Goal: Task Accomplishment & Management: Manage account settings

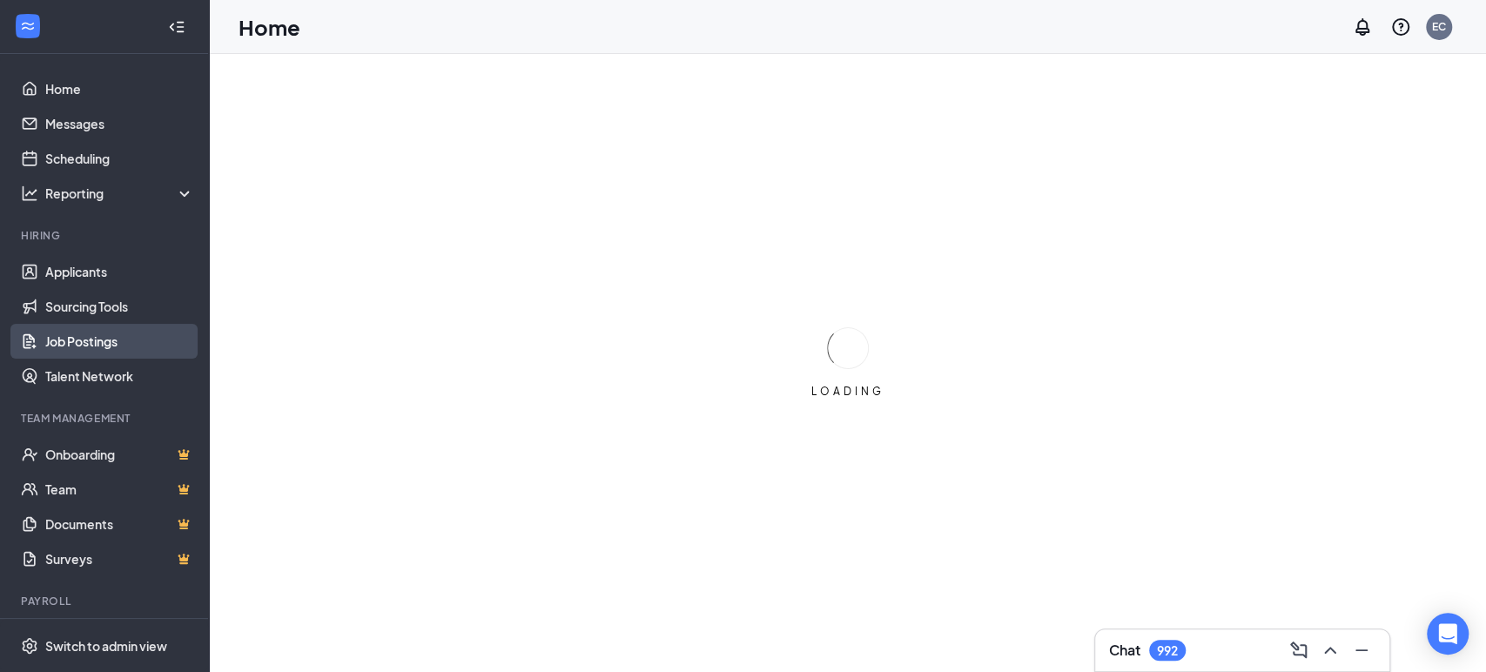
click at [104, 340] on link "Job Postings" at bounding box center [119, 341] width 149 height 35
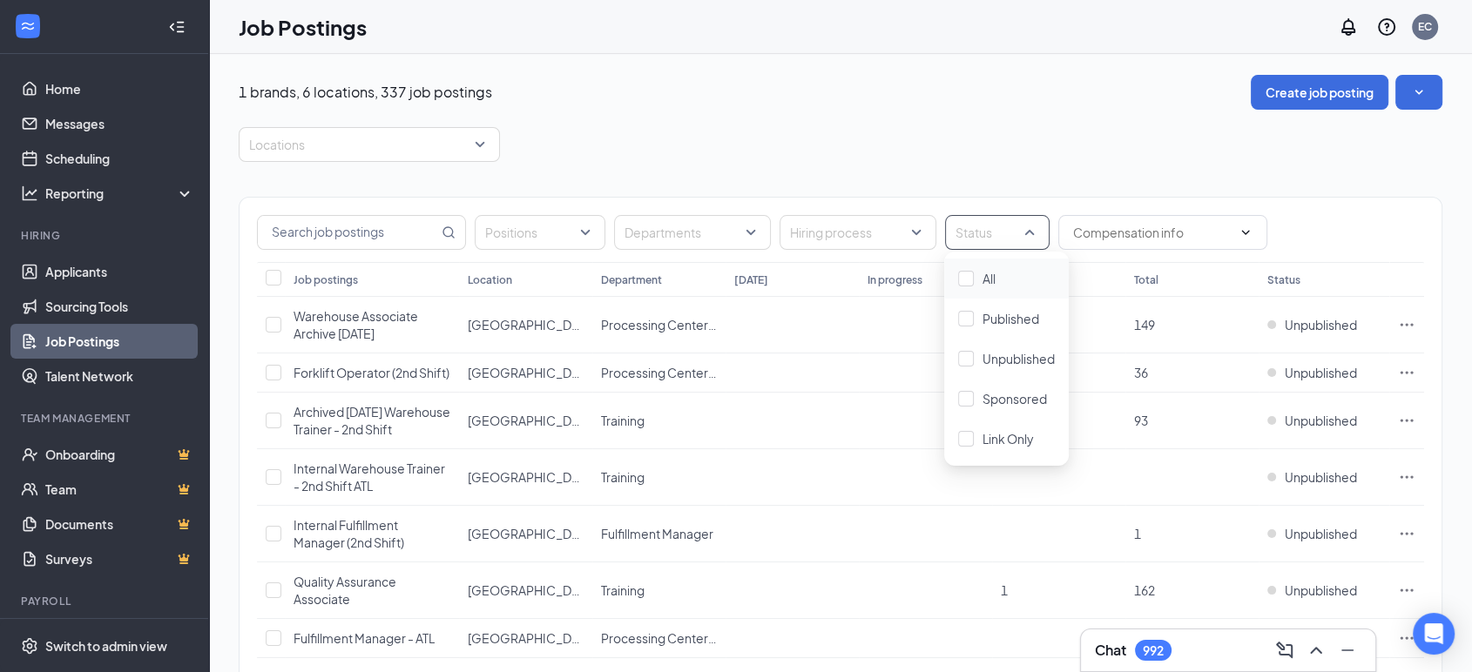
click at [950, 228] on div at bounding box center [954, 233] width 10 height 28
click at [987, 318] on span "Published" at bounding box center [1010, 319] width 57 height 16
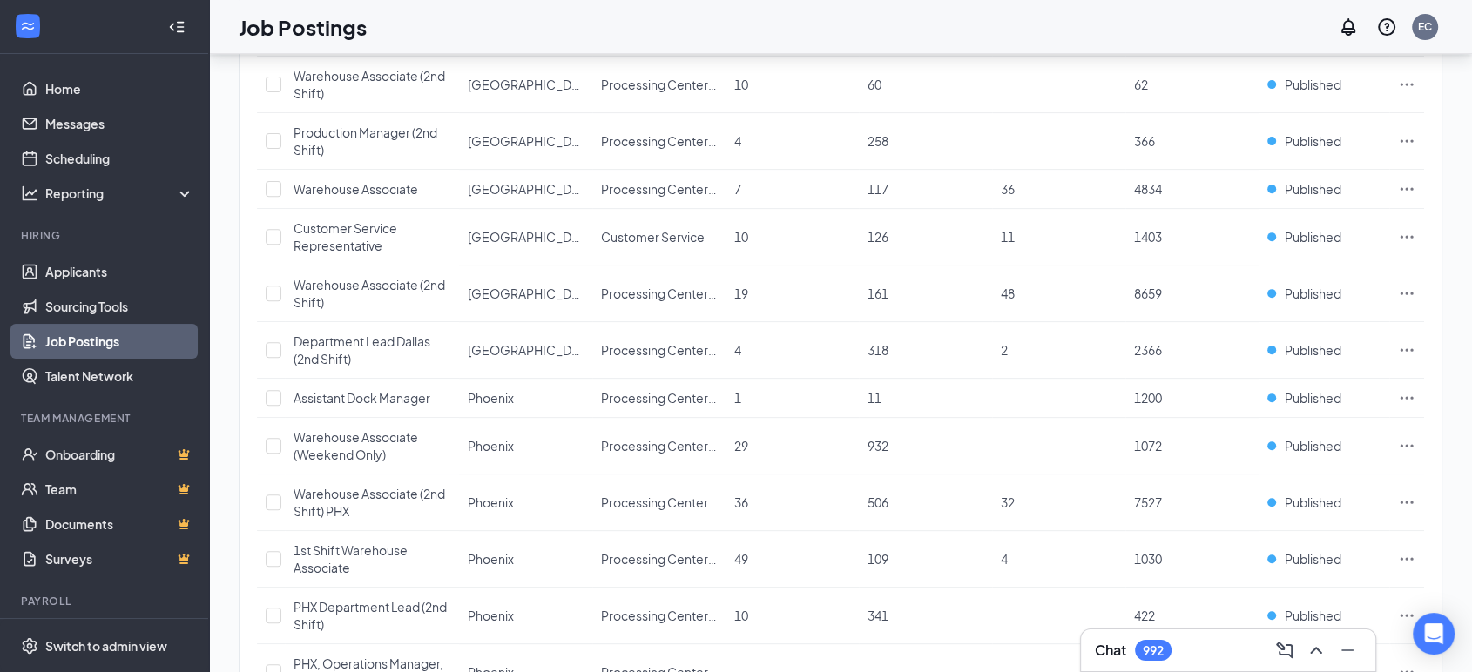
scroll to position [1088, 0]
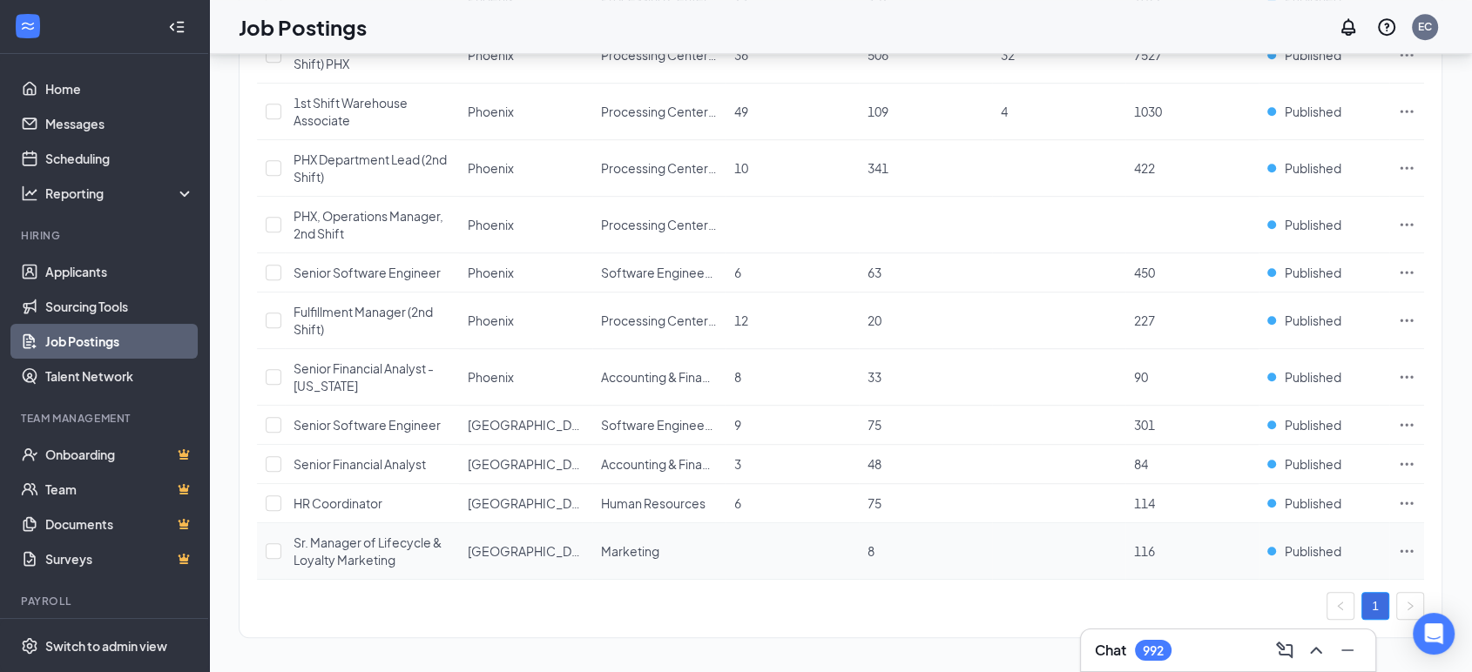
click at [1406, 542] on icon "Ellipses" at bounding box center [1406, 550] width 17 height 17
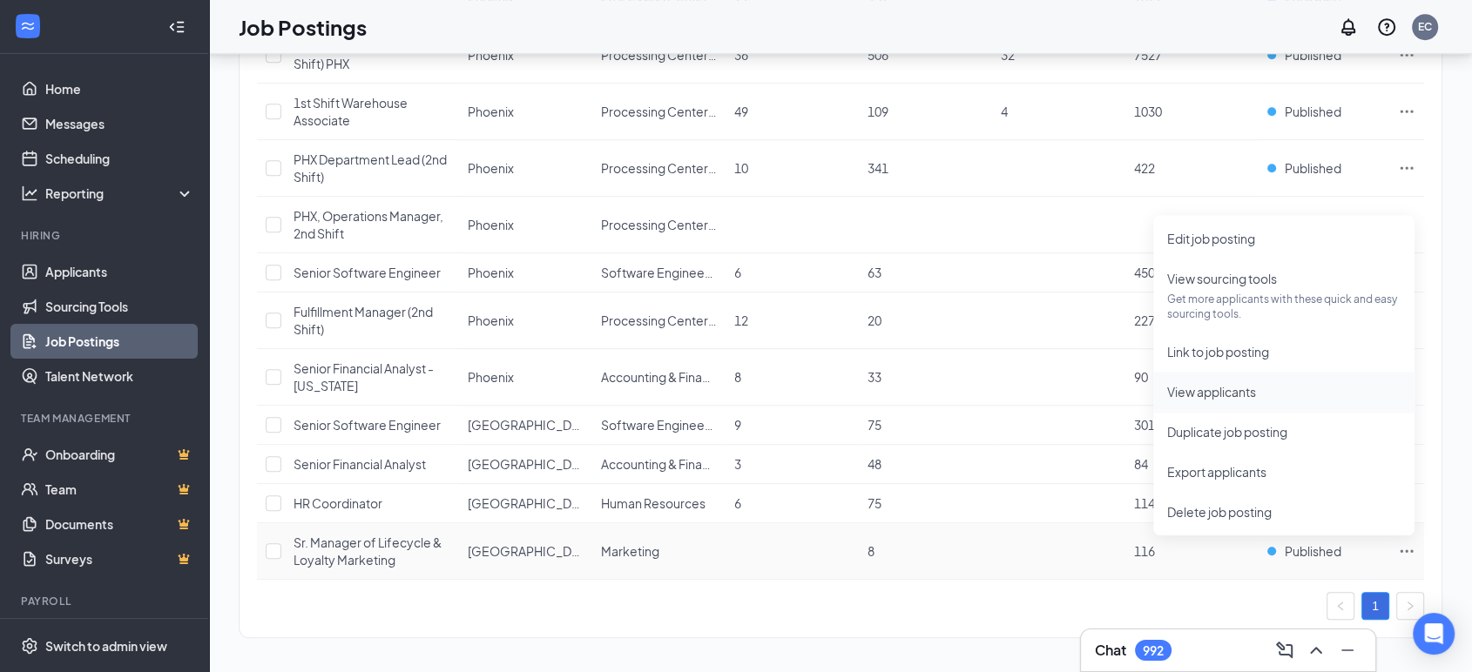
click at [1201, 387] on span "View applicants" at bounding box center [1211, 392] width 89 height 16
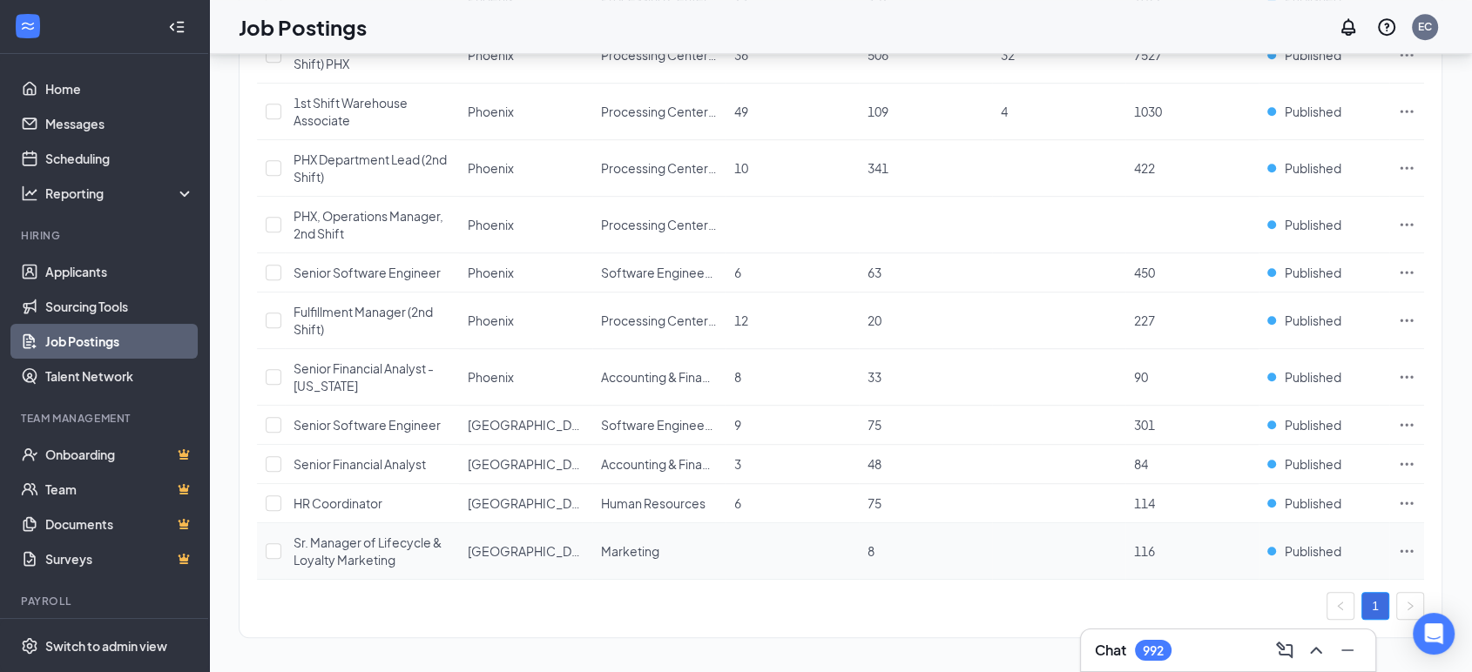
click at [351, 538] on span "Sr. Manager of Lifecycle & Loyalty Marketing" at bounding box center [367, 551] width 148 height 33
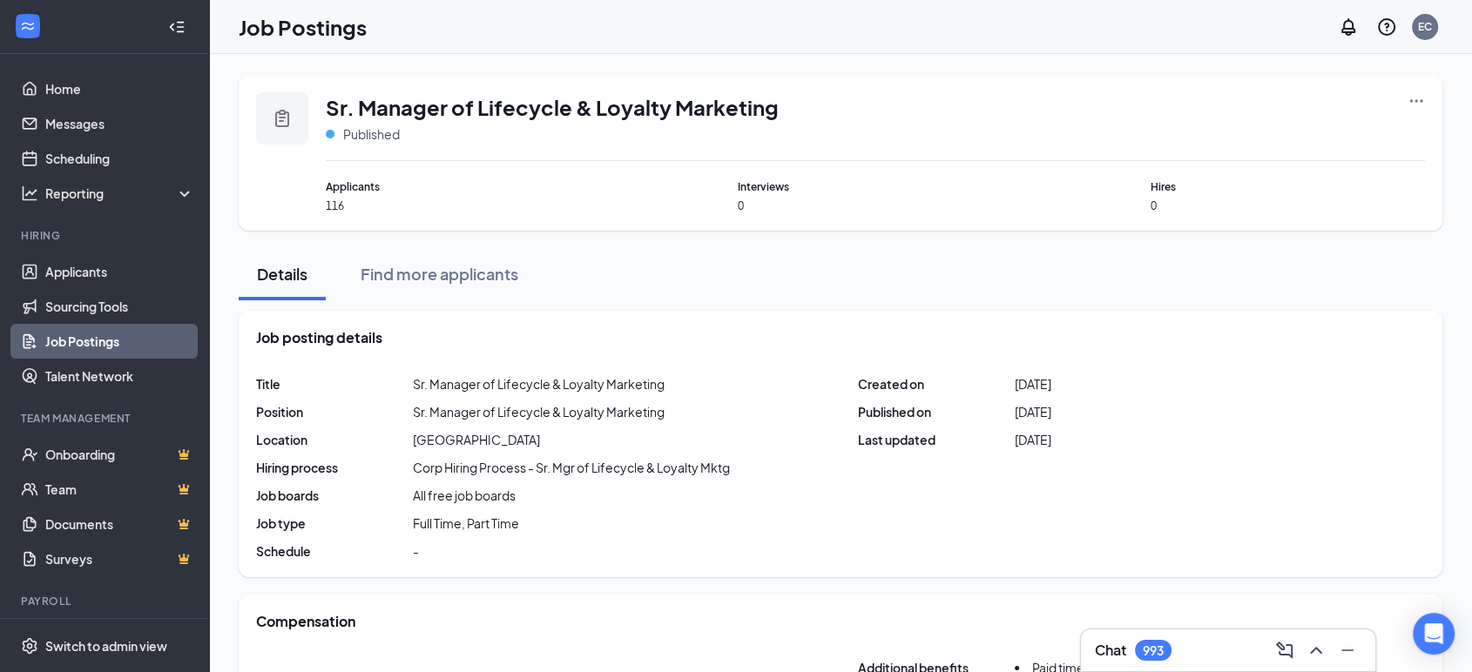
click at [1415, 102] on icon "Ellipses" at bounding box center [1416, 100] width 13 height 3
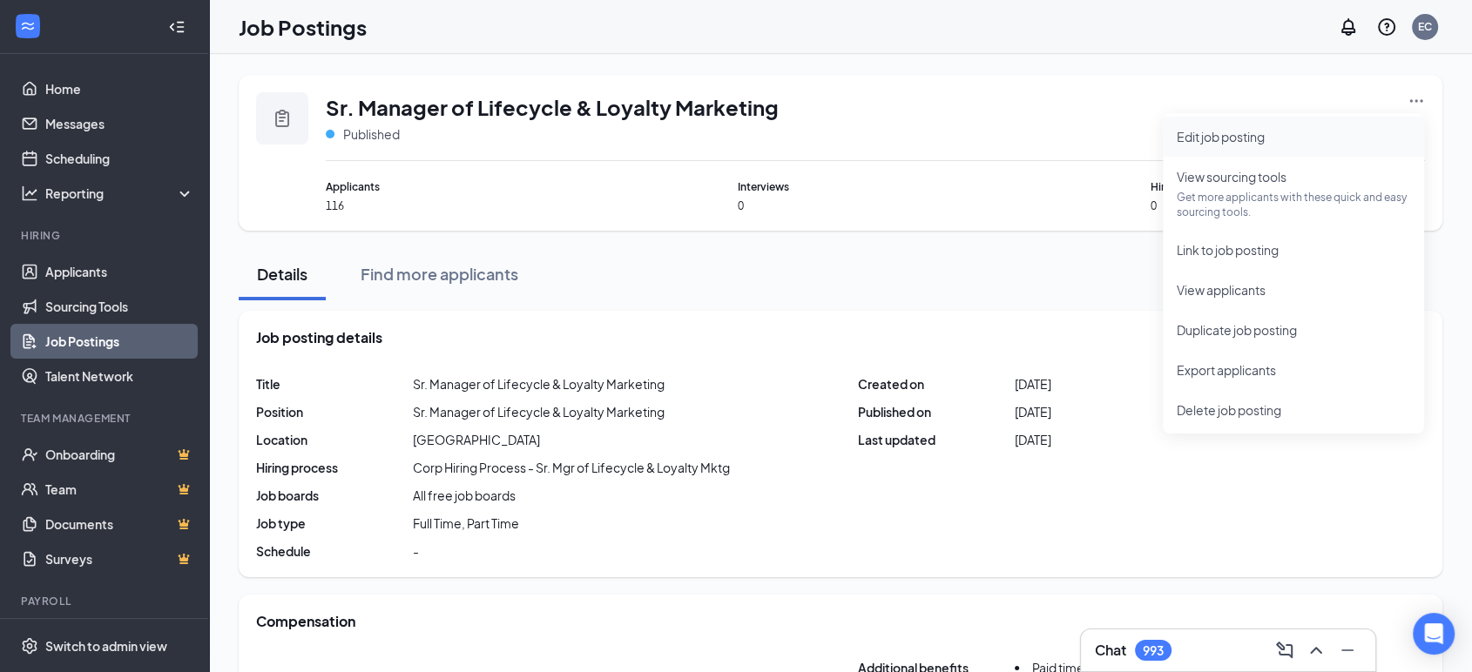
click at [1255, 124] on li "Edit job posting" at bounding box center [1292, 137] width 261 height 40
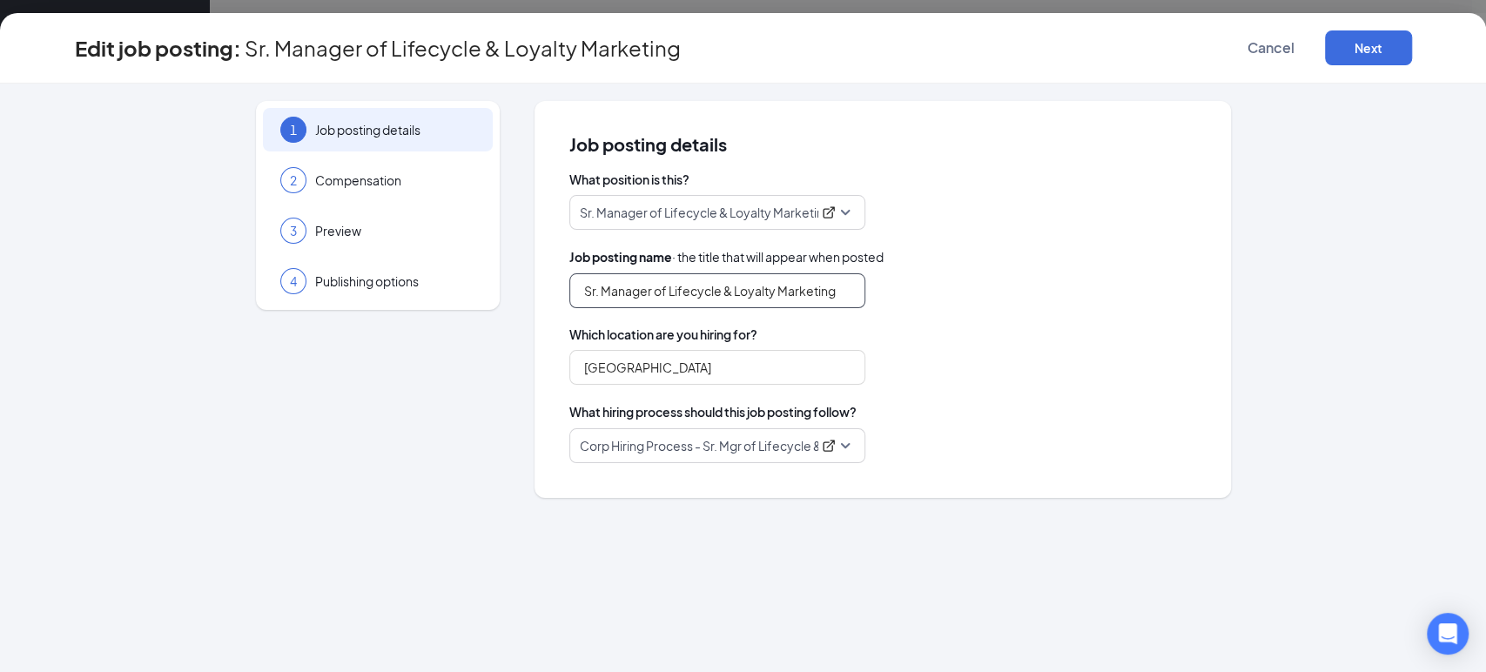
click at [584, 295] on input "Sr. Manager of Lifecycle & Loyalty Marketing" at bounding box center [717, 290] width 296 height 35
type input "Archived [DATE] - Sr. Manager of Lifecycle & Loyalty Marketing"
click at [1371, 46] on button "Next" at bounding box center [1368, 47] width 87 height 35
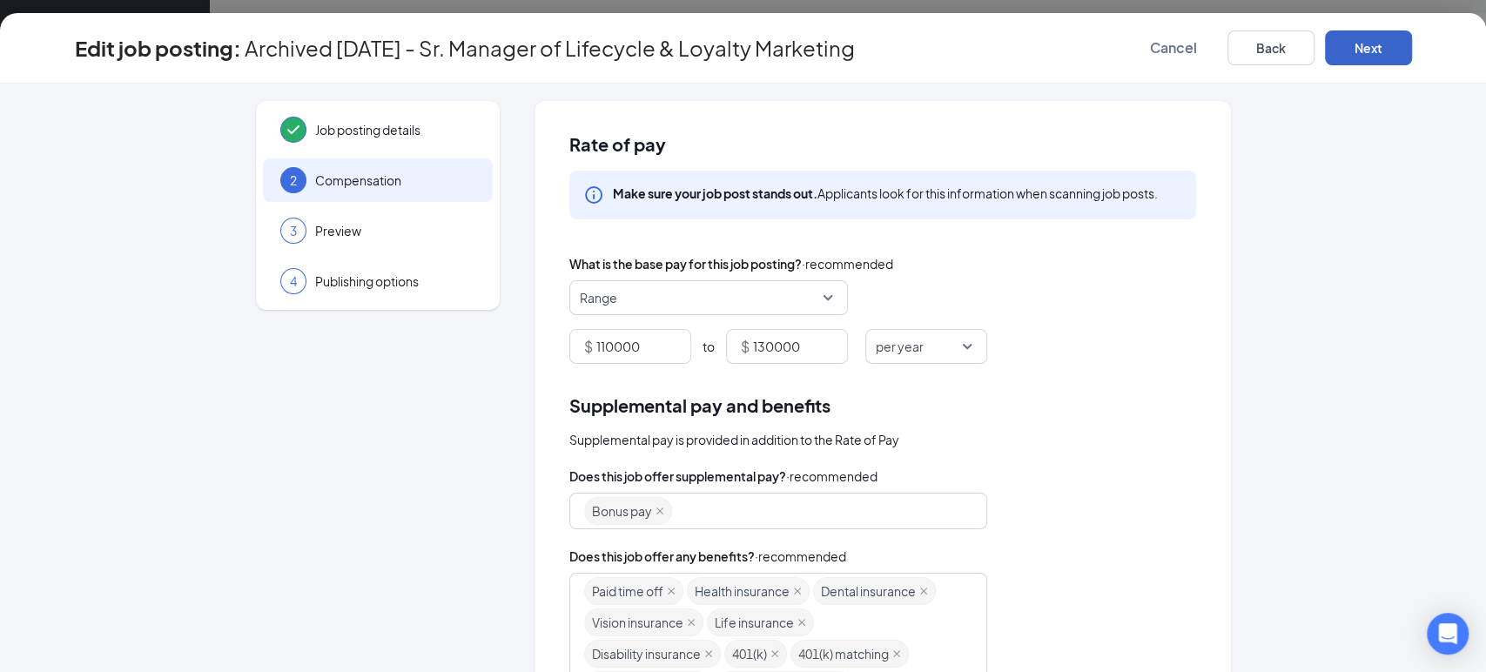
click at [1371, 46] on button "Next" at bounding box center [1368, 47] width 87 height 35
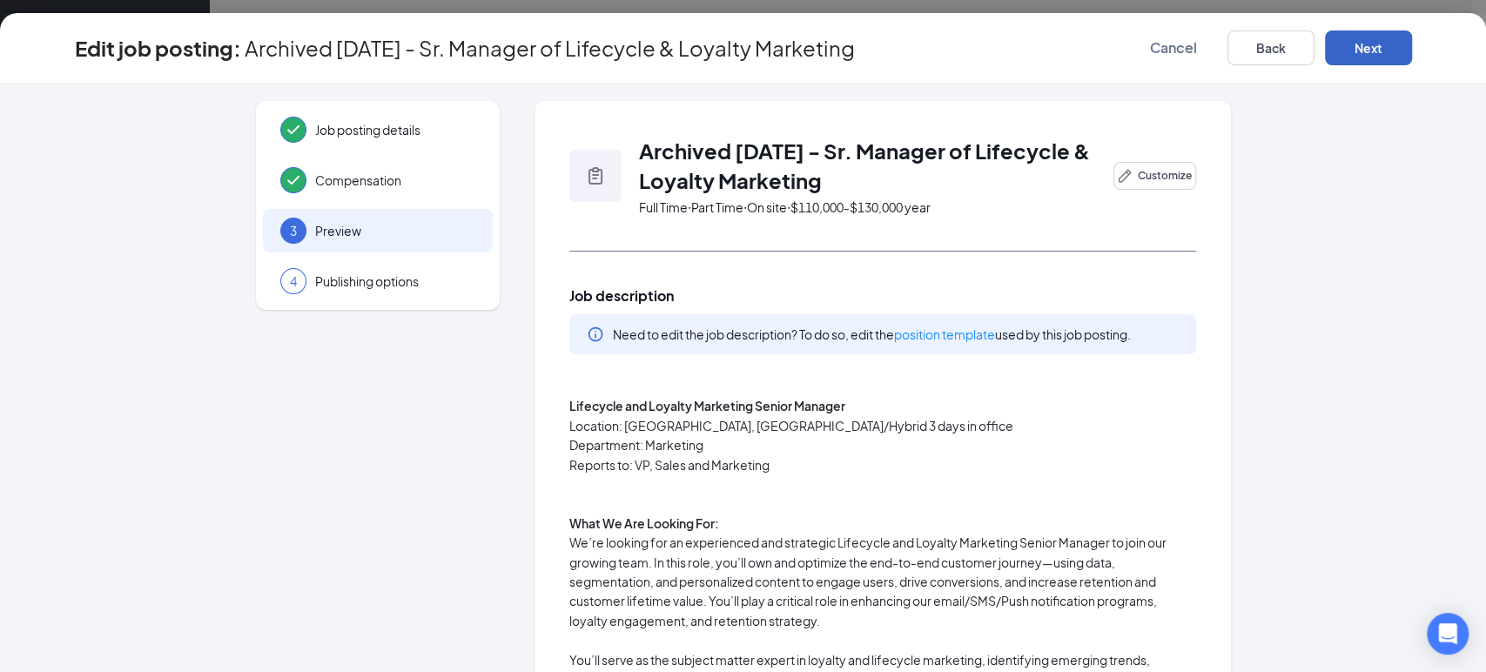
click at [1371, 46] on button "Next" at bounding box center [1368, 47] width 87 height 35
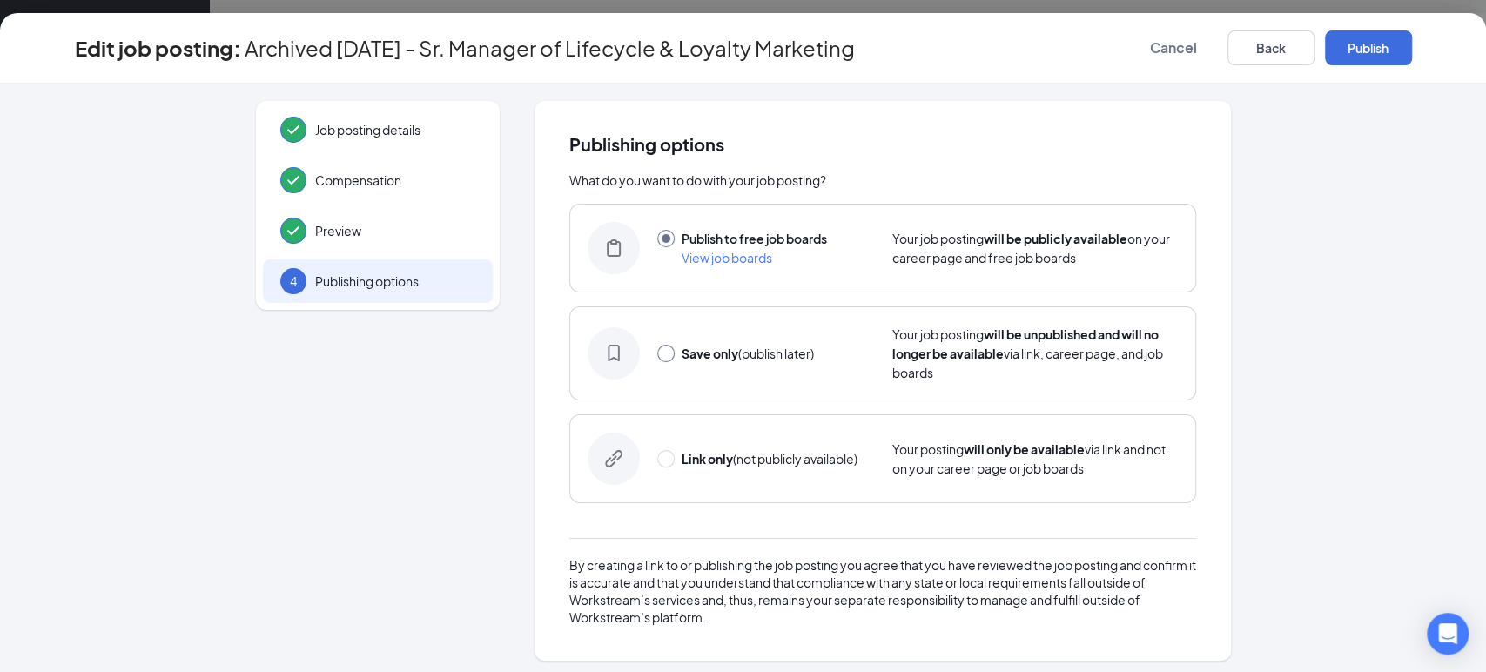
click at [657, 360] on input "radio" at bounding box center [665, 353] width 17 height 17
radio input "true"
radio input "false"
click at [1380, 41] on button "Save only" at bounding box center [1368, 47] width 87 height 35
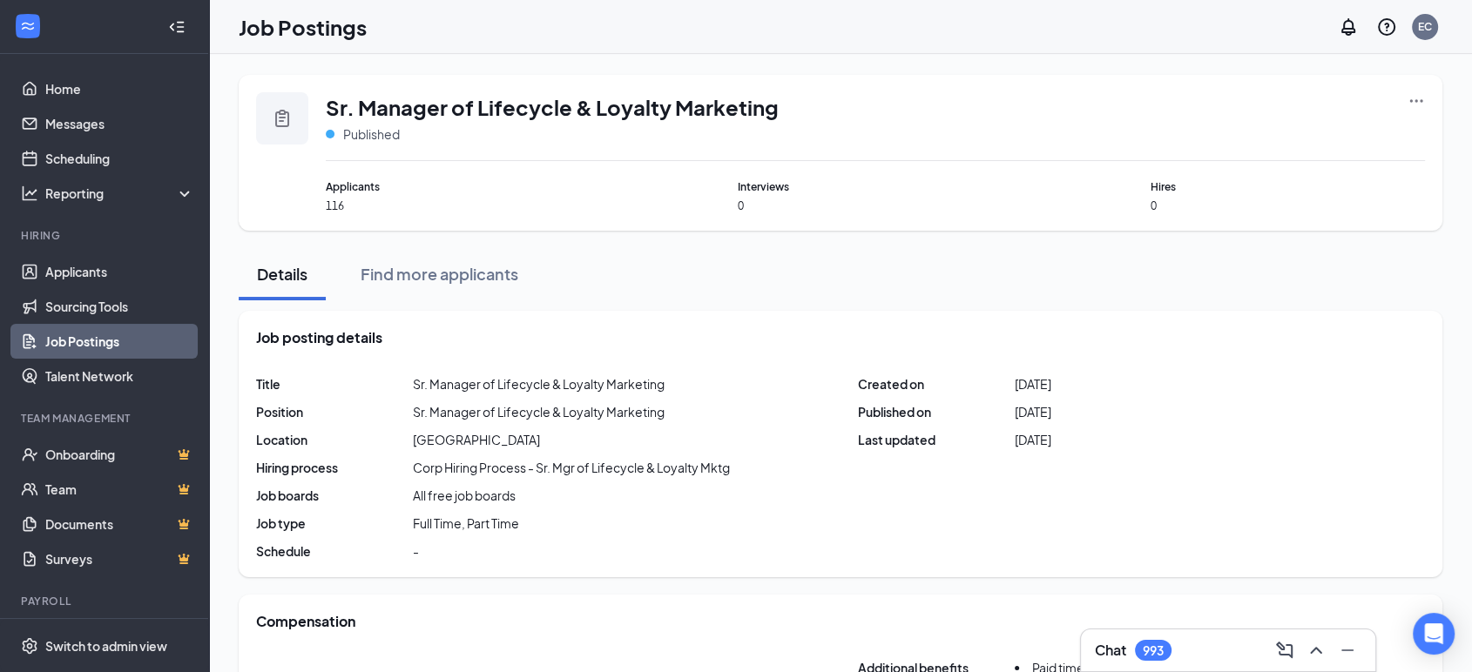
click at [98, 340] on link "Job Postings" at bounding box center [119, 341] width 149 height 35
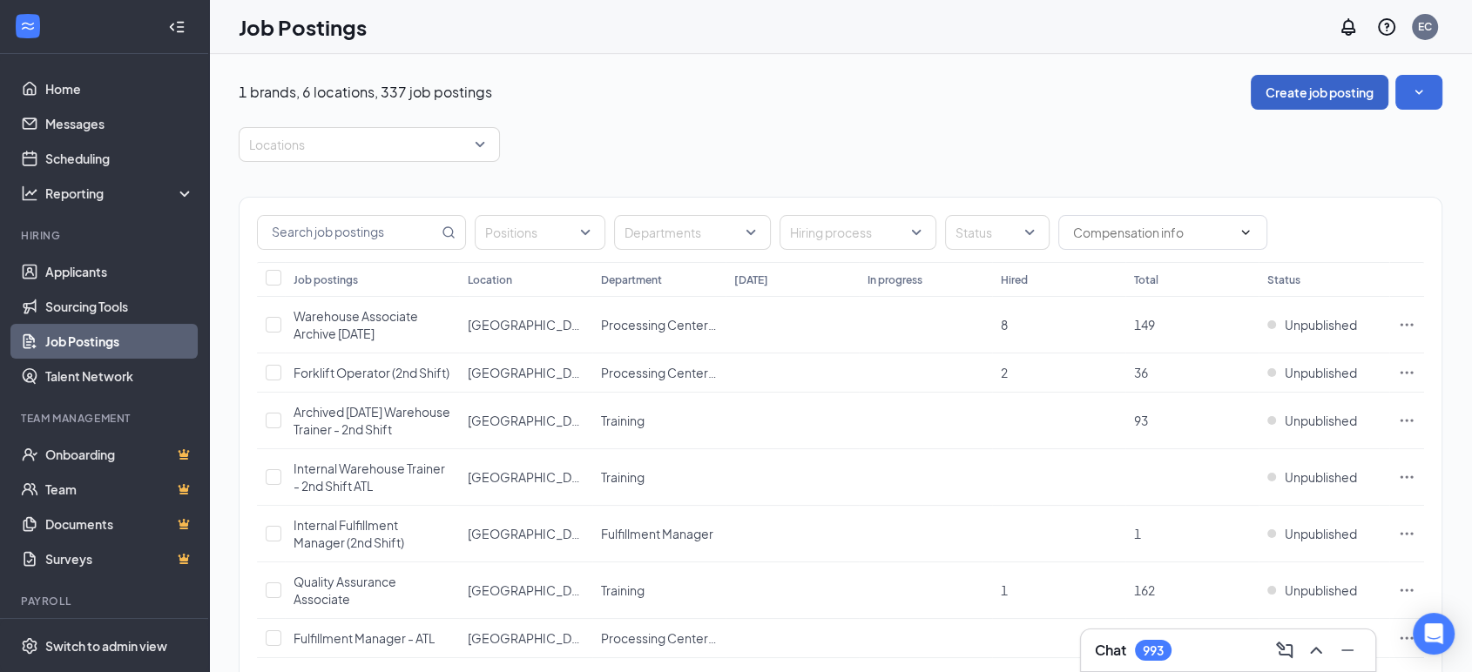
click at [1302, 80] on button "Create job posting" at bounding box center [1319, 92] width 138 height 35
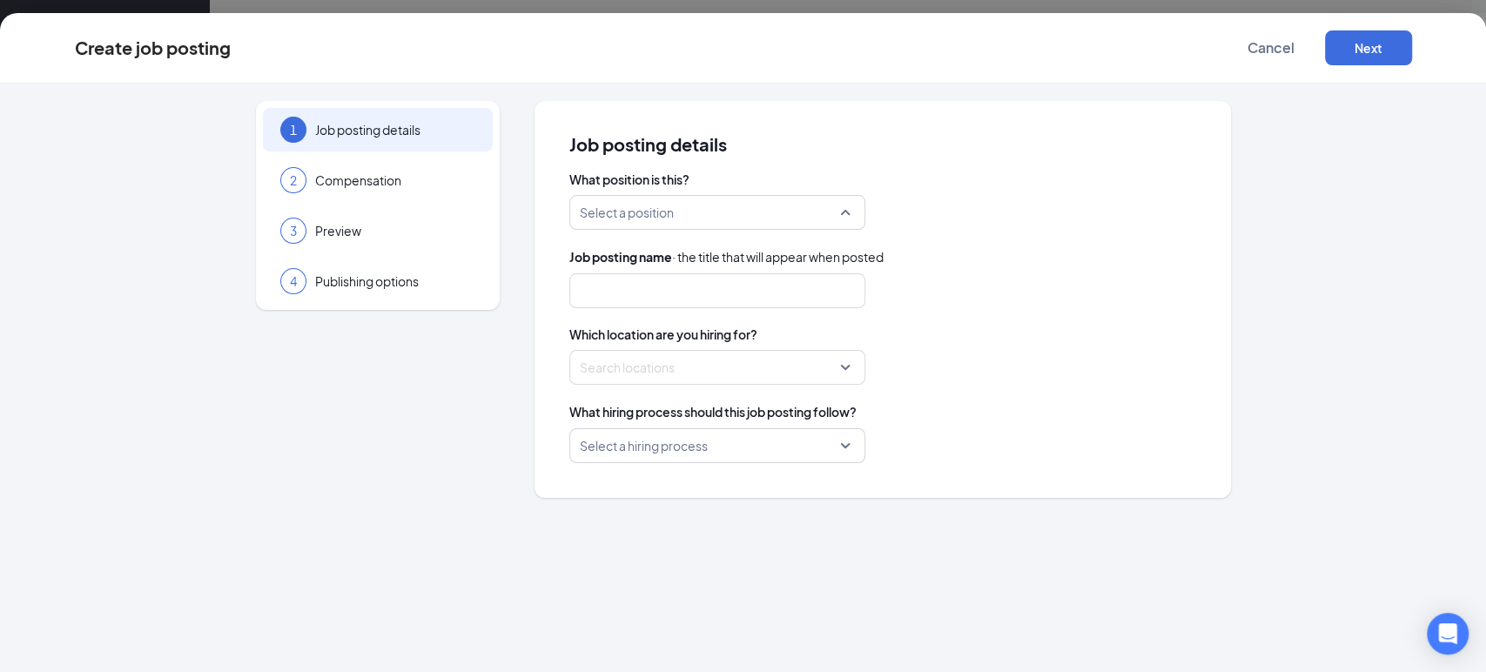
click at [710, 219] on input "search" at bounding box center [711, 212] width 263 height 33
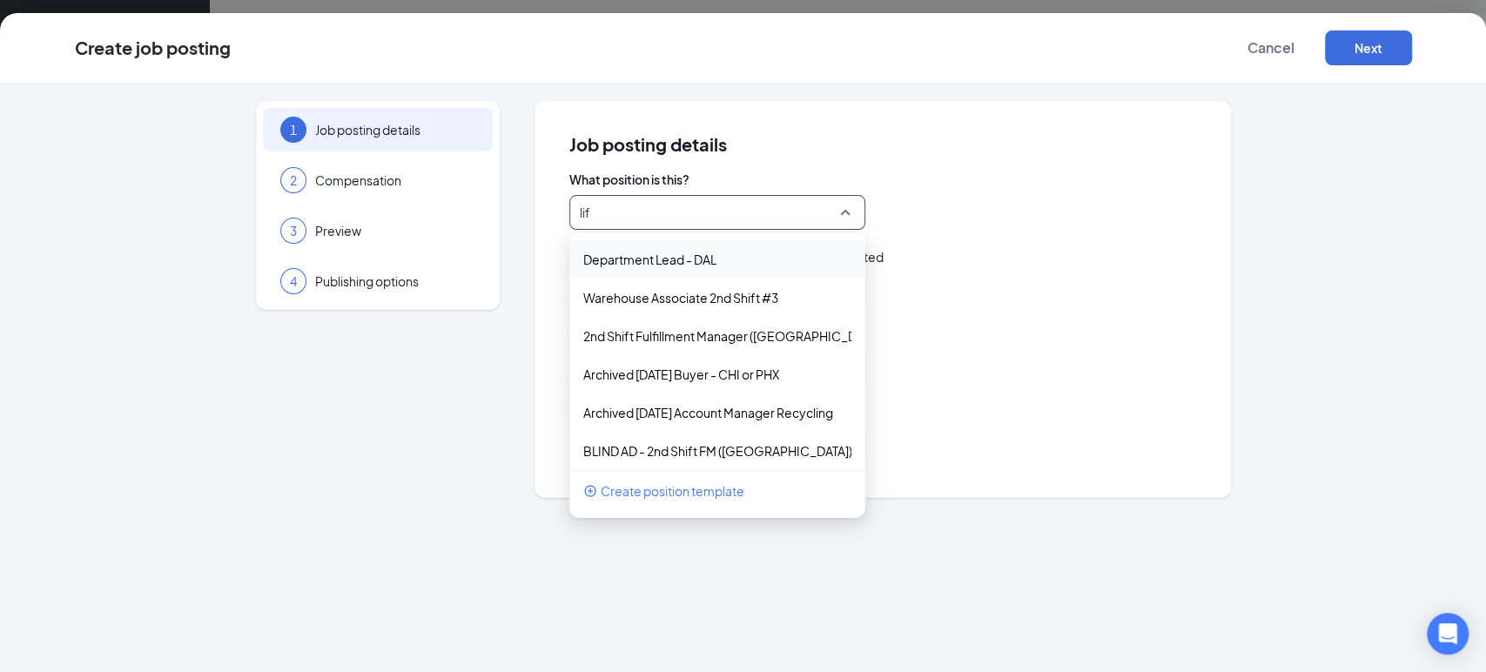
type input "life"
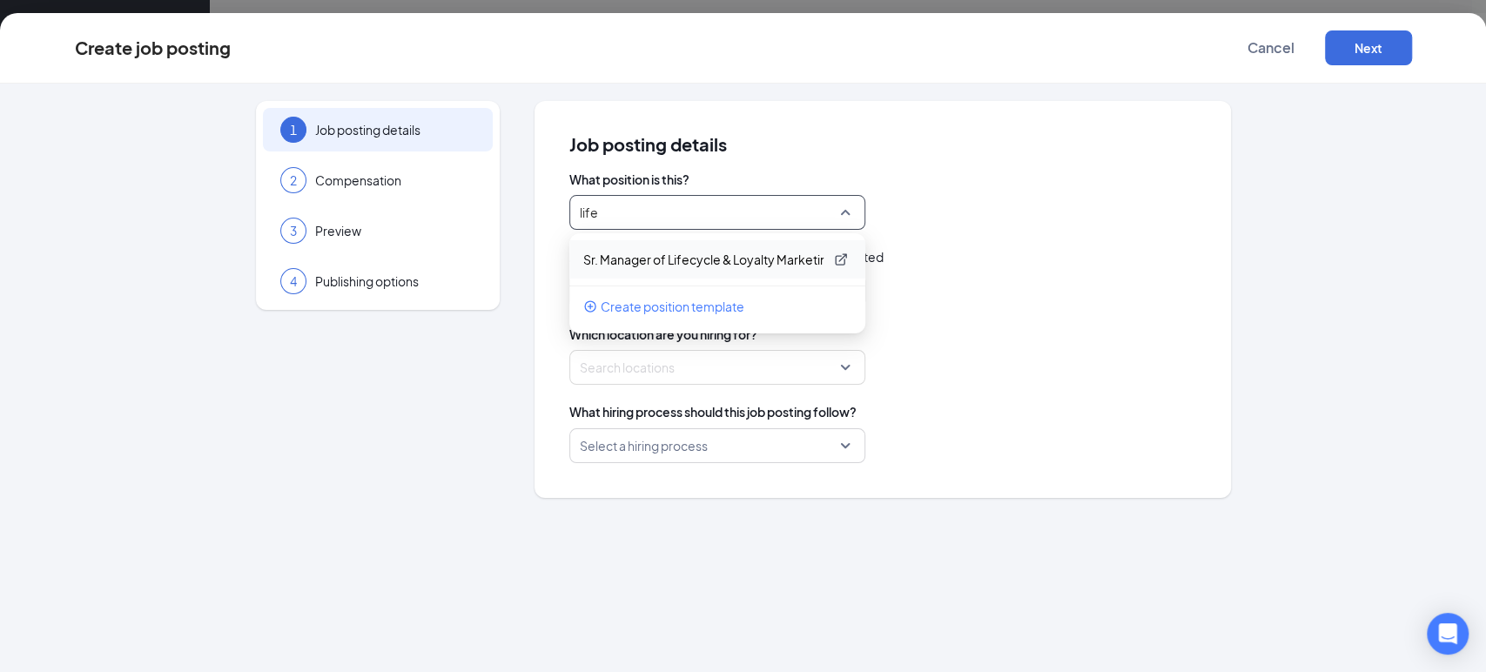
click at [710, 261] on p "Sr. Manager of Lifecycle & Loyalty Marketing" at bounding box center [703, 259] width 240 height 17
type input "Sr. Manager of Lifecycle & Loyalty Marketing"
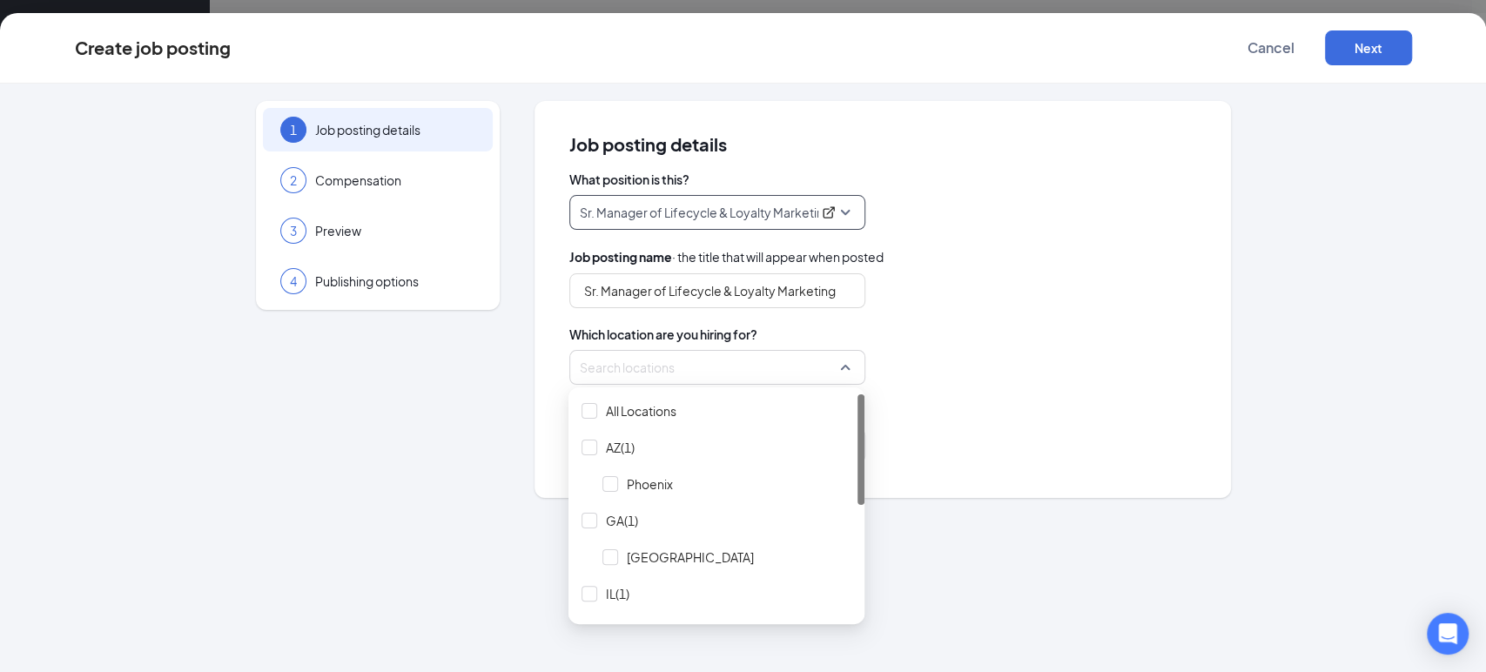
click at [737, 371] on div at bounding box center [712, 368] width 263 height 28
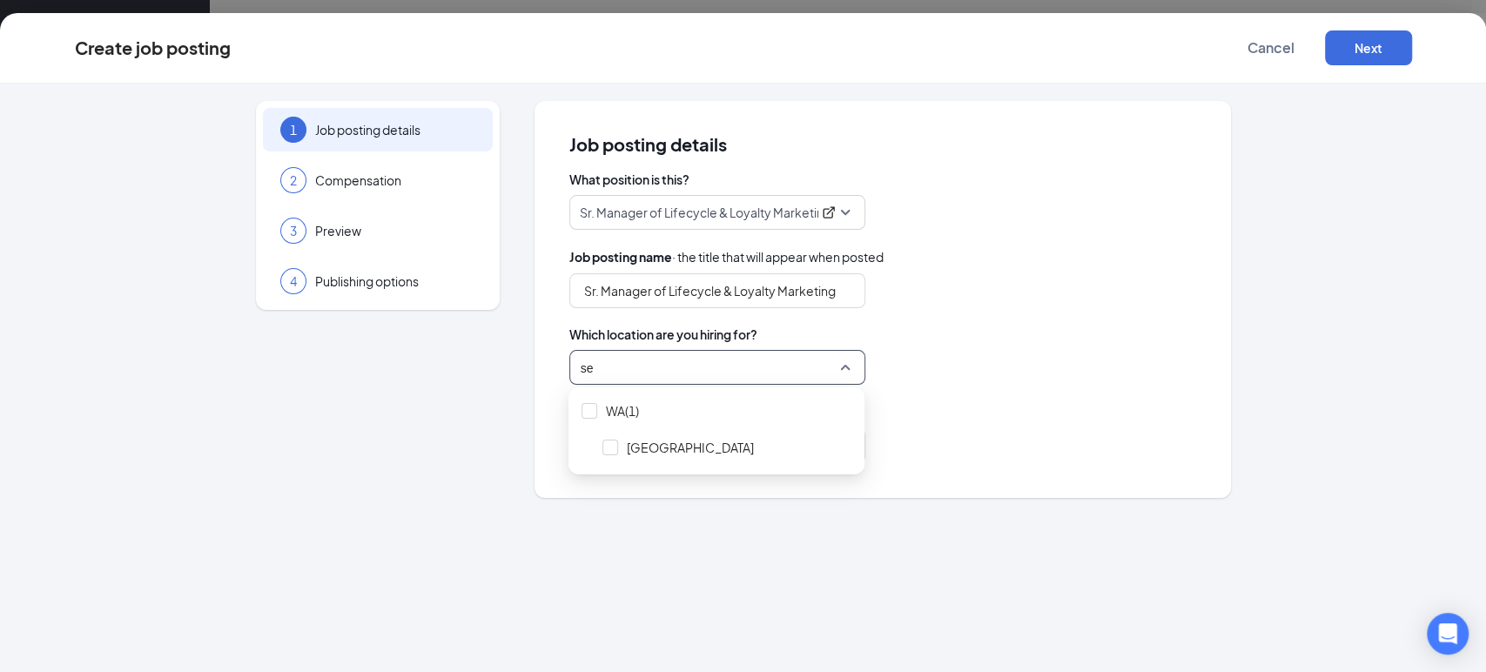
type input "sea"
click at [615, 449] on div at bounding box center [611, 448] width 16 height 16
click at [1101, 383] on div "Locations (1)" at bounding box center [882, 367] width 627 height 35
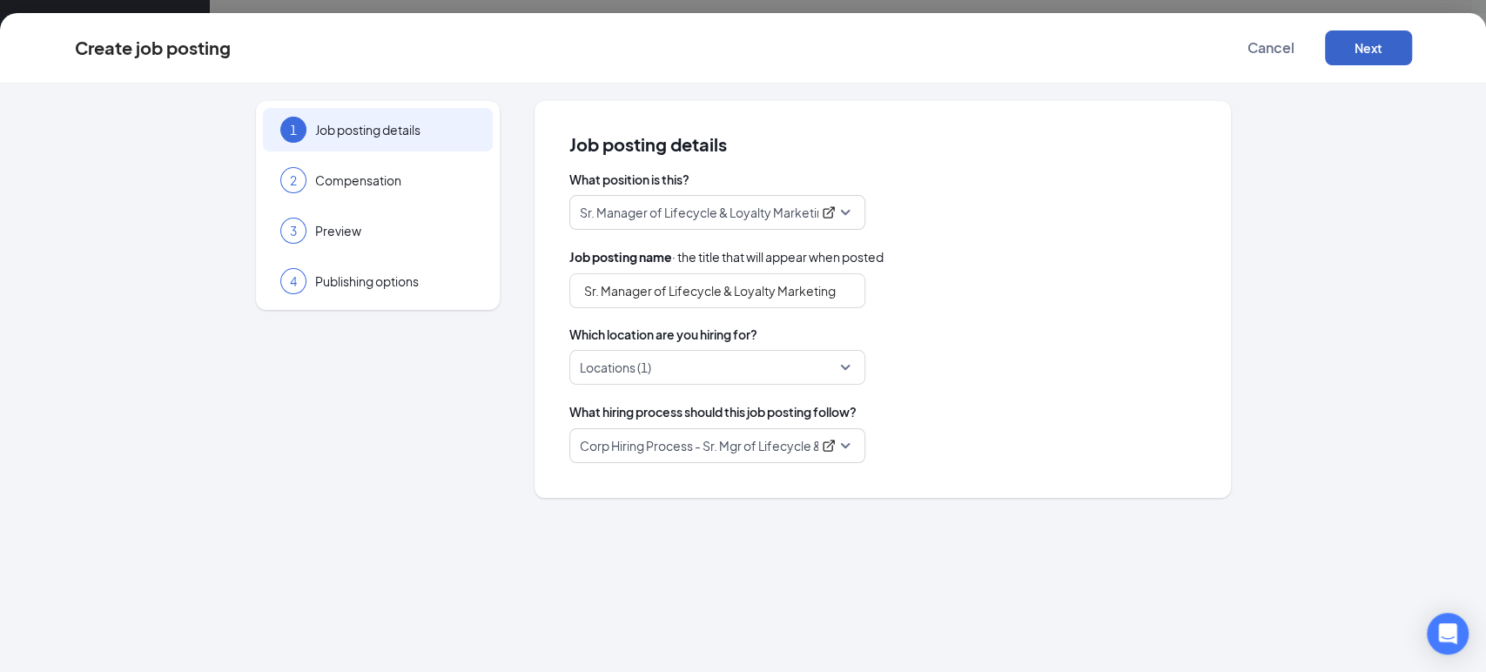
click at [1377, 51] on button "Next" at bounding box center [1368, 47] width 87 height 35
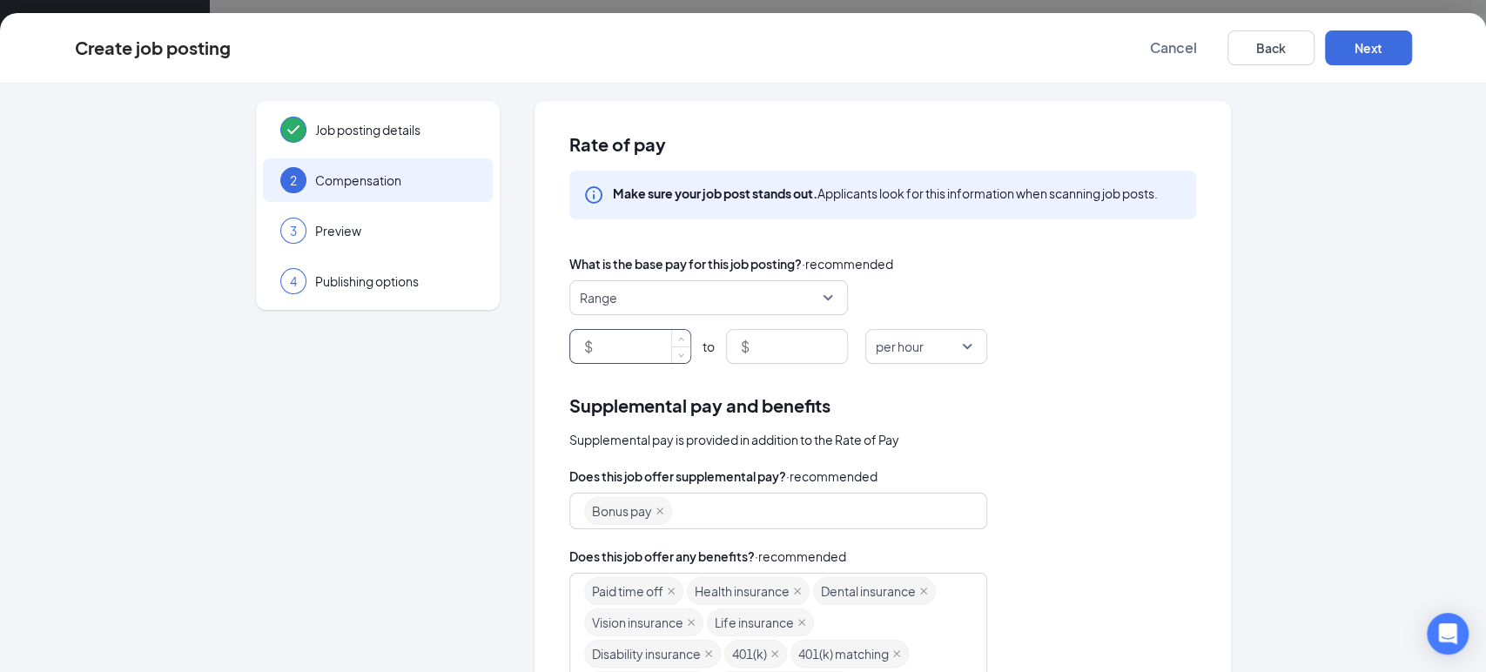
click at [617, 351] on input at bounding box center [643, 346] width 94 height 33
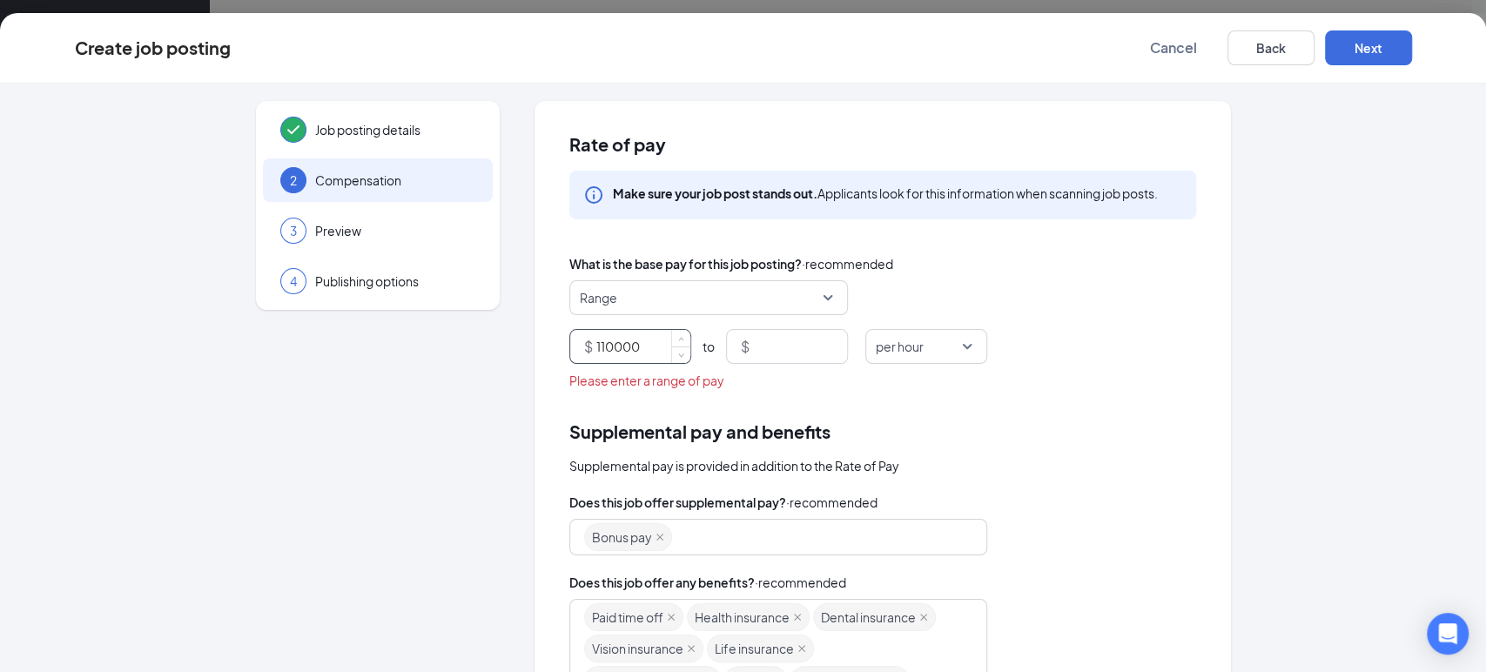
type input "110000"
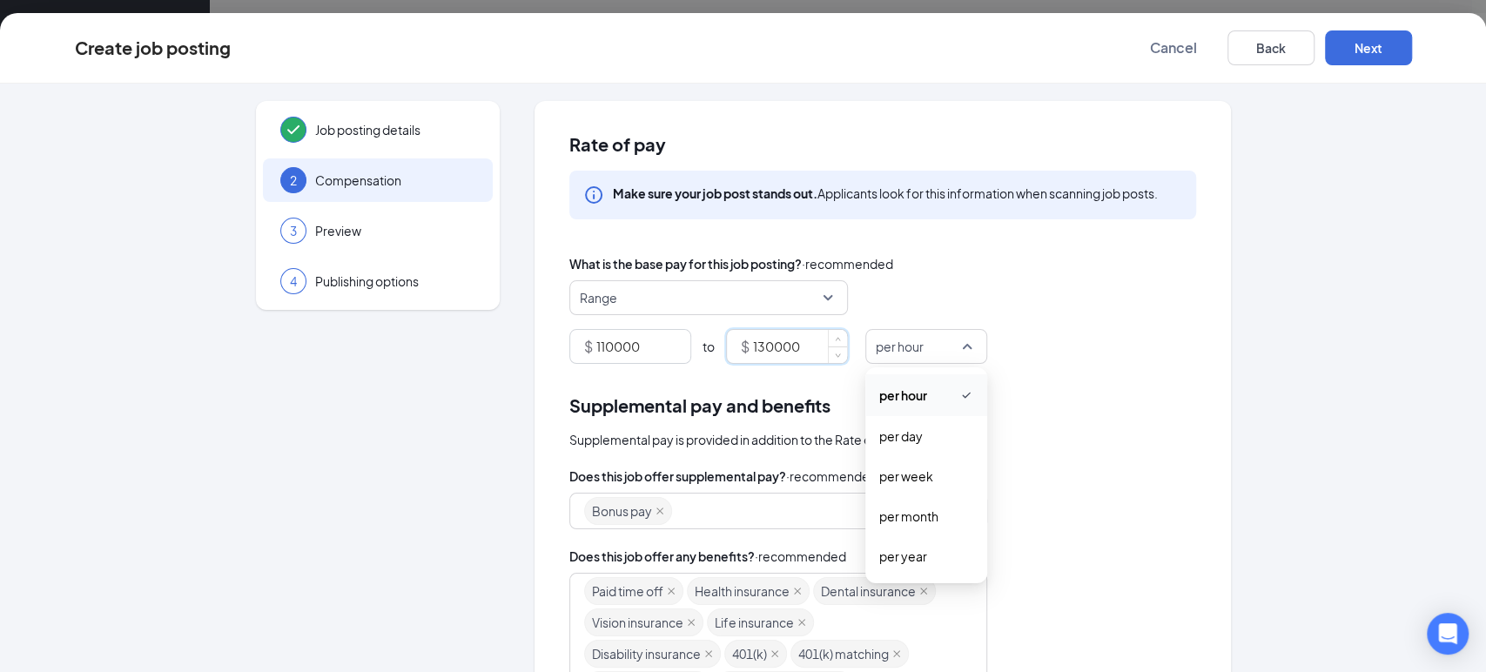
click at [917, 354] on span "per hour" at bounding box center [918, 346] width 85 height 33
type input "130000"
click at [905, 560] on span "per year" at bounding box center [903, 556] width 48 height 19
click at [1068, 475] on div "Does this job offer supplemental pay? · recommended" at bounding box center [882, 476] width 627 height 19
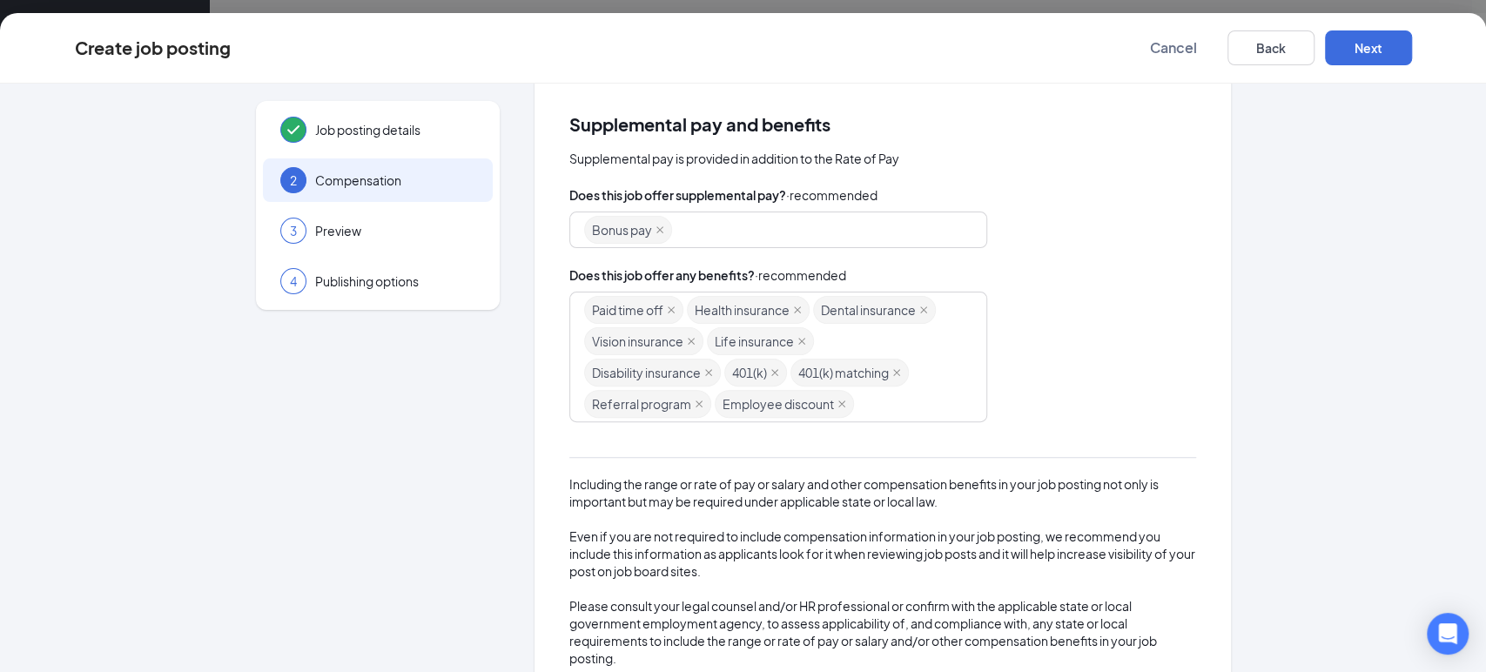
scroll to position [327, 0]
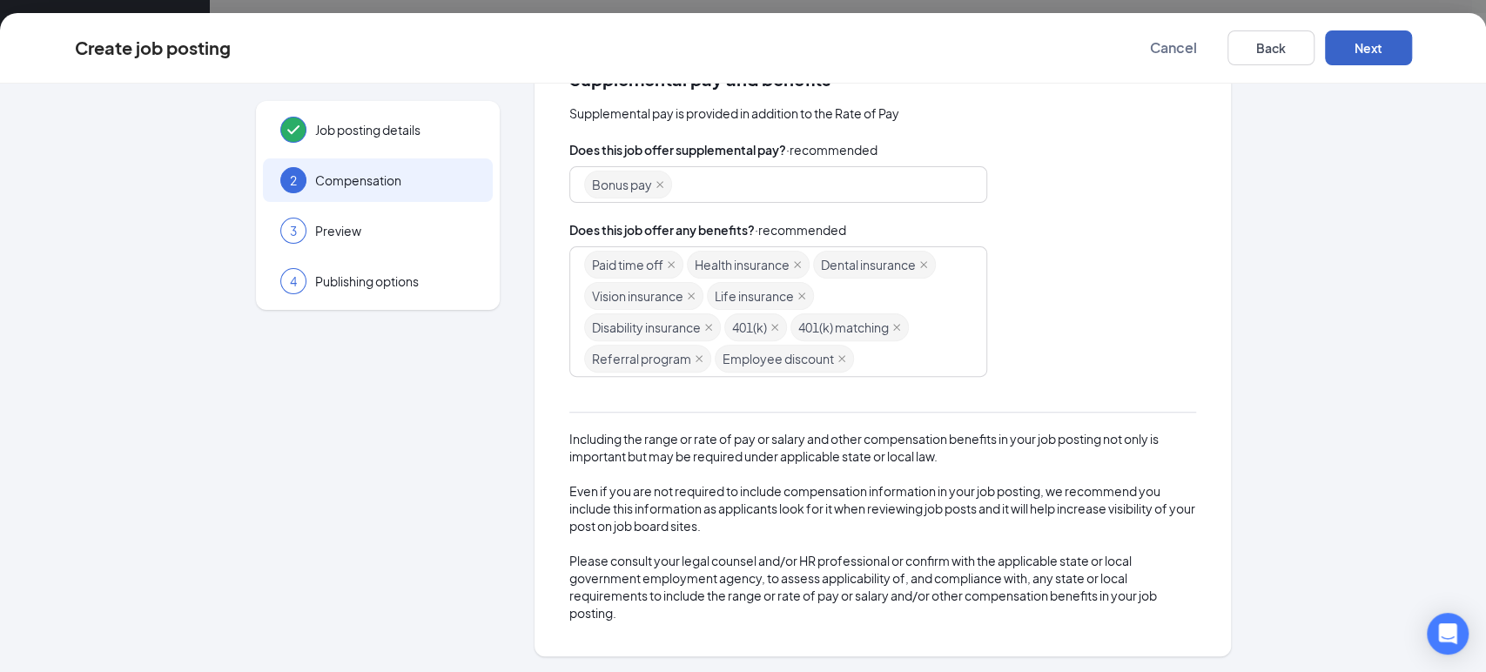
click at [1367, 47] on button "Next" at bounding box center [1368, 47] width 87 height 35
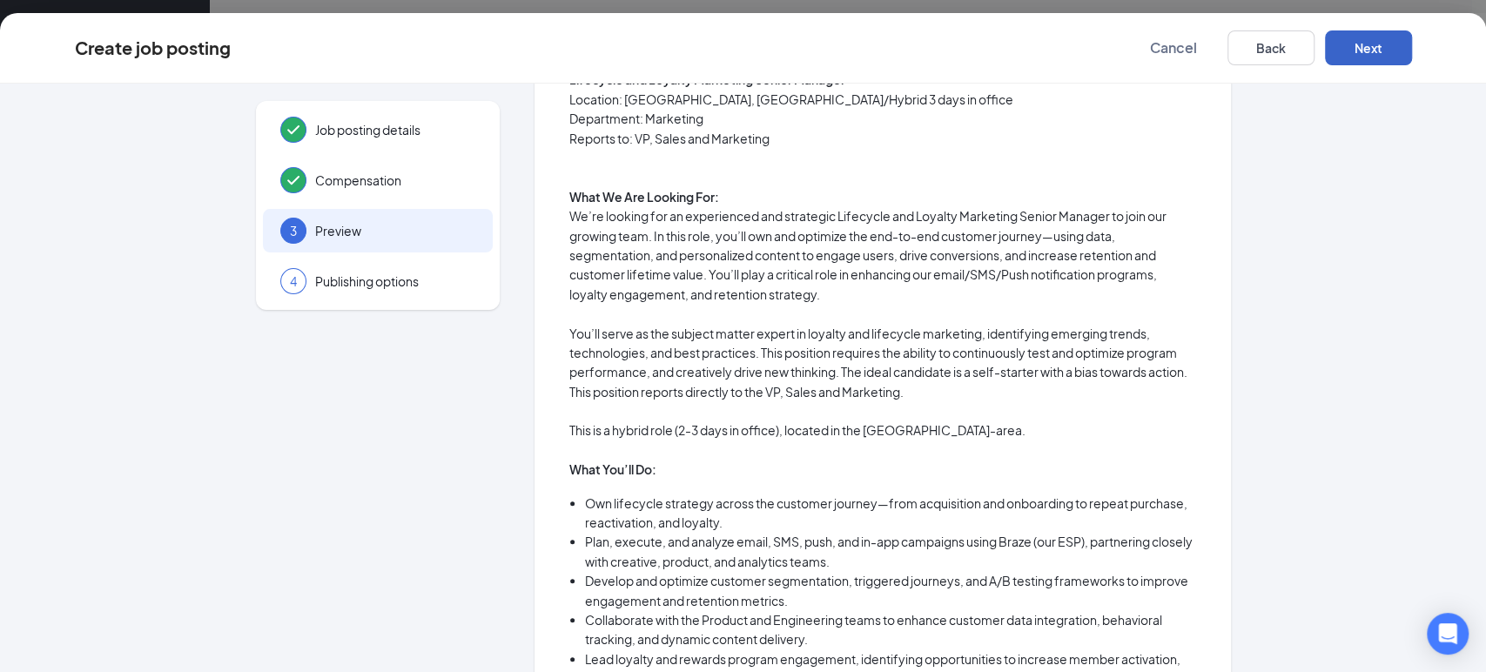
scroll to position [0, 0]
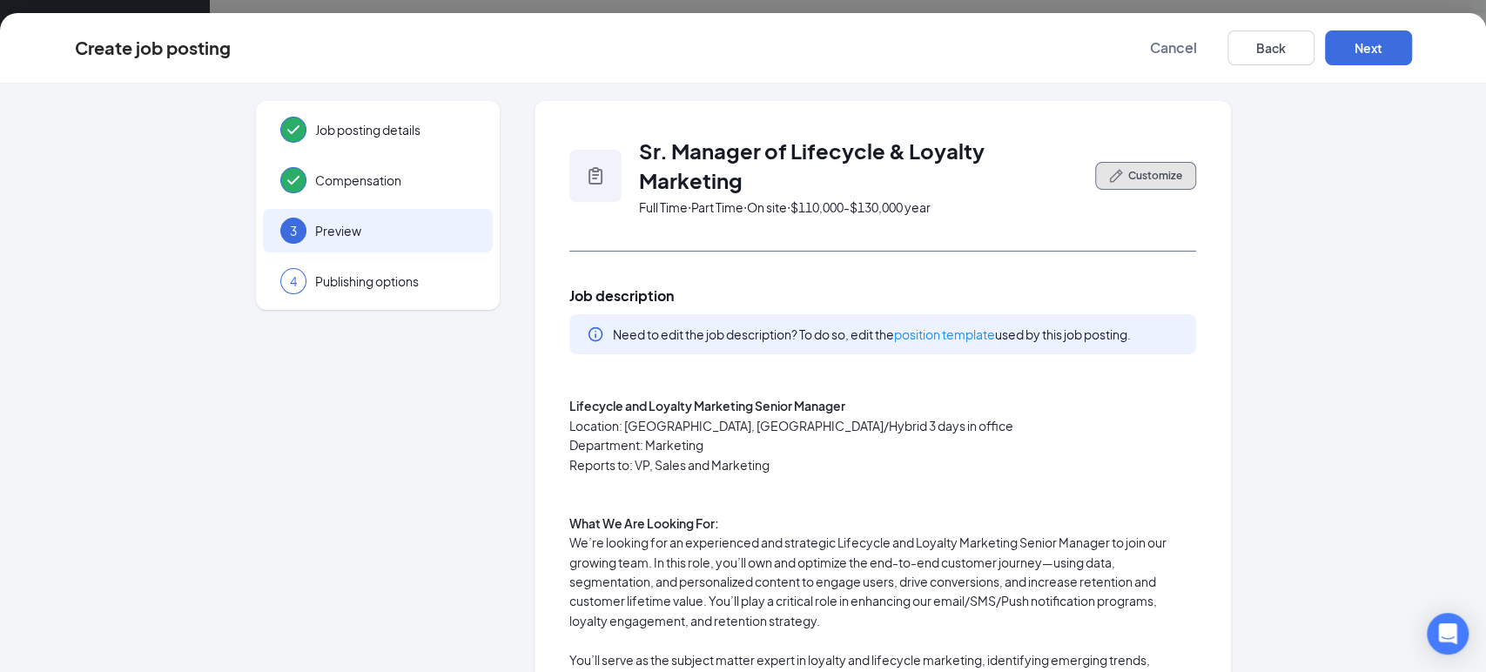
click at [1142, 178] on span "Customize" at bounding box center [1155, 176] width 54 height 16
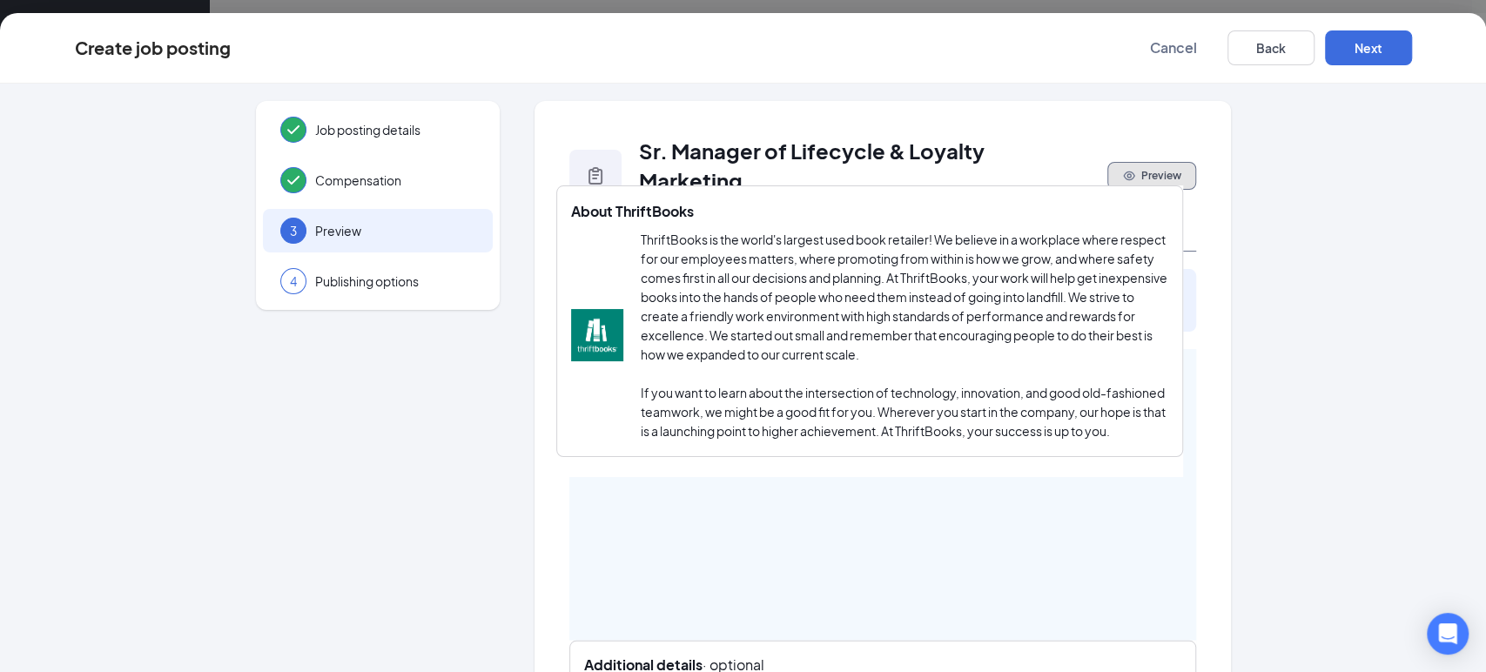
drag, startPoint x: 964, startPoint y: 191, endPoint x: 960, endPoint y: 398, distance: 207.3
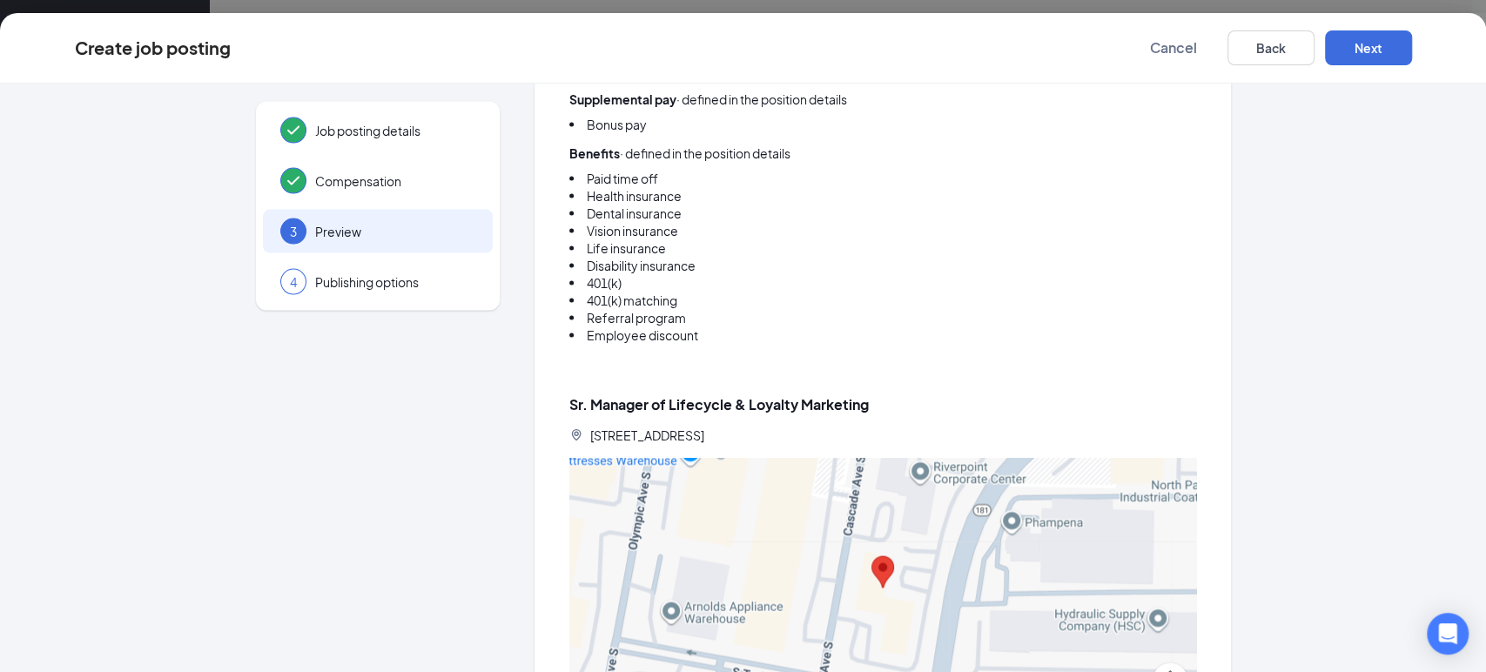
scroll to position [2387, 0]
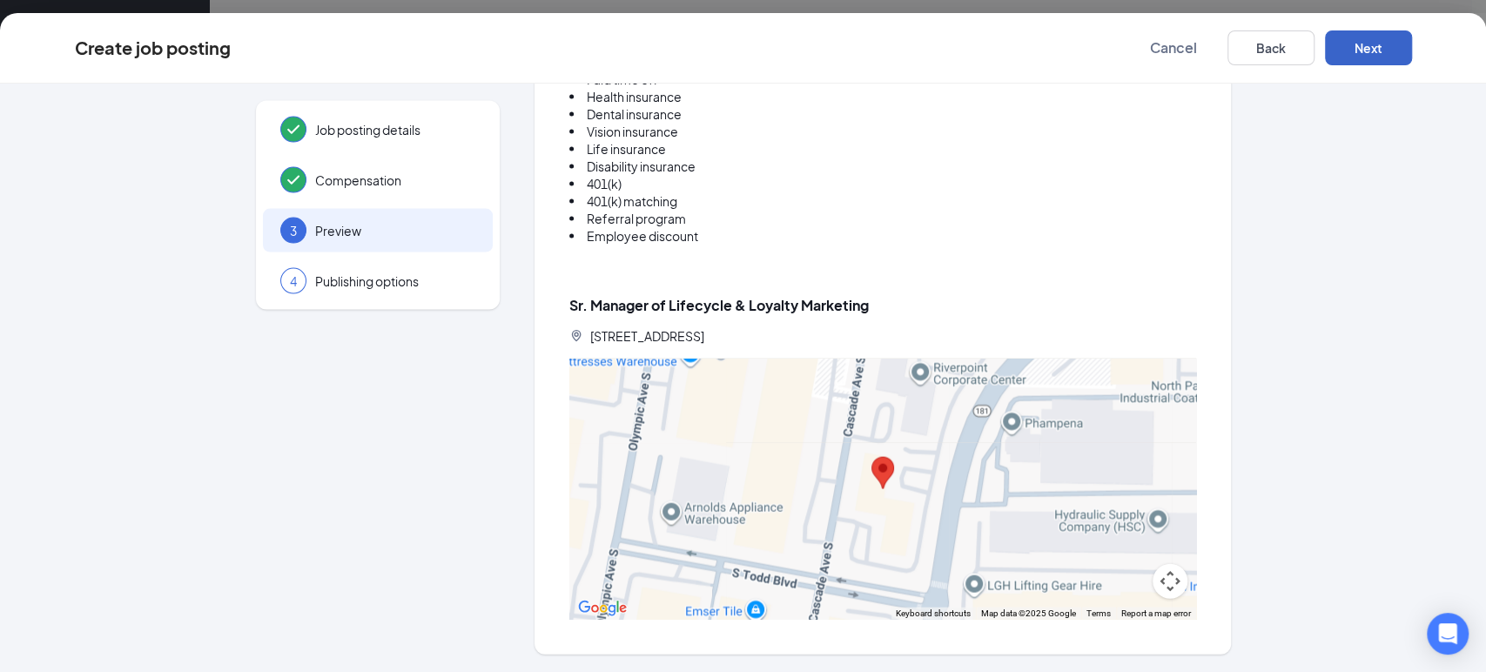
click at [1370, 54] on button "Next" at bounding box center [1368, 47] width 87 height 35
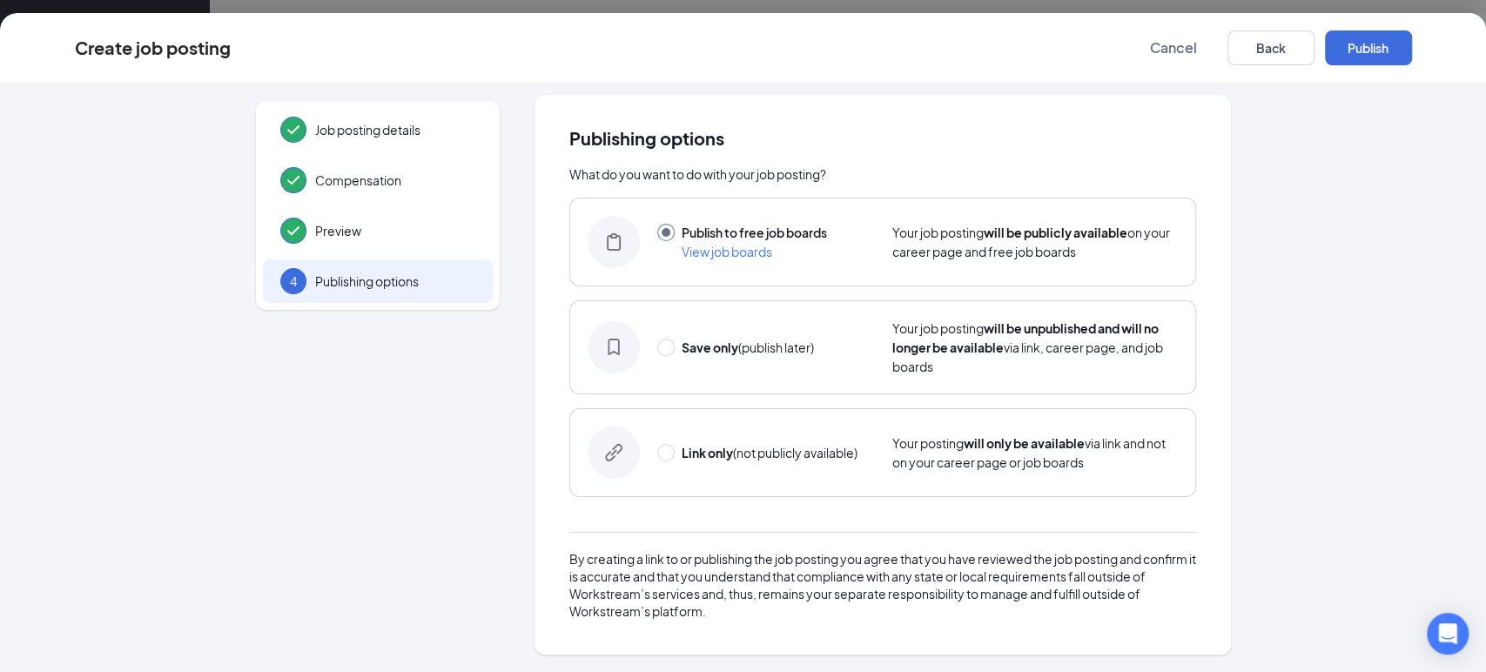
scroll to position [5, 0]
click at [1377, 51] on button "Publish" at bounding box center [1368, 47] width 87 height 35
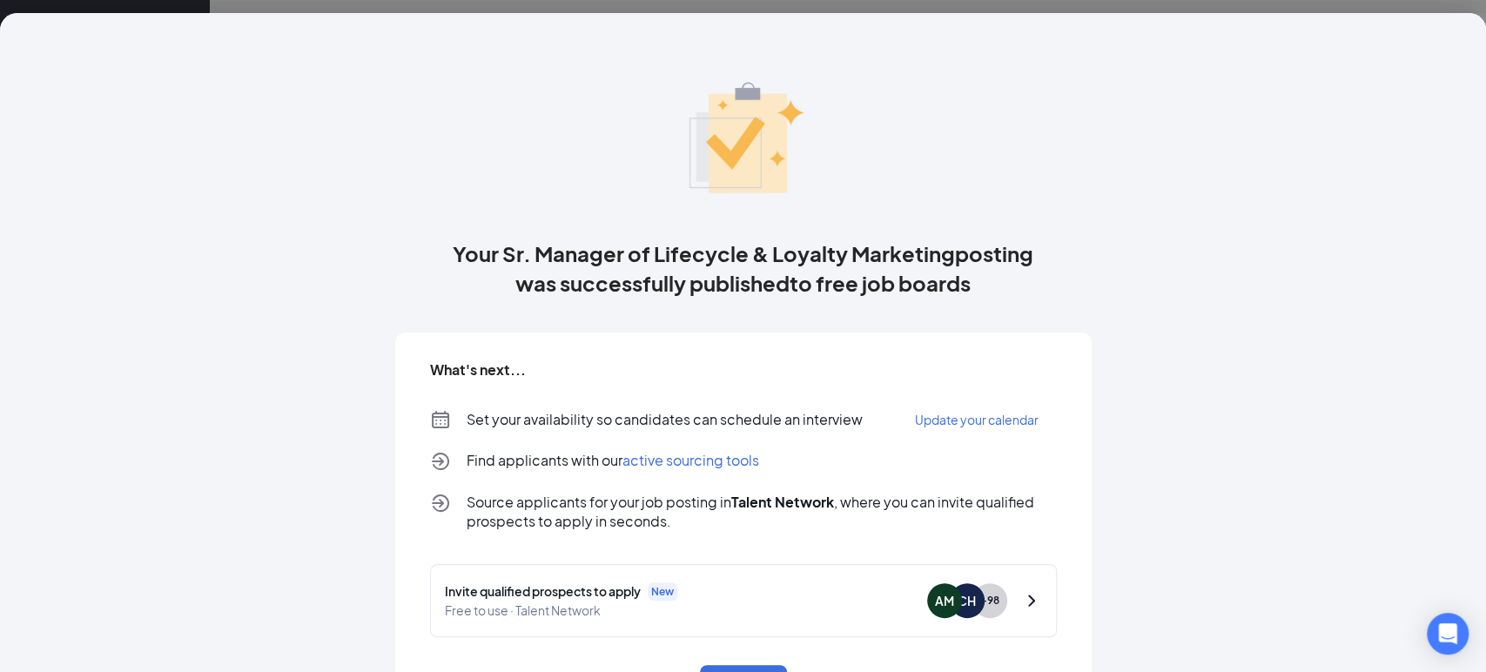
scroll to position [77, 0]
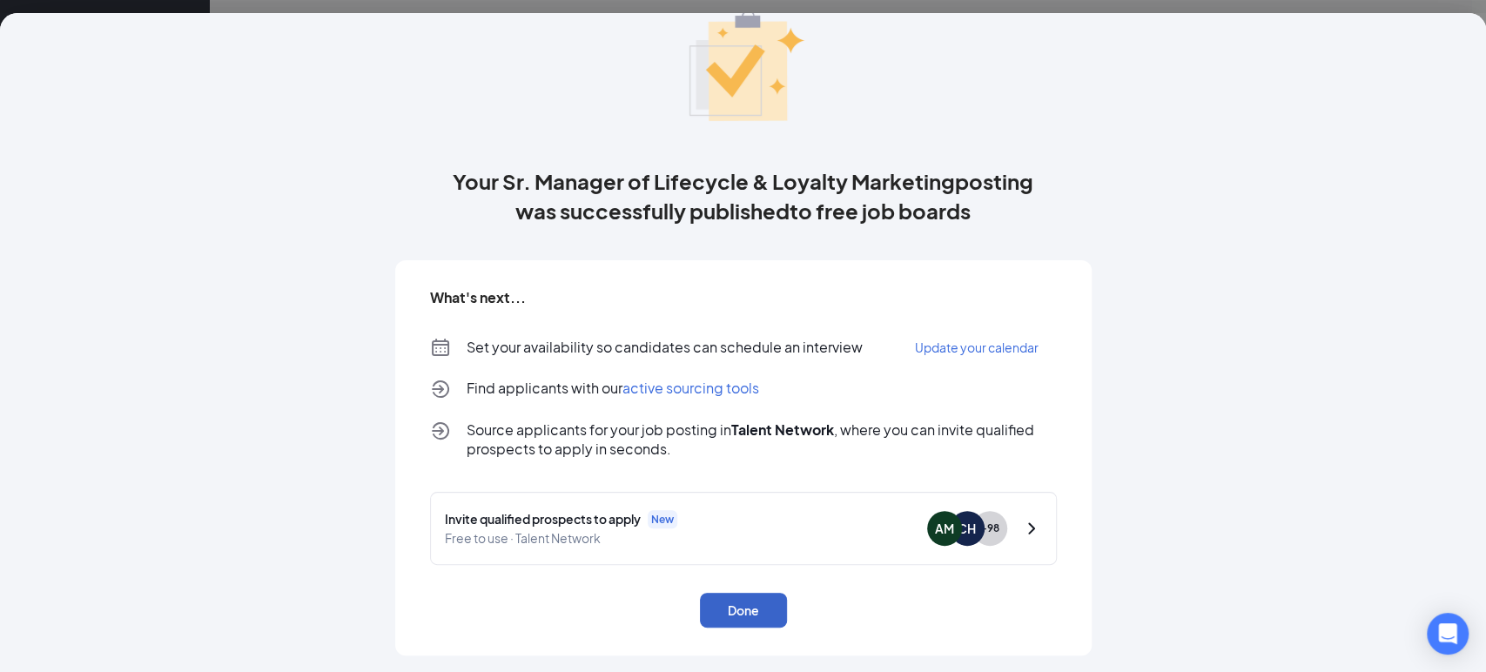
click at [741, 599] on button "Done" at bounding box center [743, 610] width 87 height 35
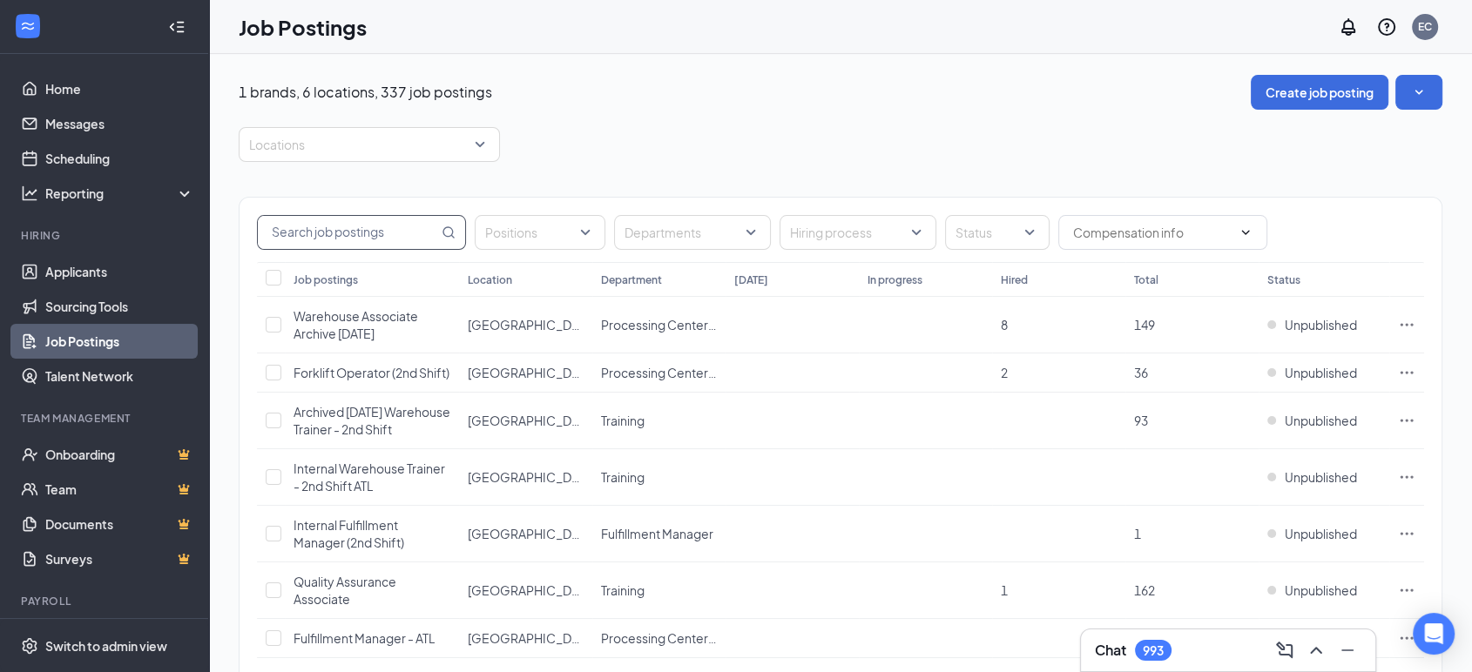
click at [366, 223] on input "text" at bounding box center [348, 232] width 180 height 33
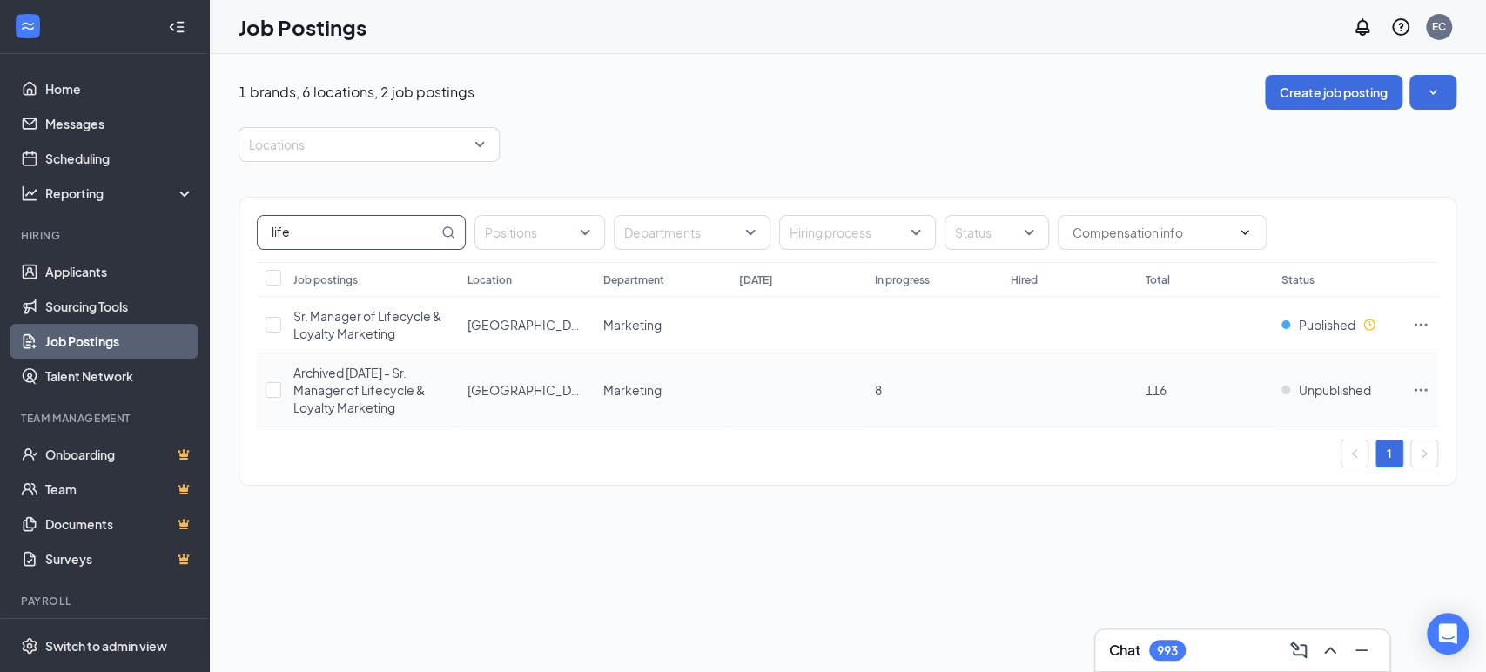
type input "life"
click at [386, 374] on span "Archived [DATE] - Sr. Manager of Lifecycle & Loyalty Marketing" at bounding box center [358, 390] width 131 height 51
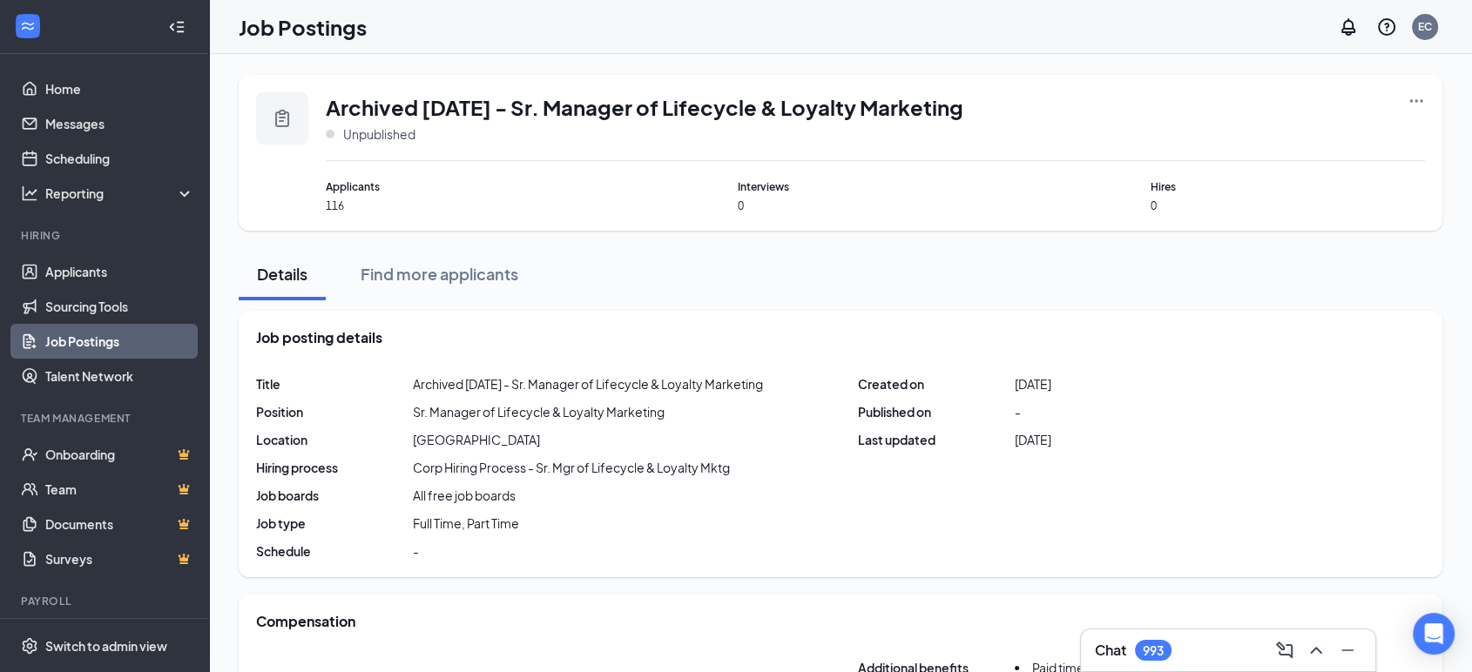
click at [1418, 103] on icon "Ellipses" at bounding box center [1415, 100] width 17 height 17
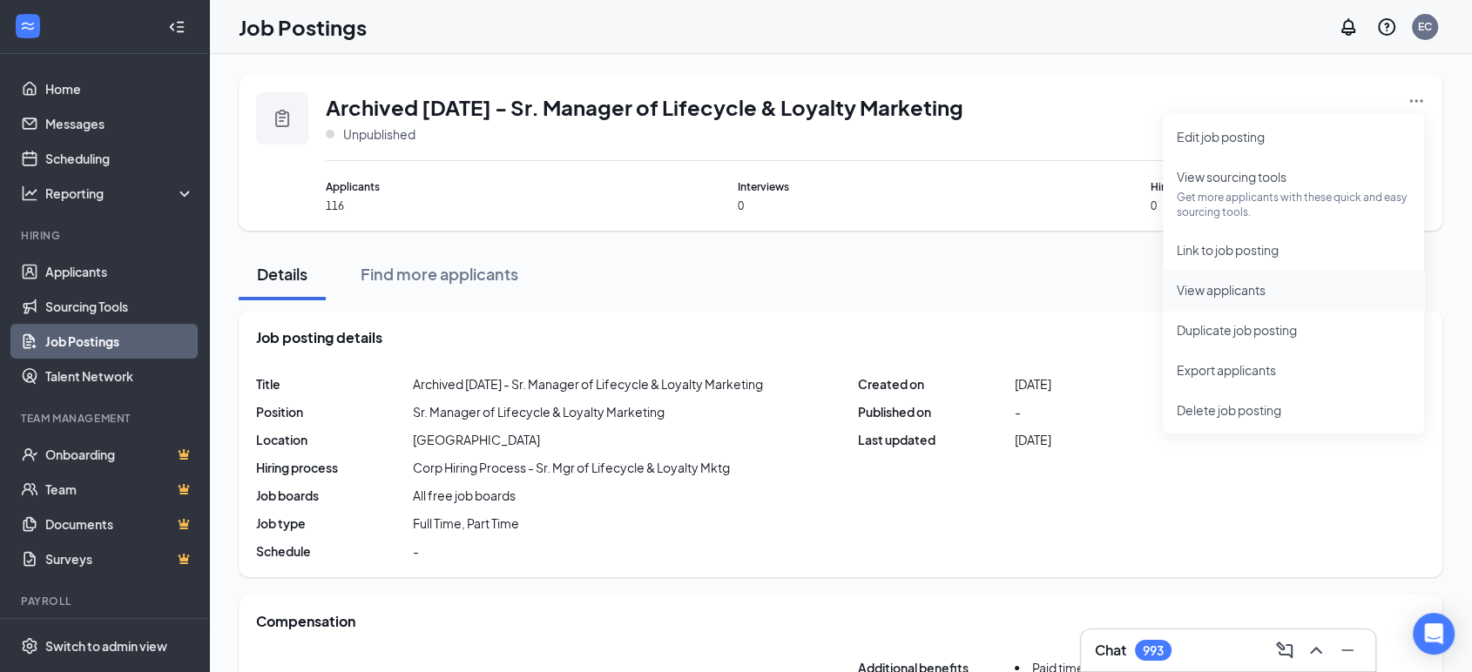
click at [1275, 285] on span "View applicants" at bounding box center [1292, 289] width 233 height 19
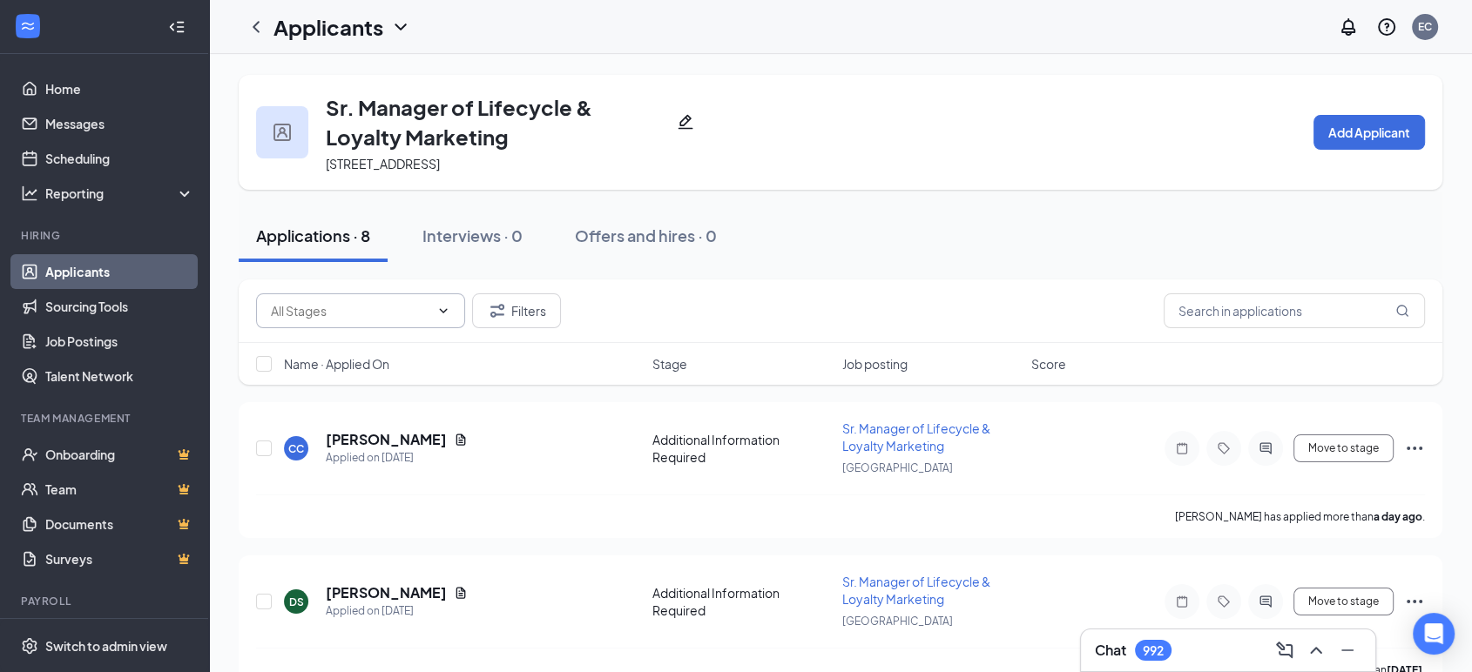
click at [413, 323] on span at bounding box center [360, 310] width 209 height 35
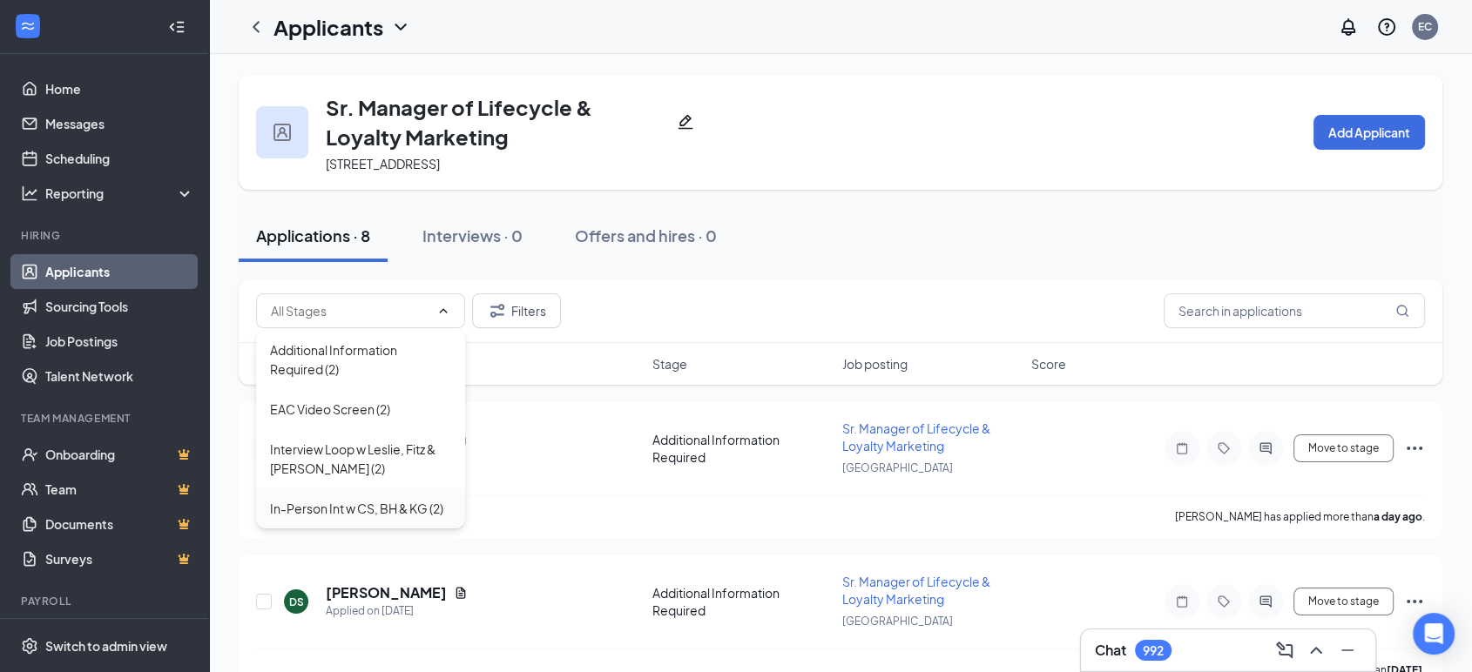
click at [394, 508] on div "In-Person Int w CS, BH & KG (2)" at bounding box center [356, 508] width 173 height 19
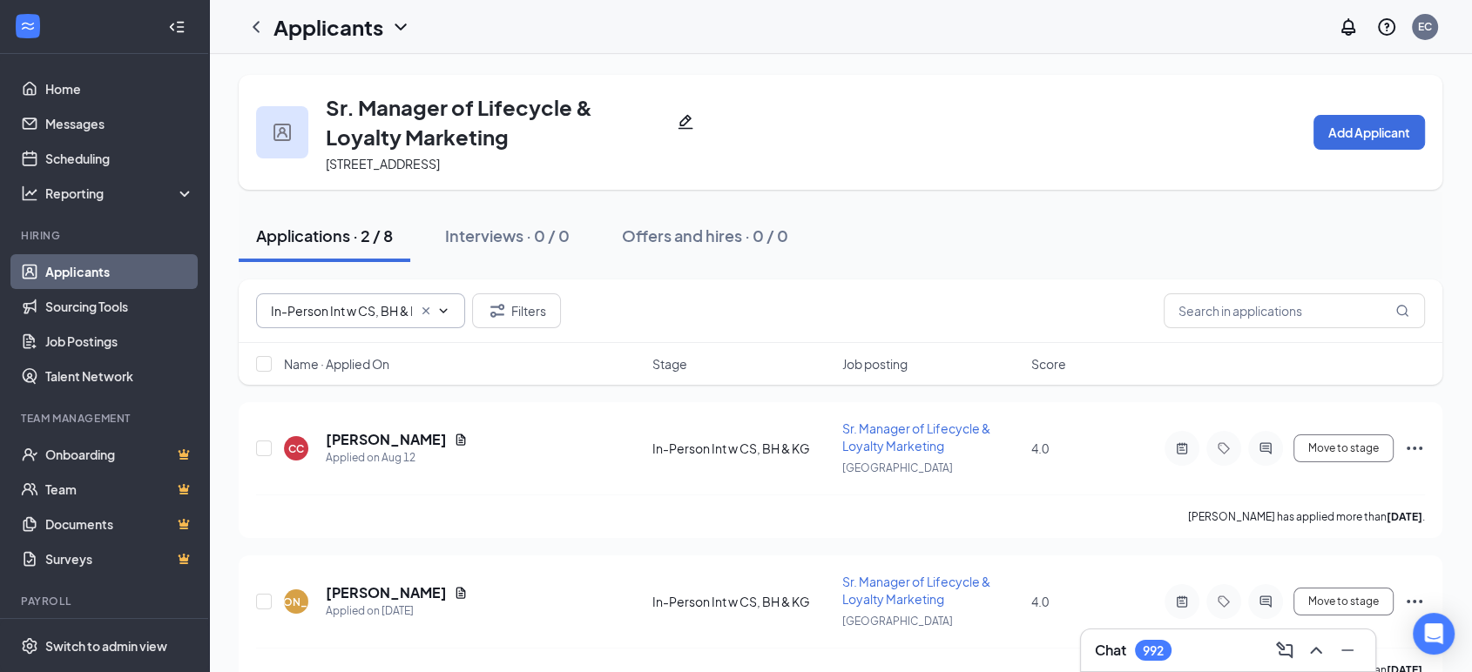
scroll to position [37, 0]
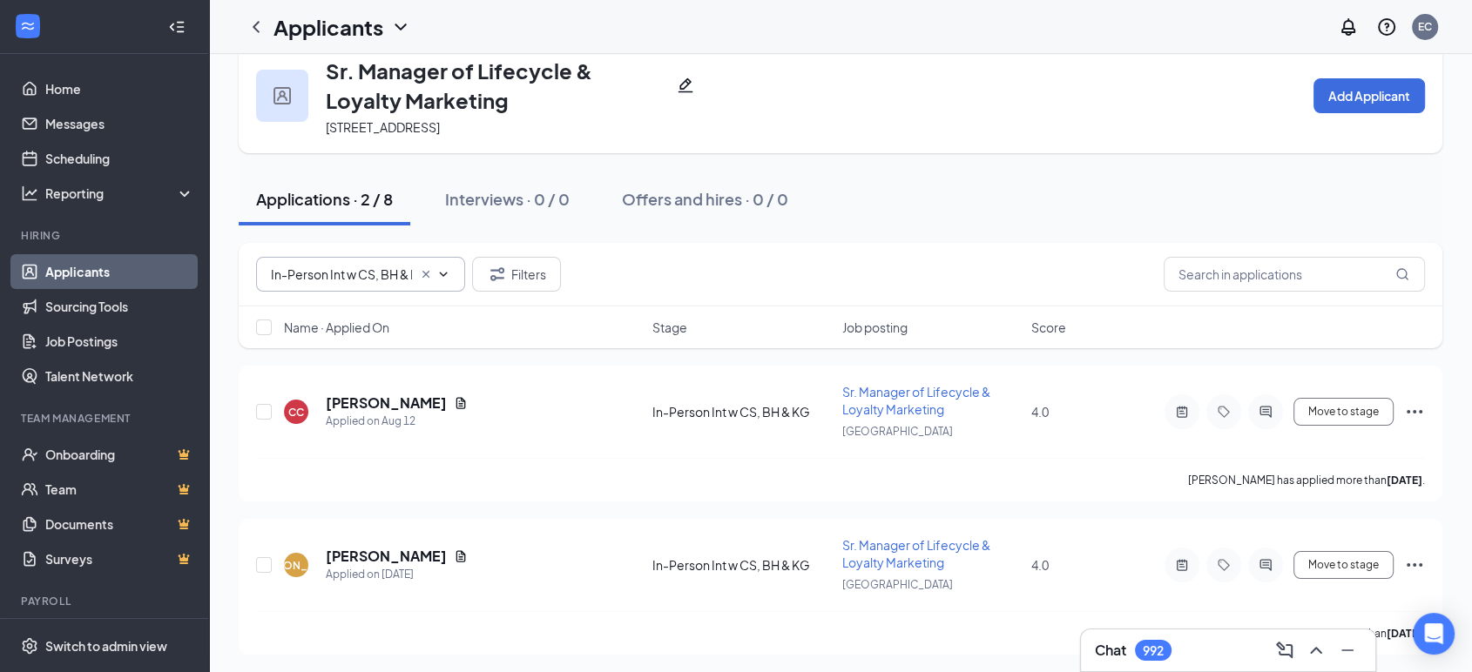
click at [381, 277] on input "In-Person Int w CS, BH & KG (2)" at bounding box center [341, 274] width 141 height 19
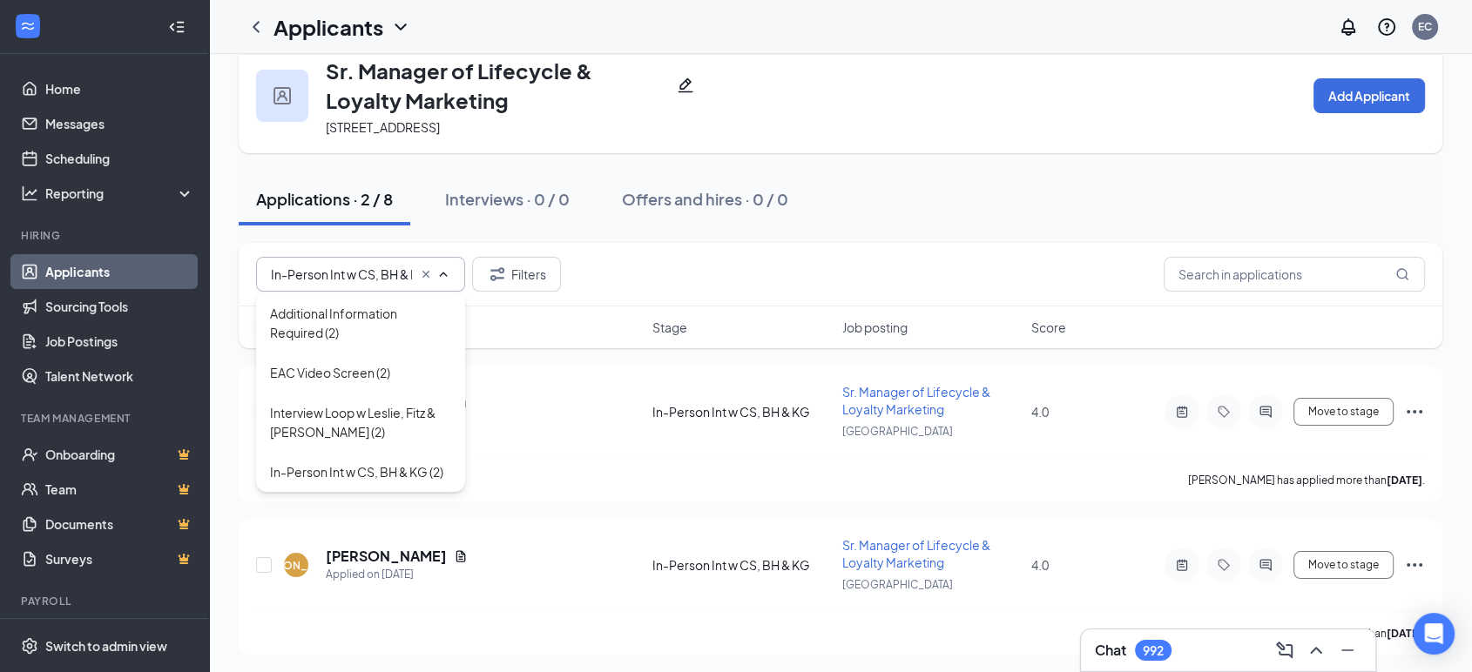
click at [452, 273] on span "In-Person Int w CS, BH & KG (2)" at bounding box center [360, 274] width 209 height 35
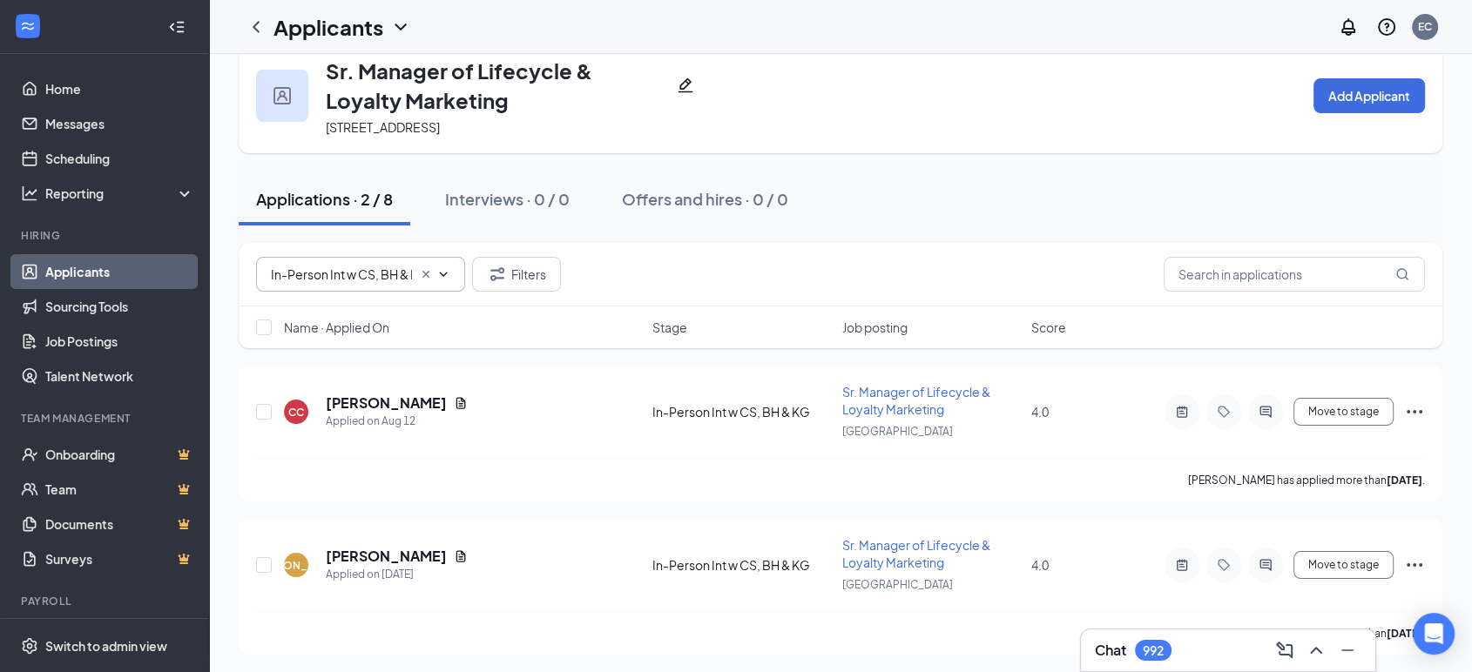
click at [444, 277] on icon "ChevronDown" at bounding box center [443, 274] width 14 height 14
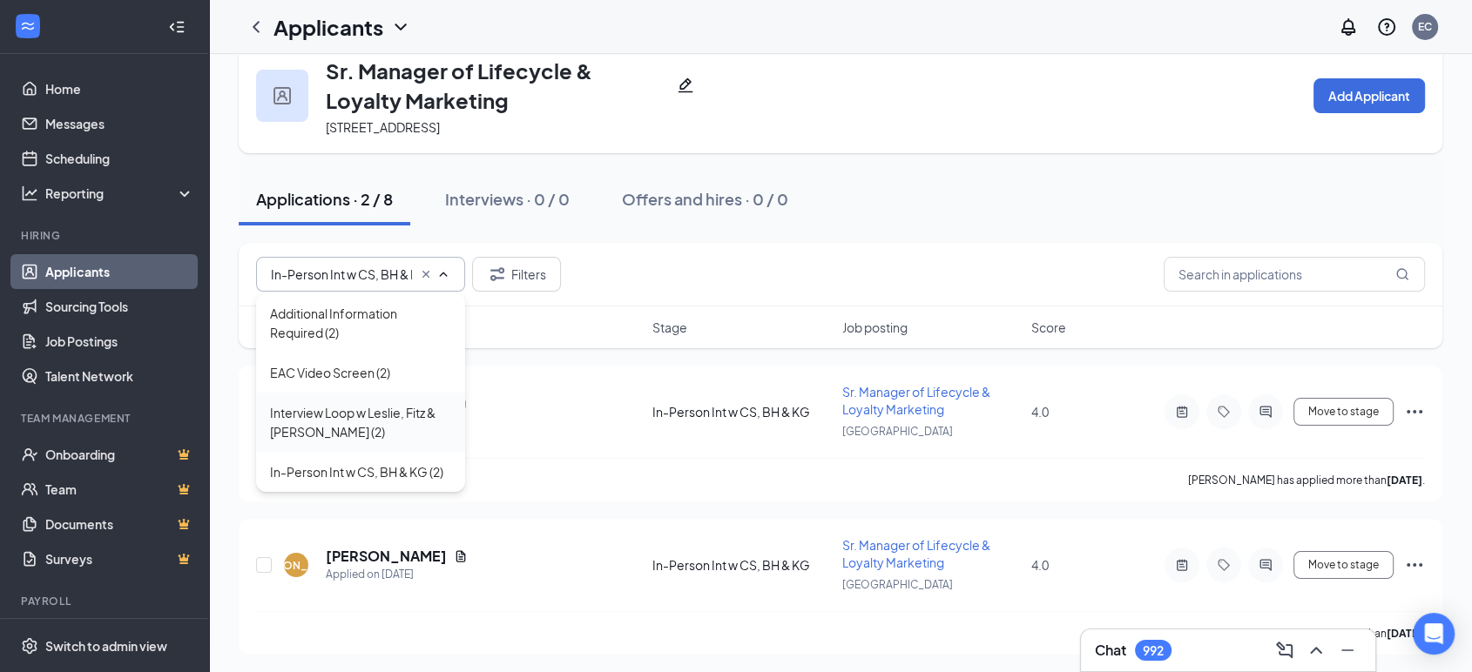
click at [404, 426] on div "Interview Loop w Leslie, Fitz & Neal (2)" at bounding box center [360, 422] width 181 height 38
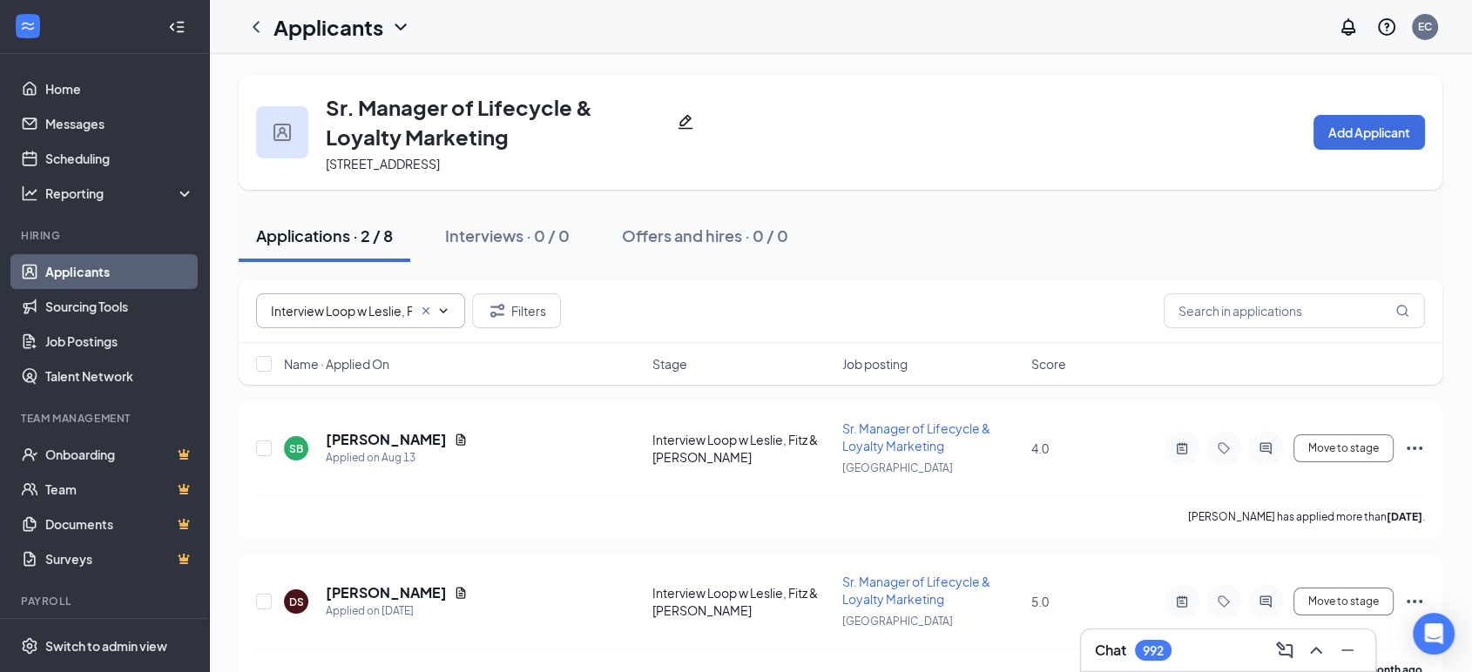
click at [440, 312] on icon "ChevronDown" at bounding box center [443, 311] width 14 height 14
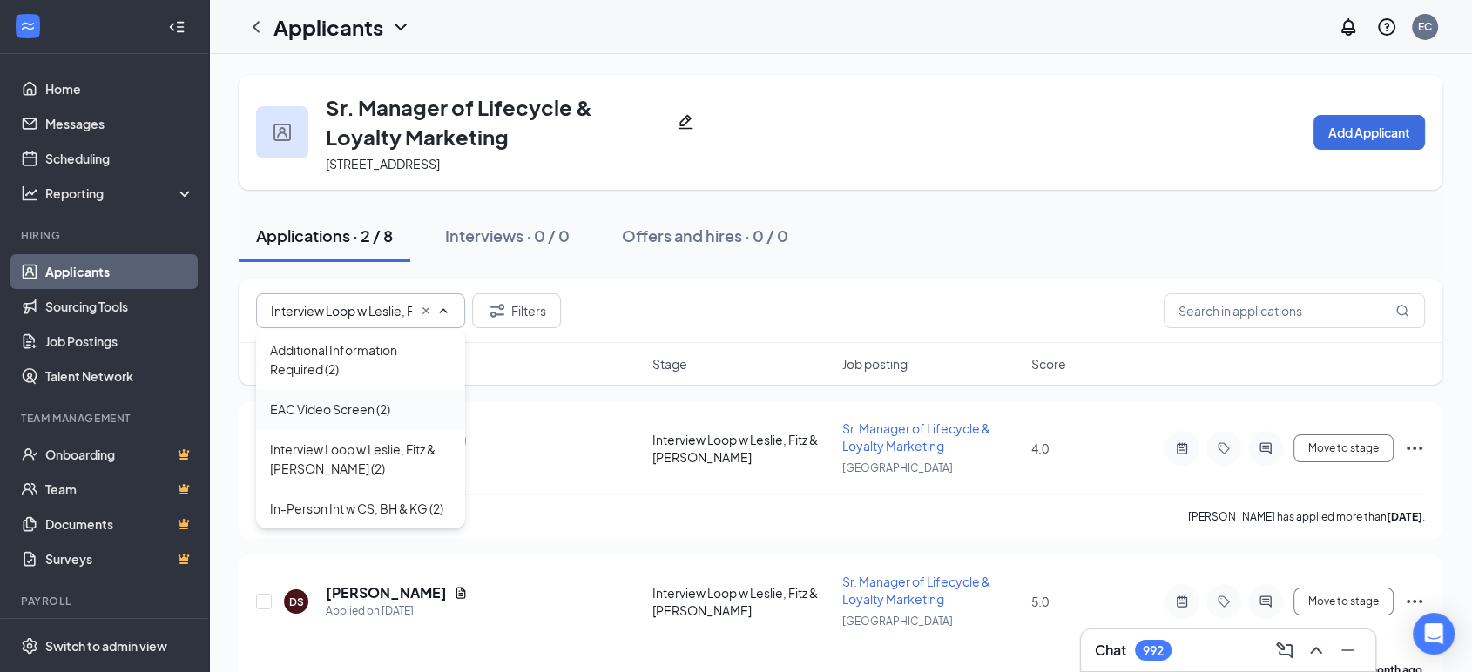
click at [365, 411] on div "EAC Video Screen (2)" at bounding box center [330, 409] width 120 height 19
type input "EAC Video Screen (2)"
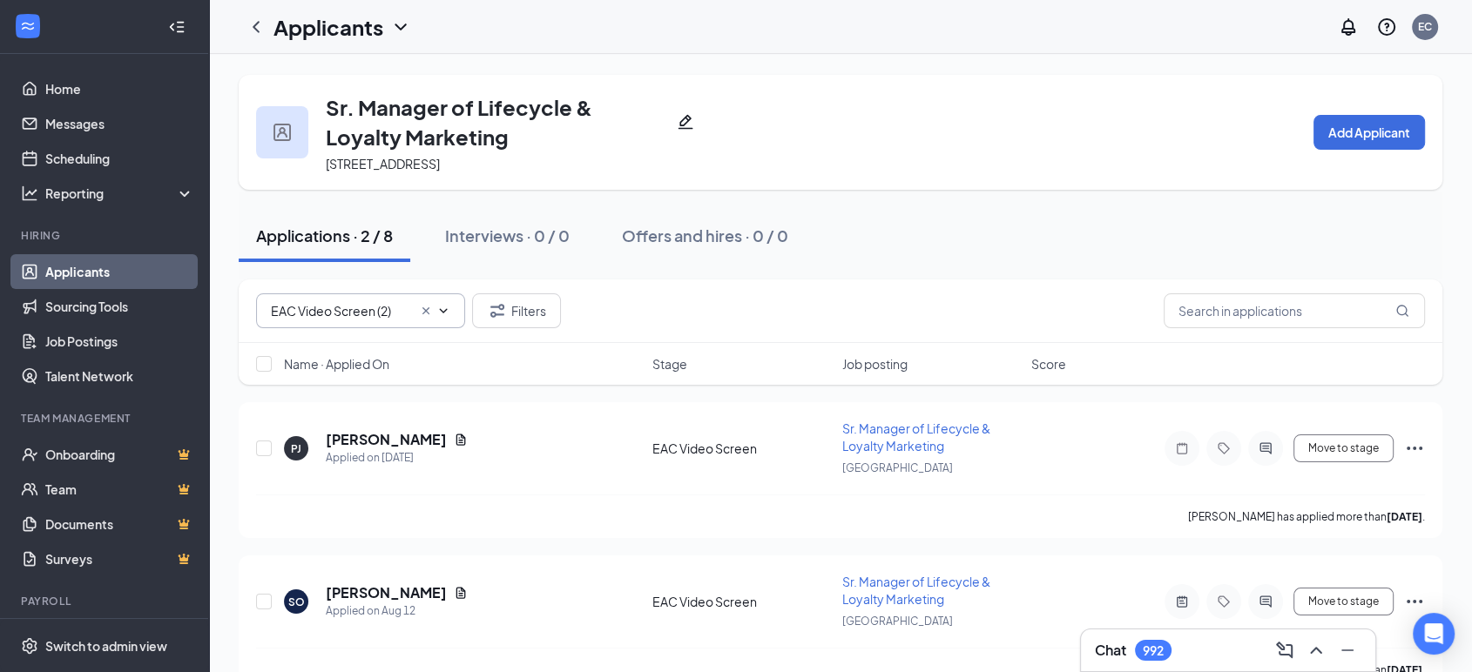
click at [690, 128] on icon "Pencil" at bounding box center [684, 122] width 15 height 15
click at [1002, 103] on div "Archived 08.26.2025 - Sr. Manager of Lifecycle & Loyalty Marketing 18300 Cascad…" at bounding box center [840, 132] width 1203 height 115
click at [329, 320] on input "EAC Video Screen (2)" at bounding box center [341, 310] width 141 height 19
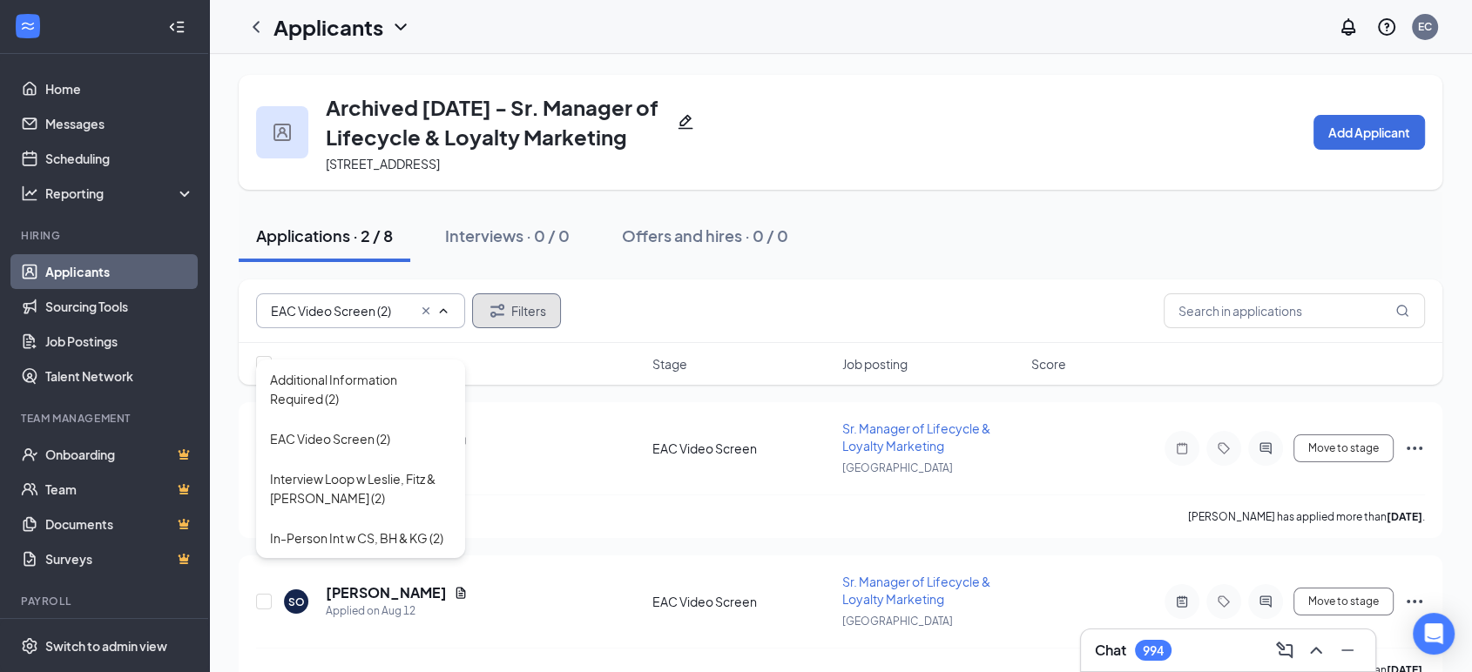
click at [488, 321] on icon "Filter" at bounding box center [497, 310] width 21 height 21
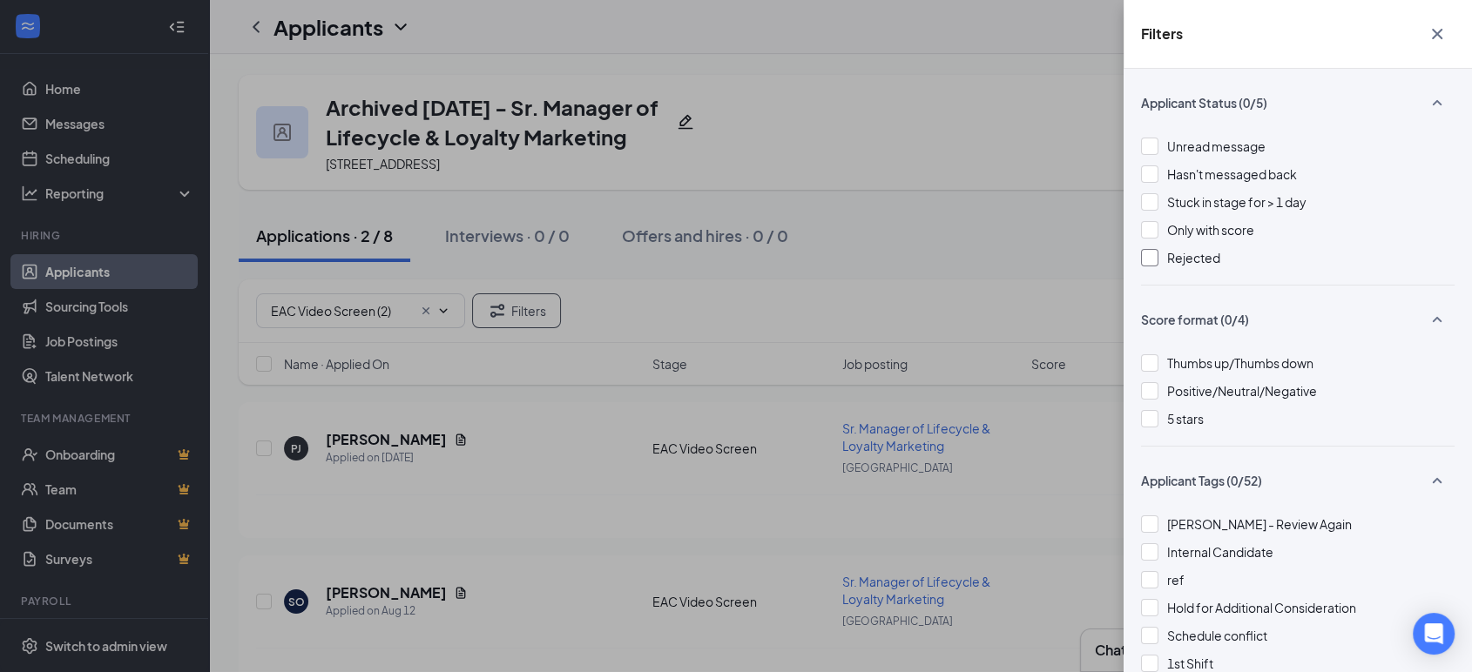
click at [1148, 266] on div "Rejected" at bounding box center [1297, 257] width 313 height 19
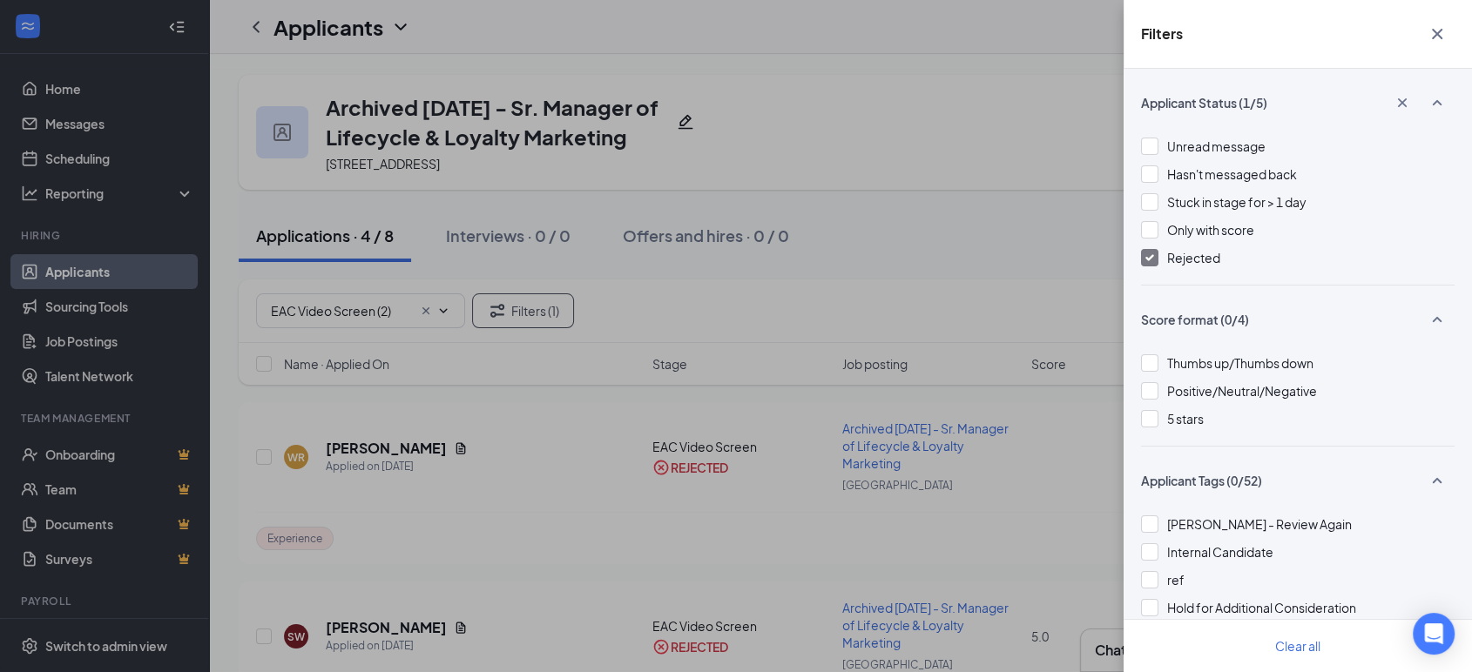
click at [452, 338] on div "Filters Applicant Status (1/5) Unread message Hasn't messaged back Stuck in sta…" at bounding box center [736, 336] width 1472 height 672
click at [438, 340] on div "Filters Applicant Status (1/5) Unread message Hasn't messaged back Stuck in sta…" at bounding box center [736, 336] width 1472 height 672
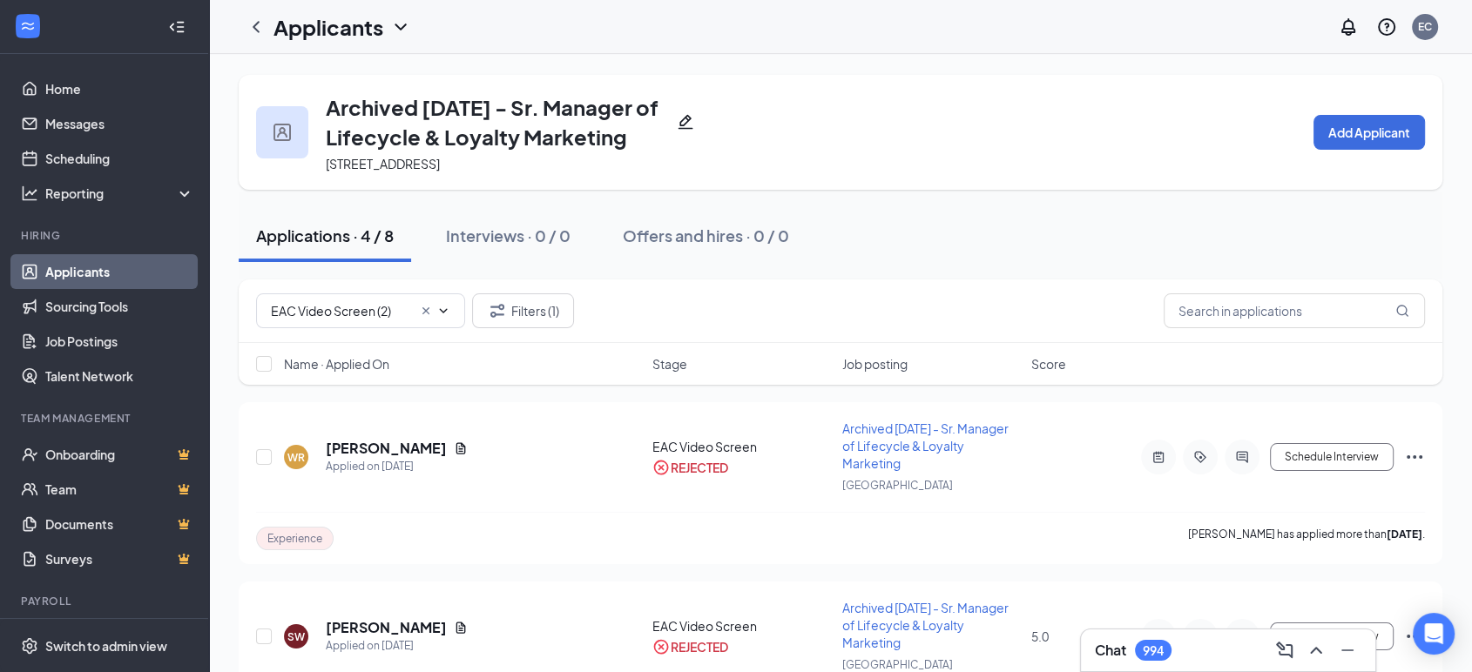
click at [438, 318] on icon "ChevronDown" at bounding box center [443, 311] width 14 height 14
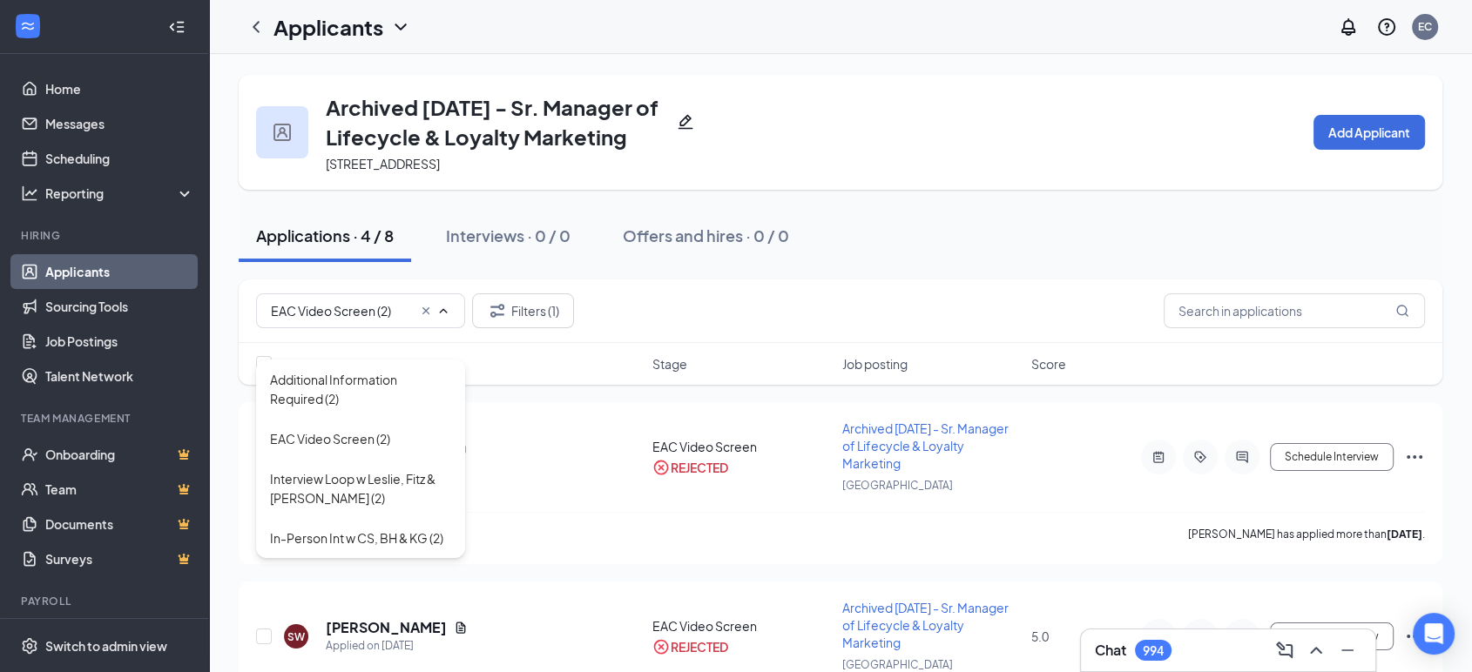
click at [425, 318] on icon "Cross" at bounding box center [426, 311] width 14 height 14
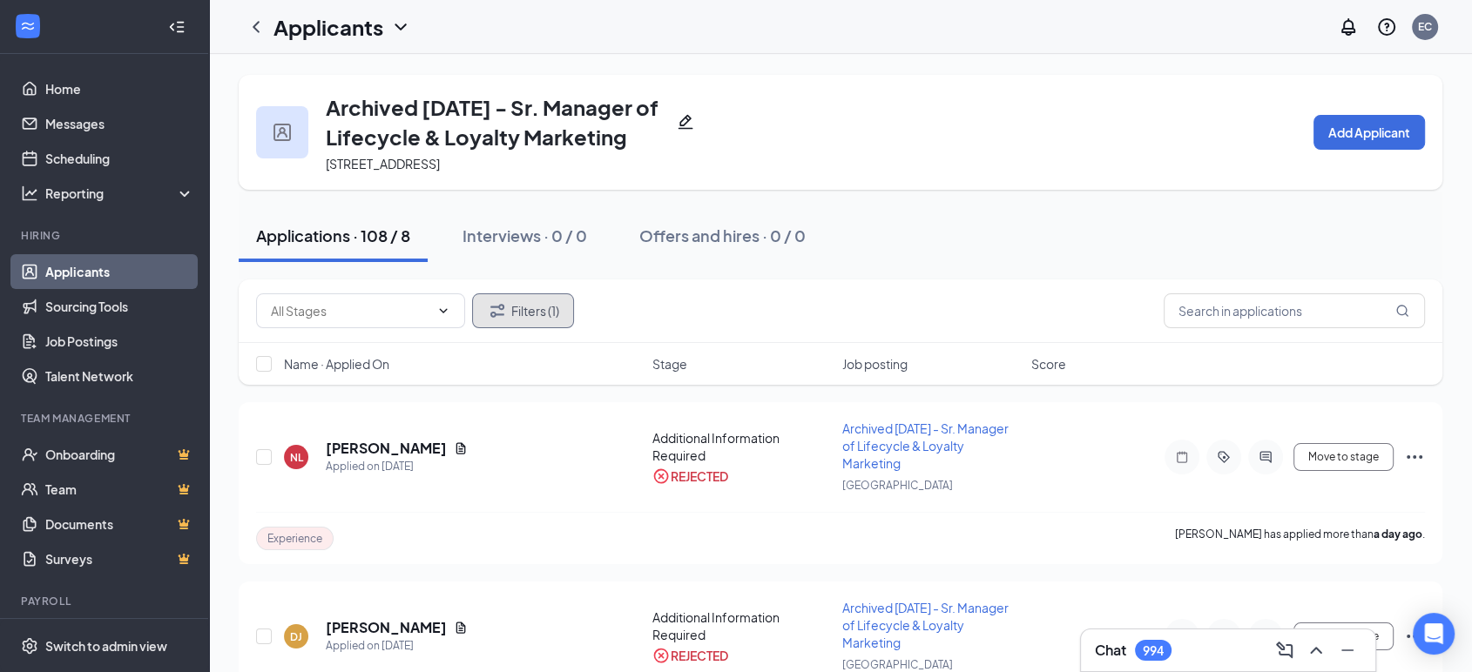
click at [516, 328] on button "Filters (1)" at bounding box center [523, 310] width 102 height 35
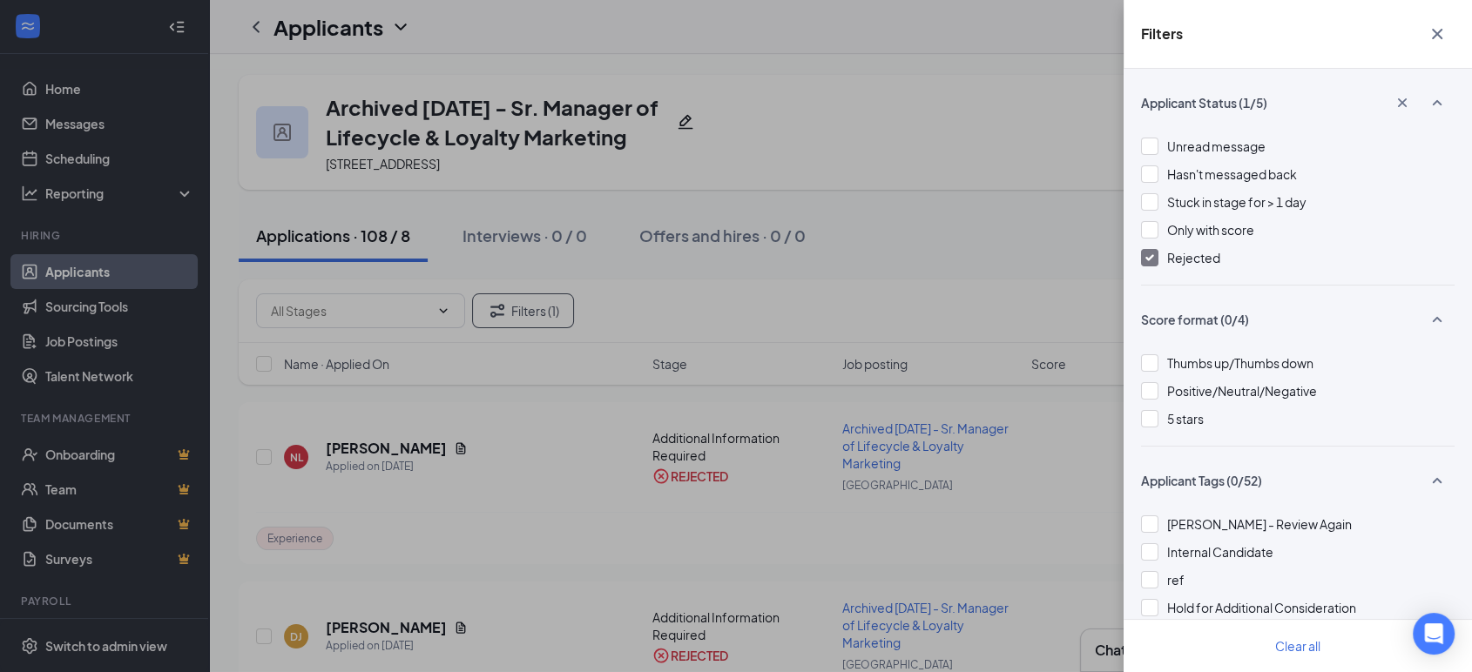
click at [1159, 259] on div "Rejected" at bounding box center [1297, 257] width 313 height 19
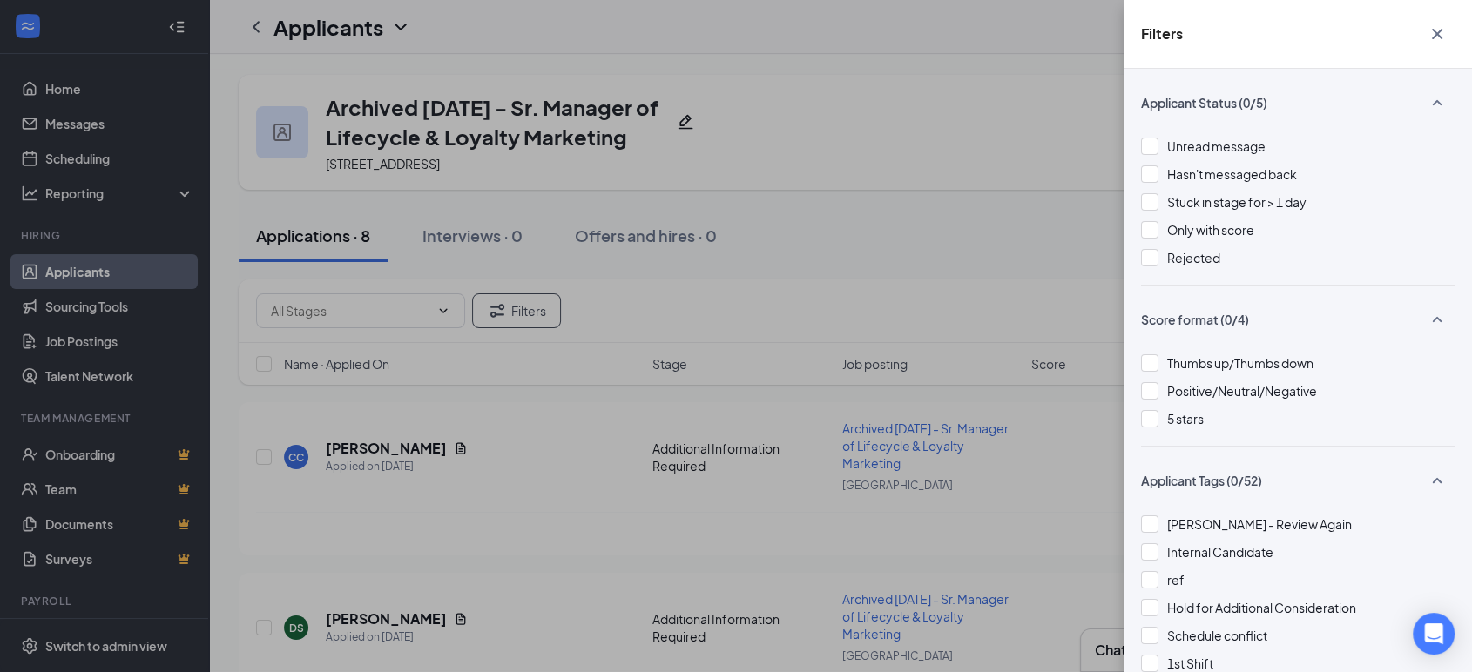
click at [572, 350] on div "Filters Applicant Status (0/5) Unread message Hasn't messaged back Stuck in sta…" at bounding box center [736, 336] width 1472 height 672
click at [1172, 256] on span "Rejected" at bounding box center [1193, 258] width 53 height 16
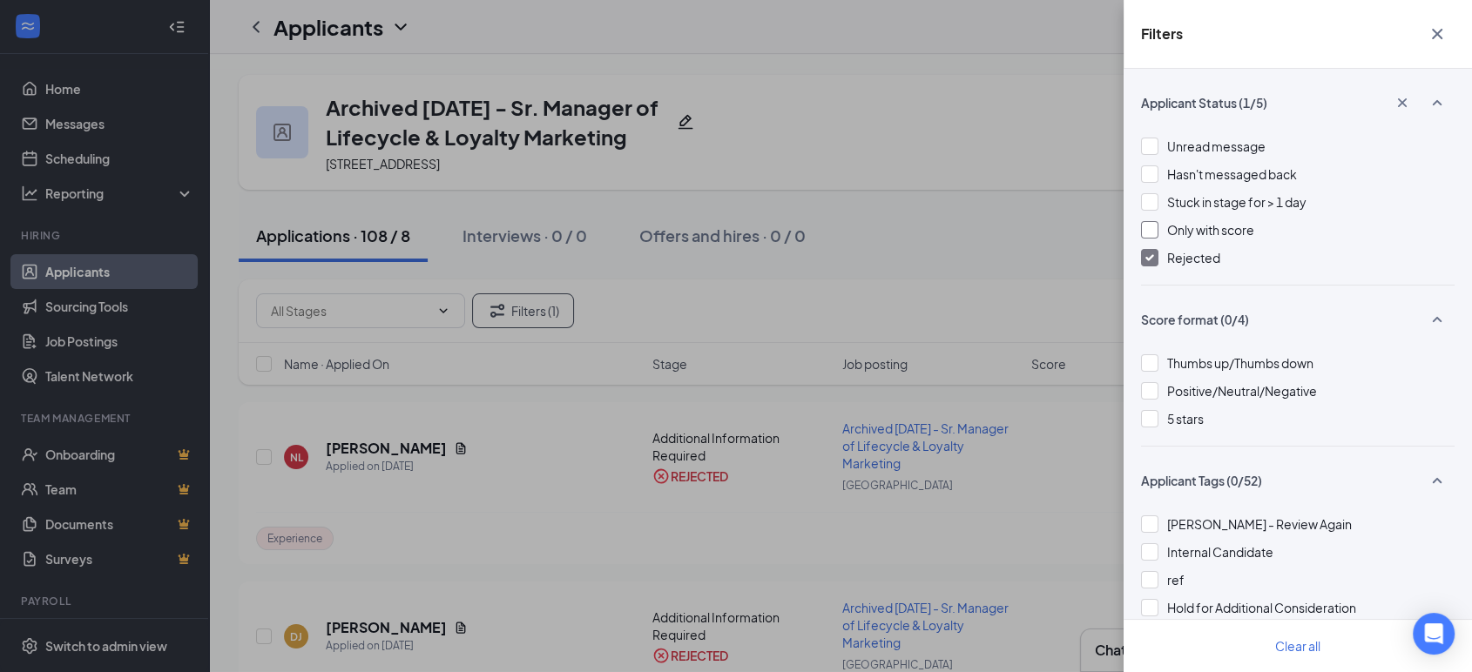
click at [1198, 237] on div "Only with score" at bounding box center [1210, 229] width 87 height 19
click at [849, 277] on div "Filters Applicant Status (2/5) Unread message Hasn't messaged back Stuck in sta…" at bounding box center [736, 336] width 1472 height 672
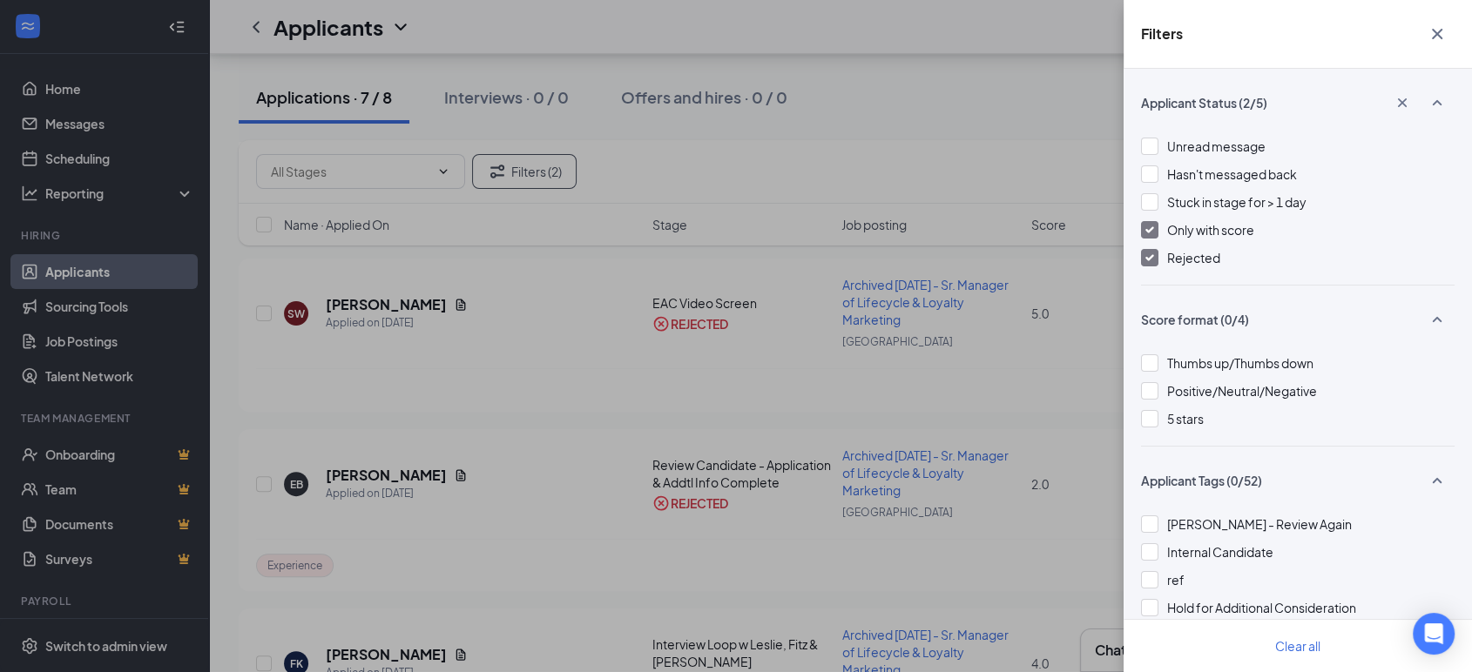
scroll to position [516, 0]
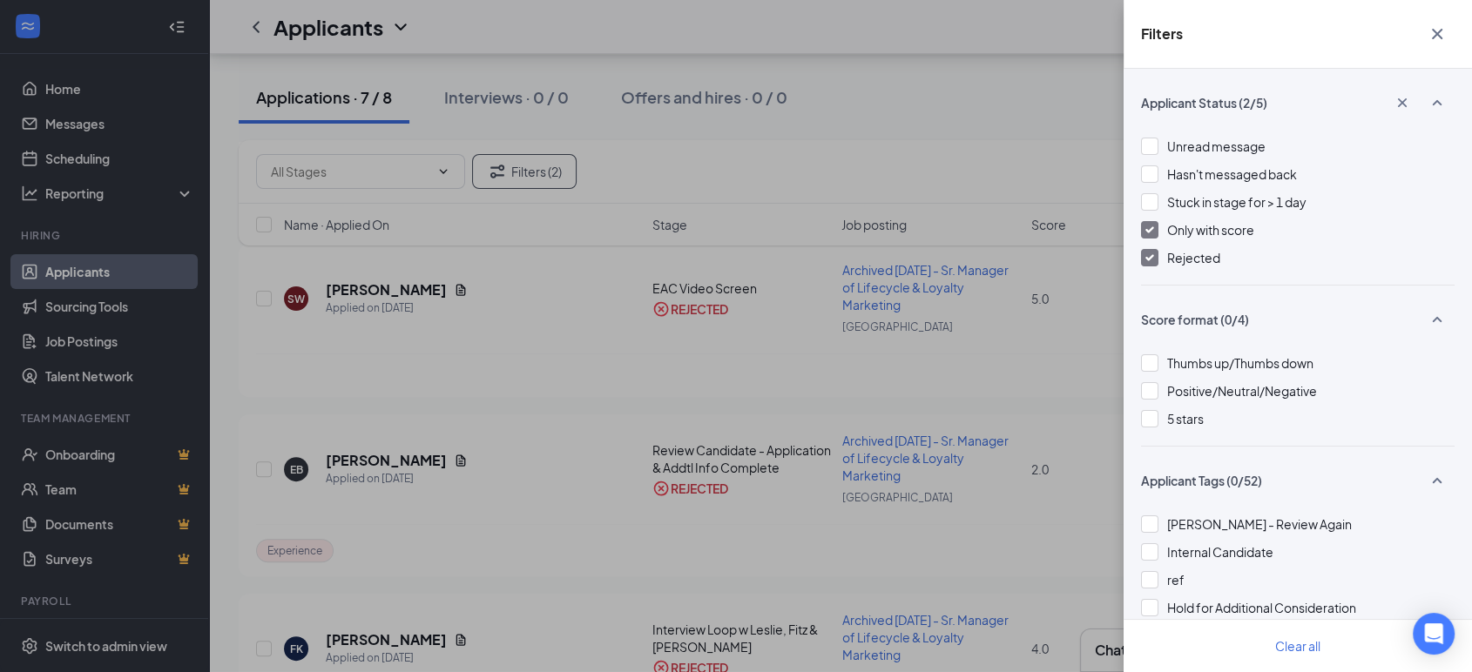
click at [876, 168] on div "Filters Applicant Status (2/5) Unread message Hasn't messaged back Stuck in sta…" at bounding box center [736, 336] width 1472 height 672
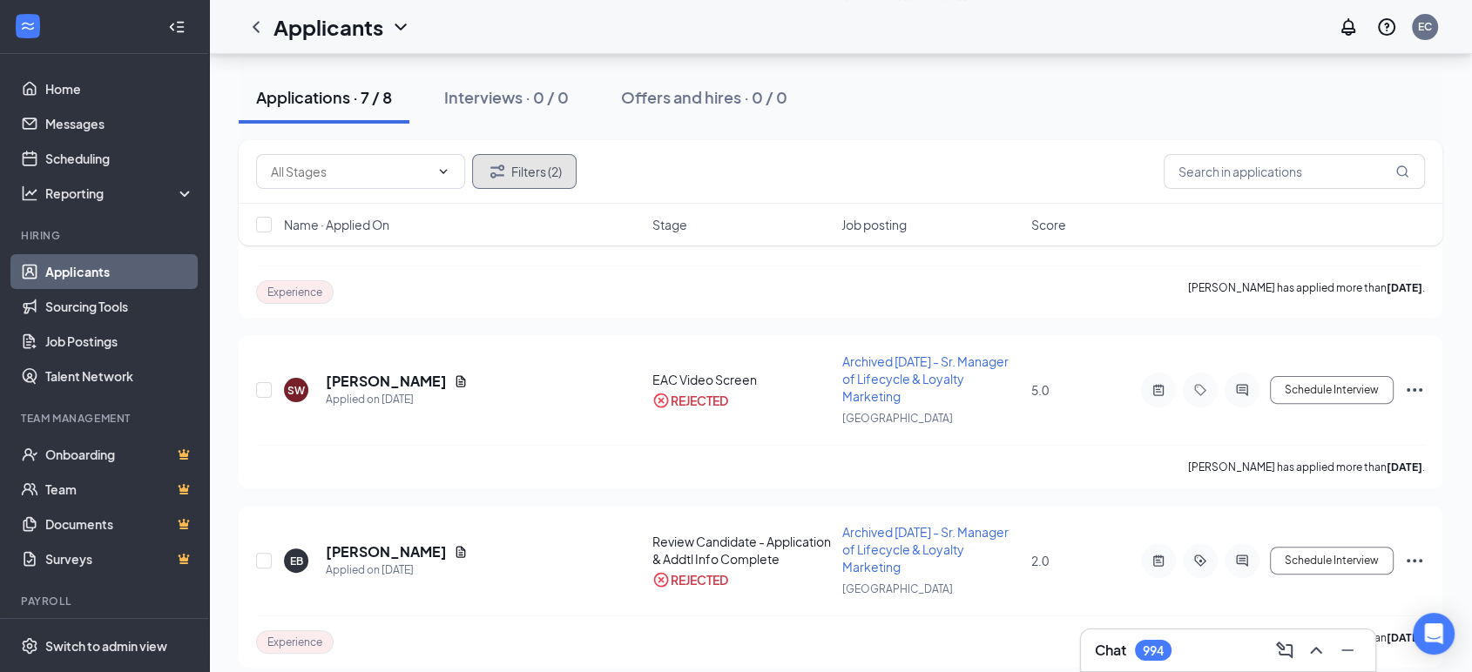
scroll to position [275, 0]
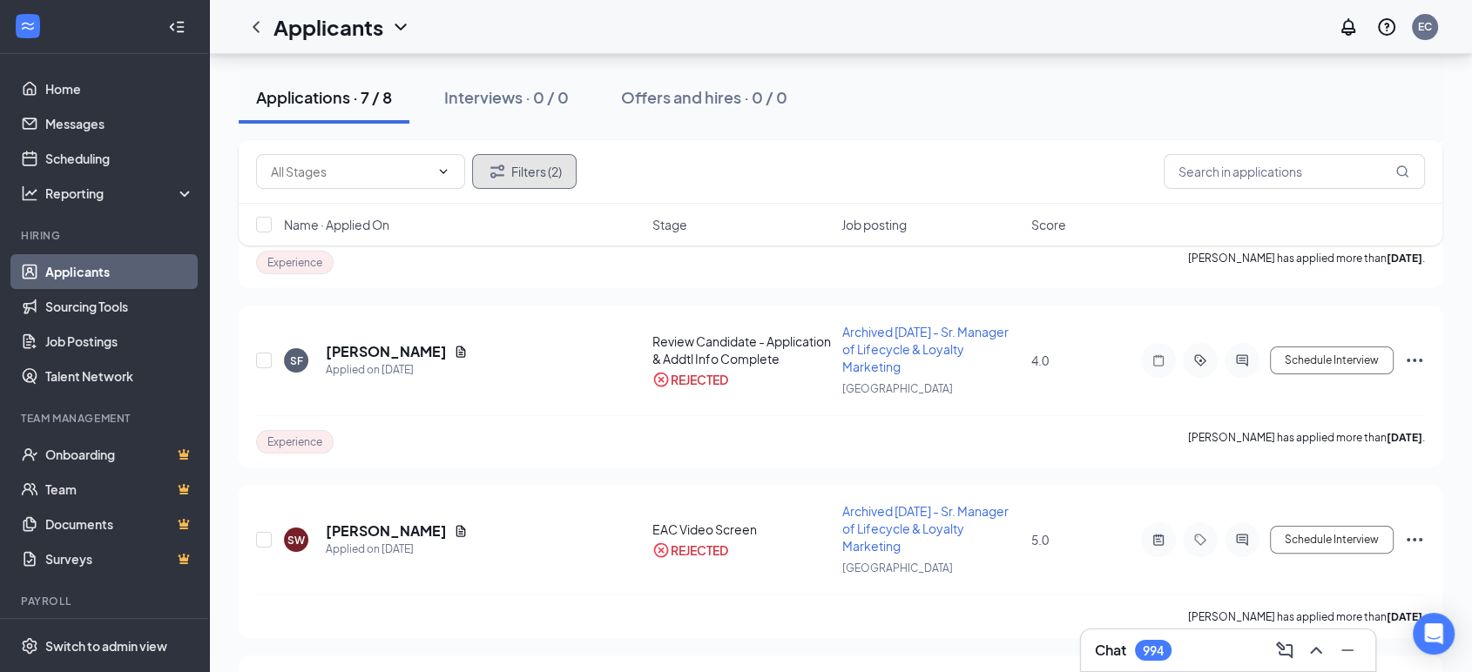
click at [525, 179] on button "Filters (2)" at bounding box center [524, 171] width 104 height 35
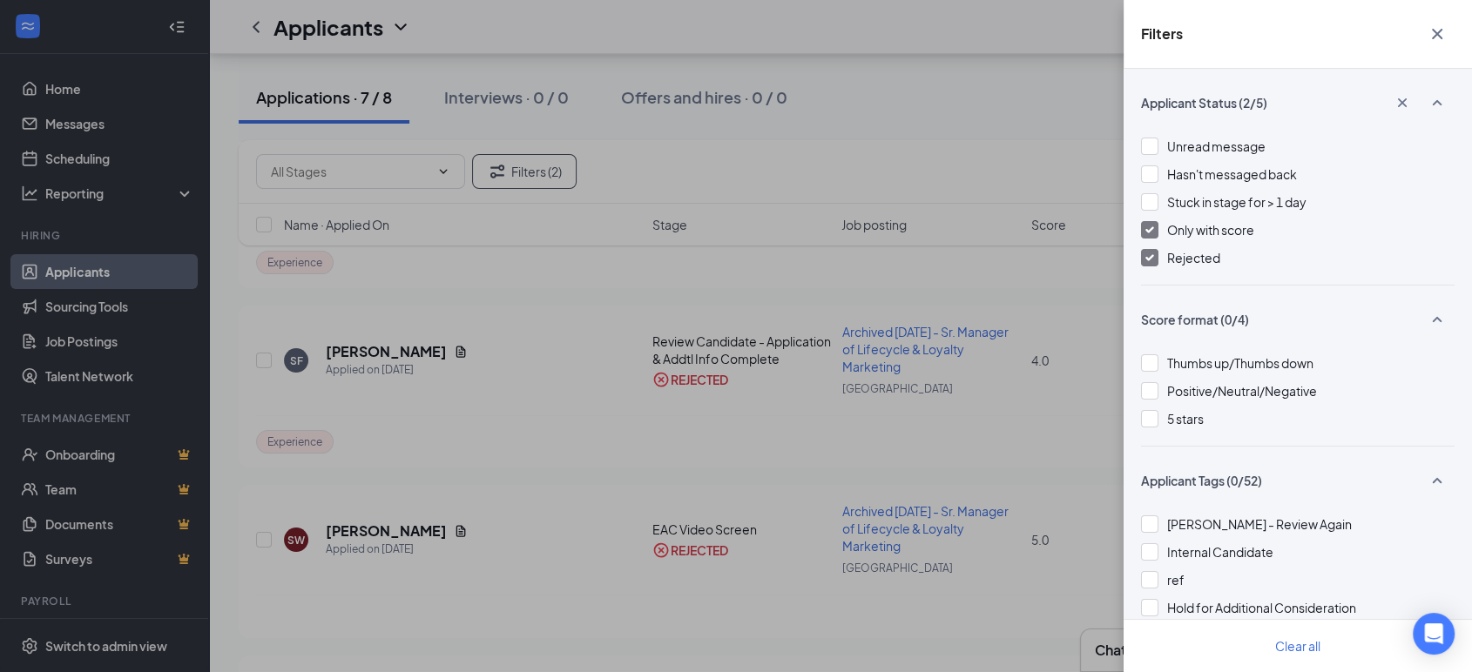
click at [1161, 214] on div "Unread message Hasn't messaged back Stuck in stage for > 1 day Only with score …" at bounding box center [1297, 211] width 313 height 148
click at [1149, 228] on img at bounding box center [1149, 229] width 9 height 7
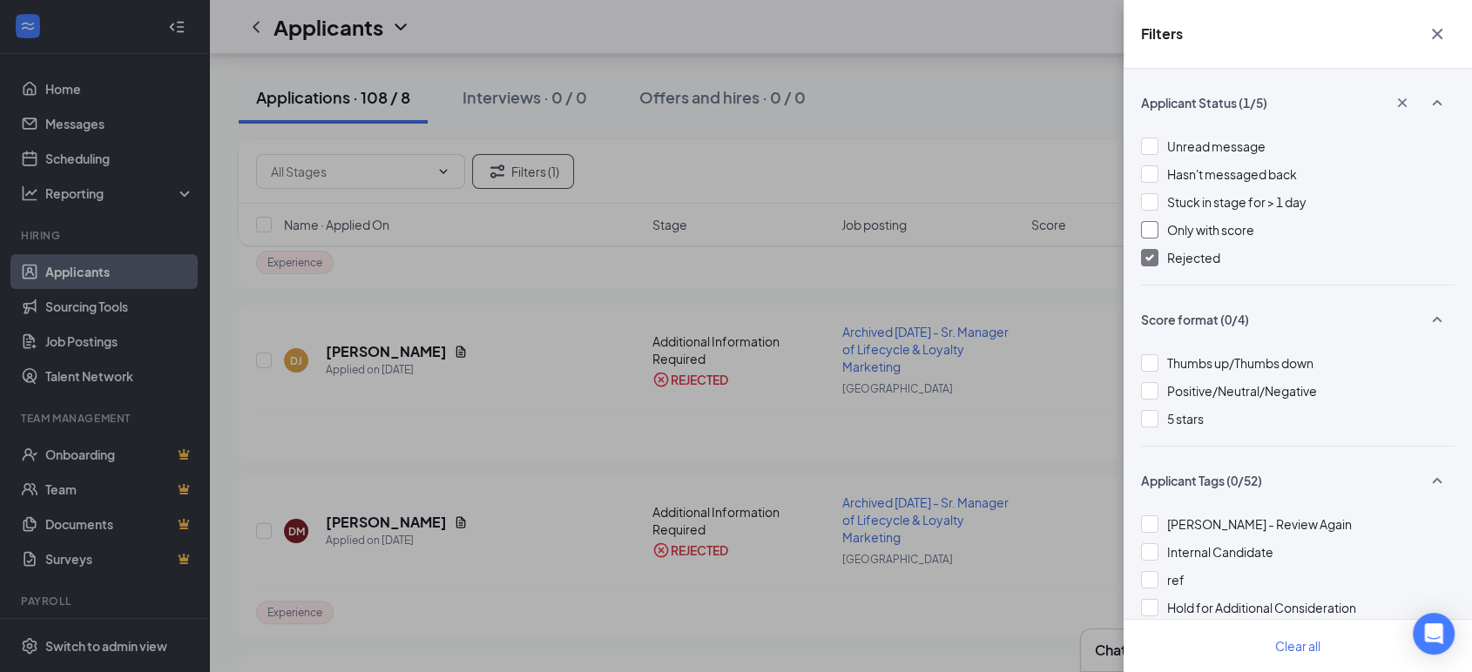
click at [1149, 228] on div at bounding box center [1149, 229] width 17 height 17
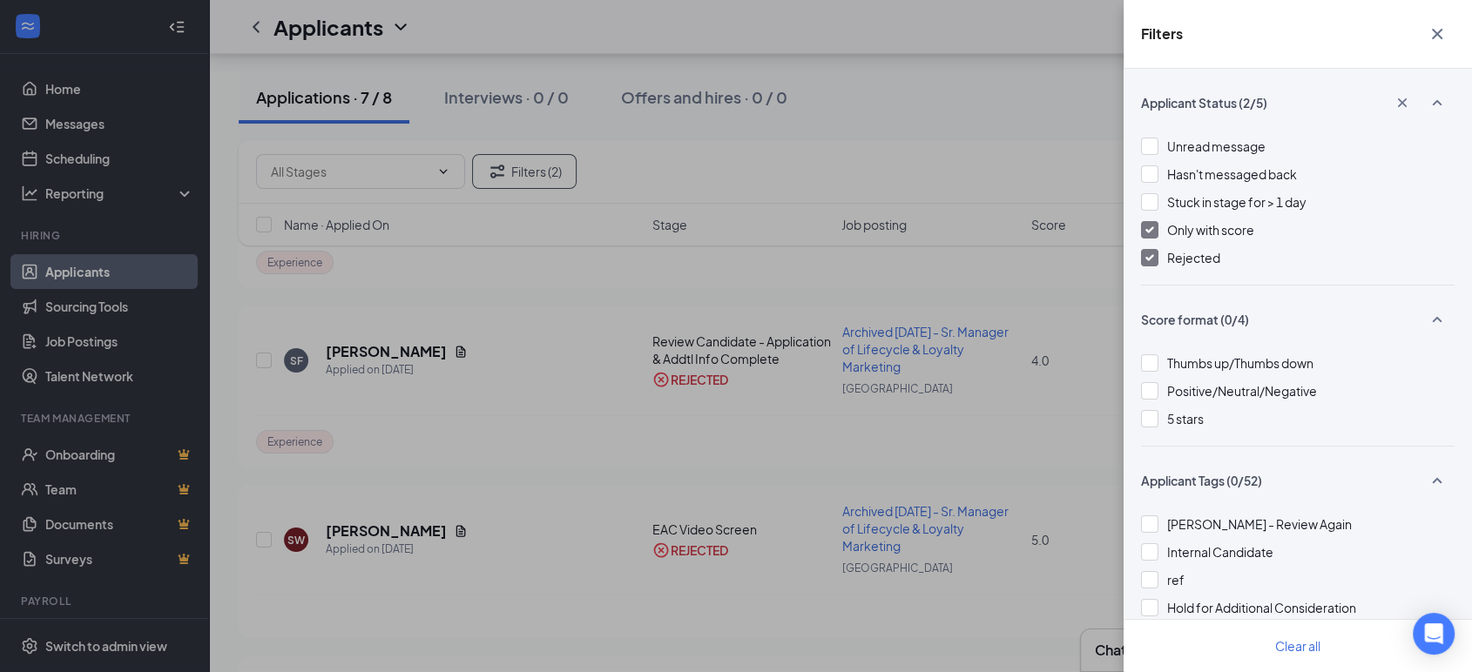
click at [1149, 263] on div at bounding box center [1149, 257] width 17 height 17
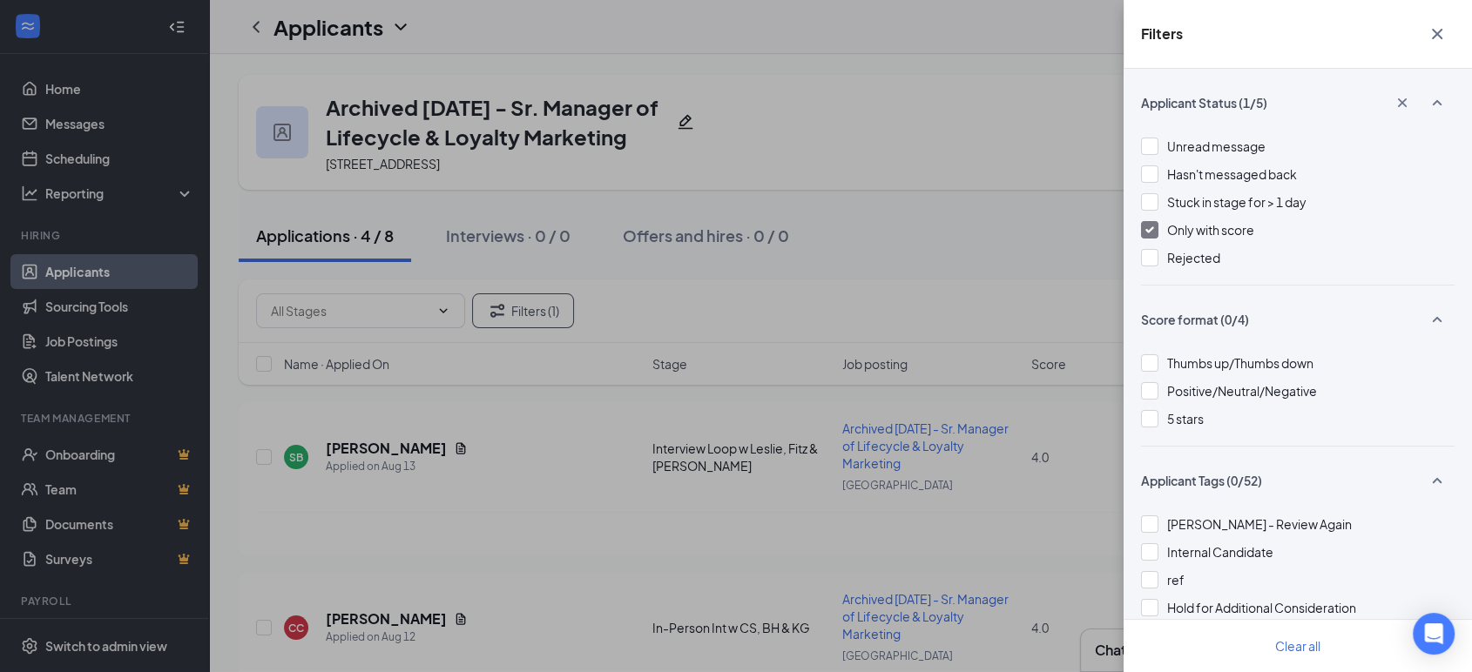
click at [1150, 230] on img at bounding box center [1149, 229] width 9 height 7
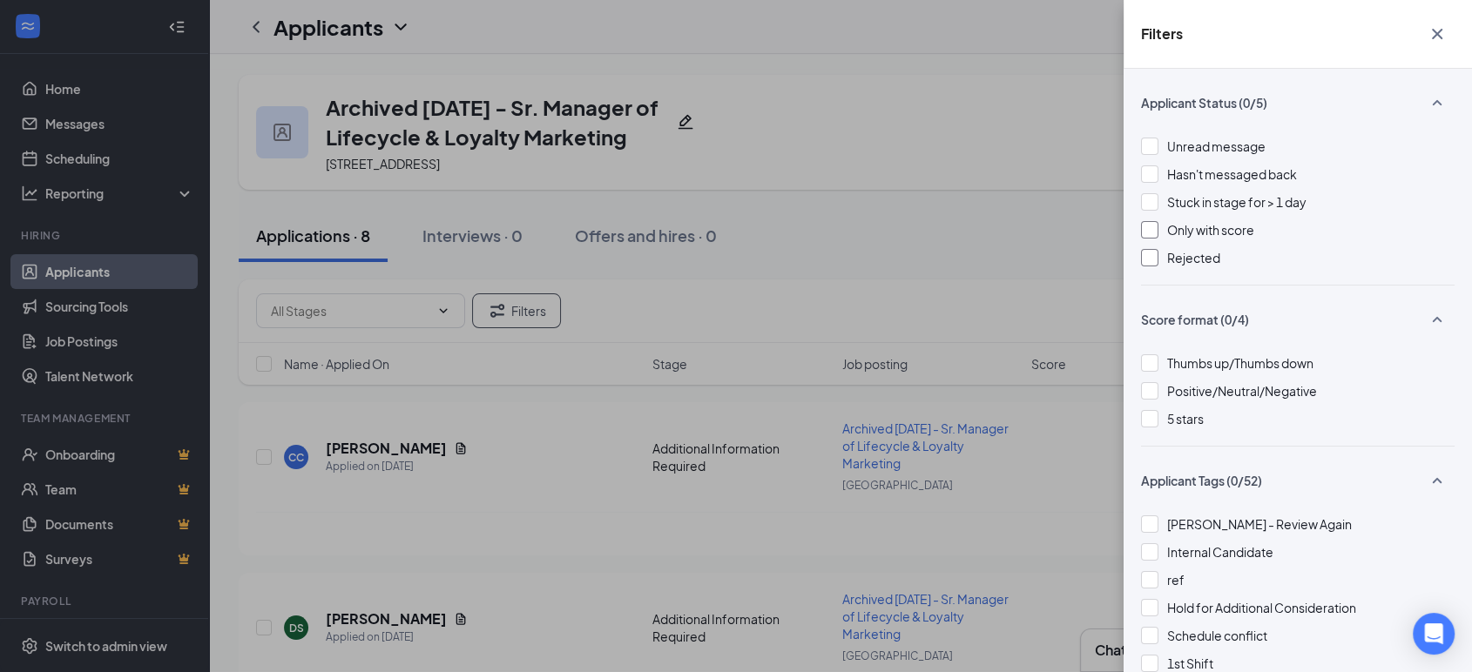
click at [1151, 259] on div at bounding box center [1149, 257] width 17 height 17
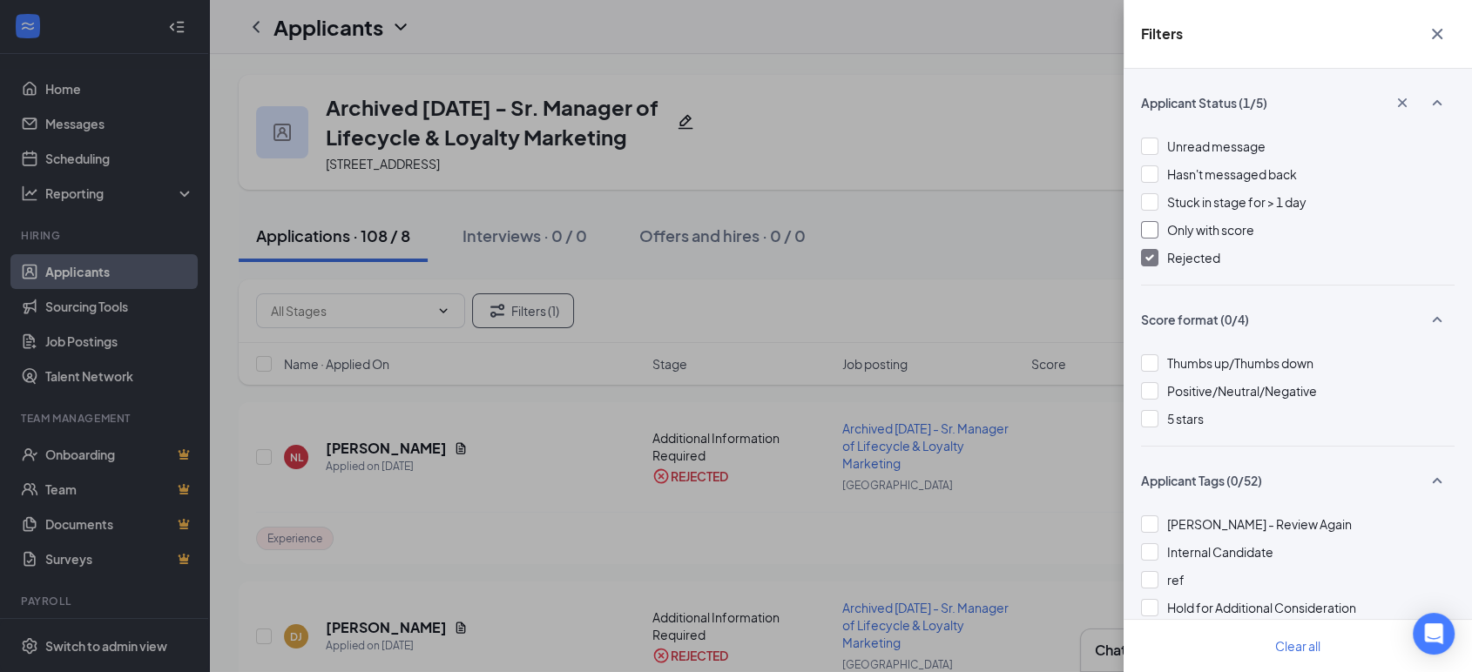
click at [872, 264] on div "Filters Applicant Status (1/5) Unread message Hasn't messaged back Stuck in sta…" at bounding box center [736, 336] width 1472 height 672
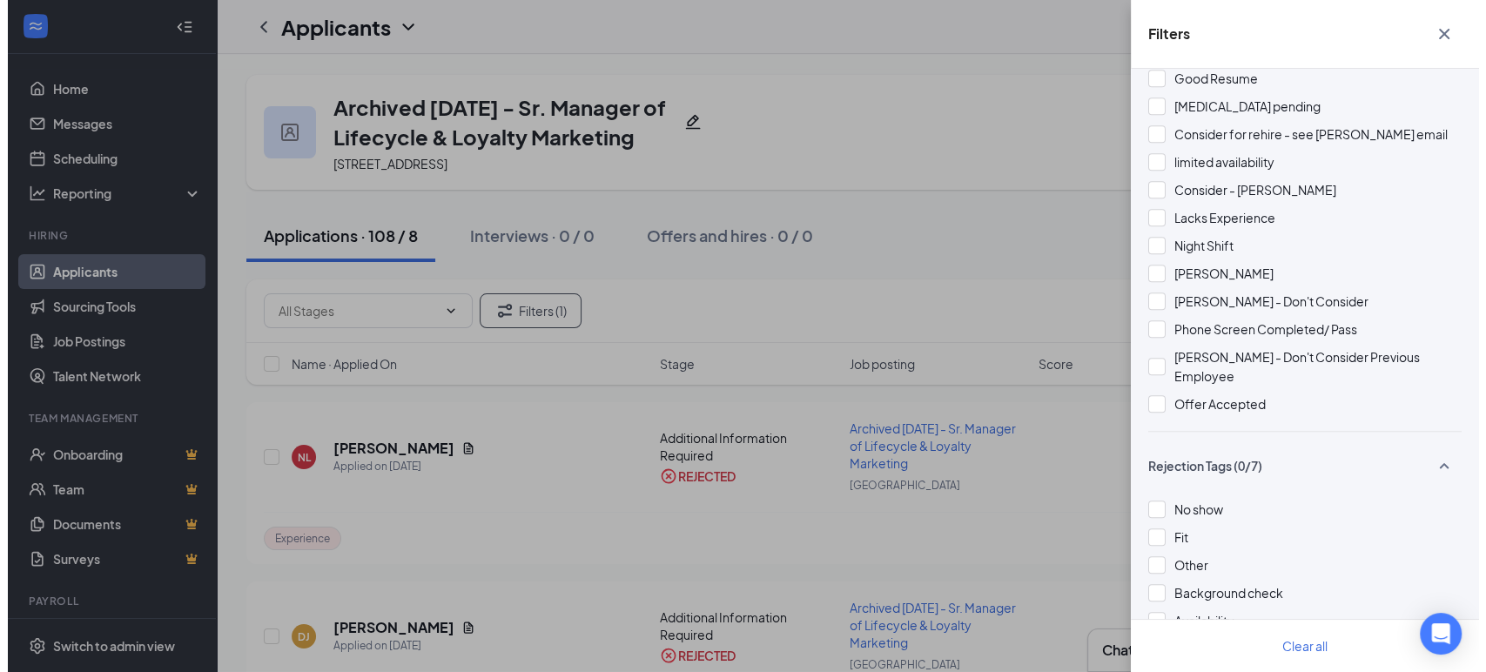
scroll to position [1976, 0]
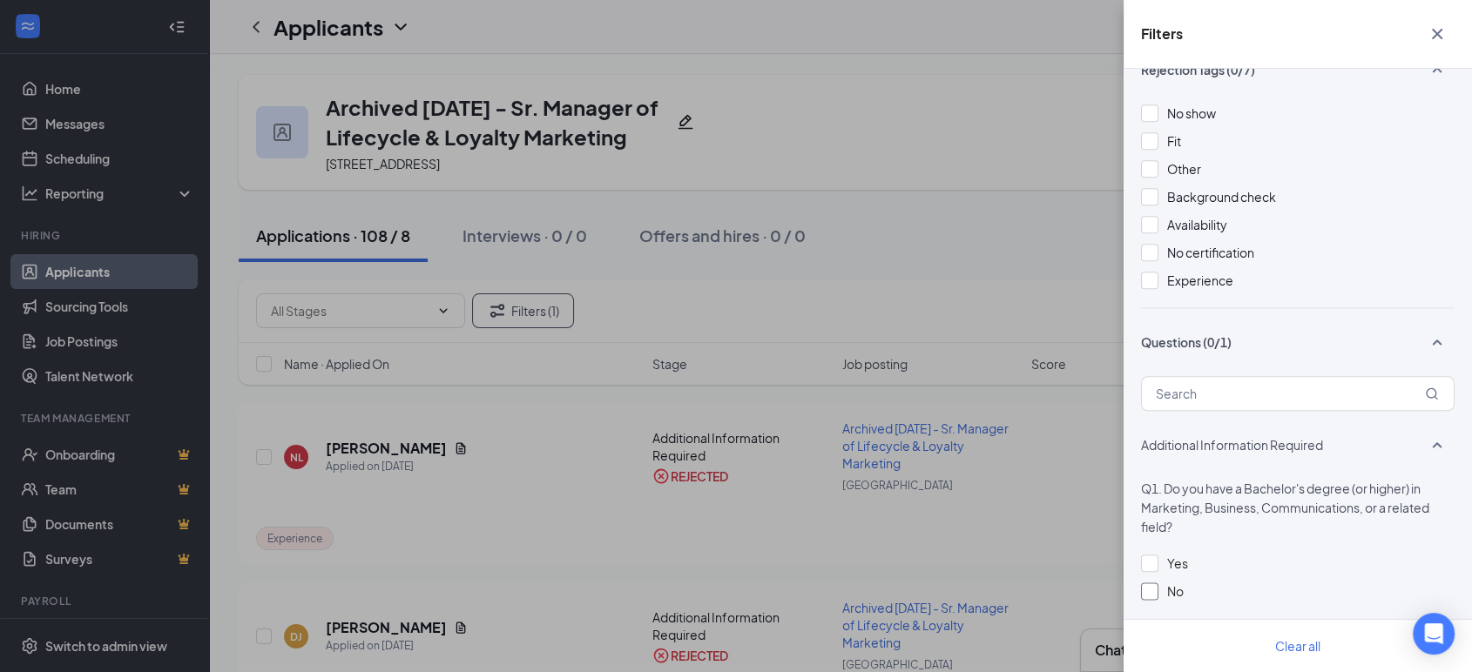
click at [1148, 583] on div at bounding box center [1149, 591] width 17 height 17
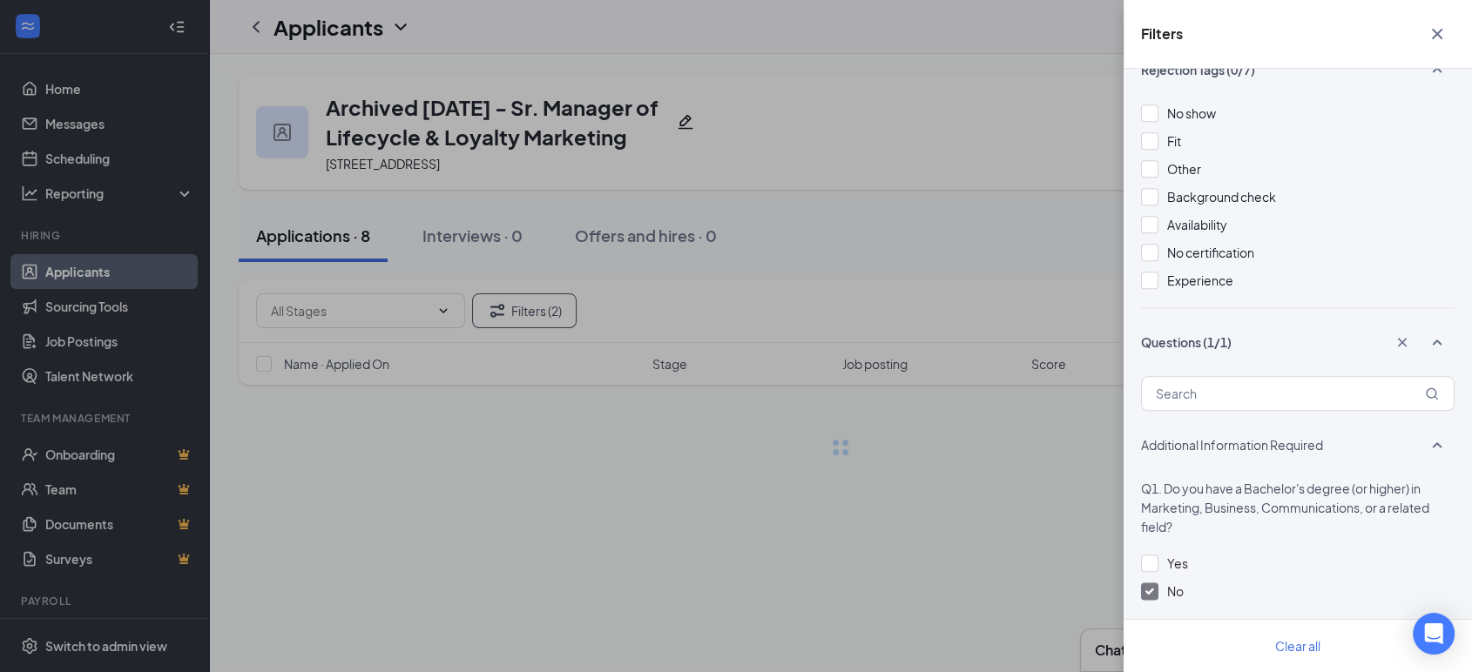
scroll to position [1955, 0]
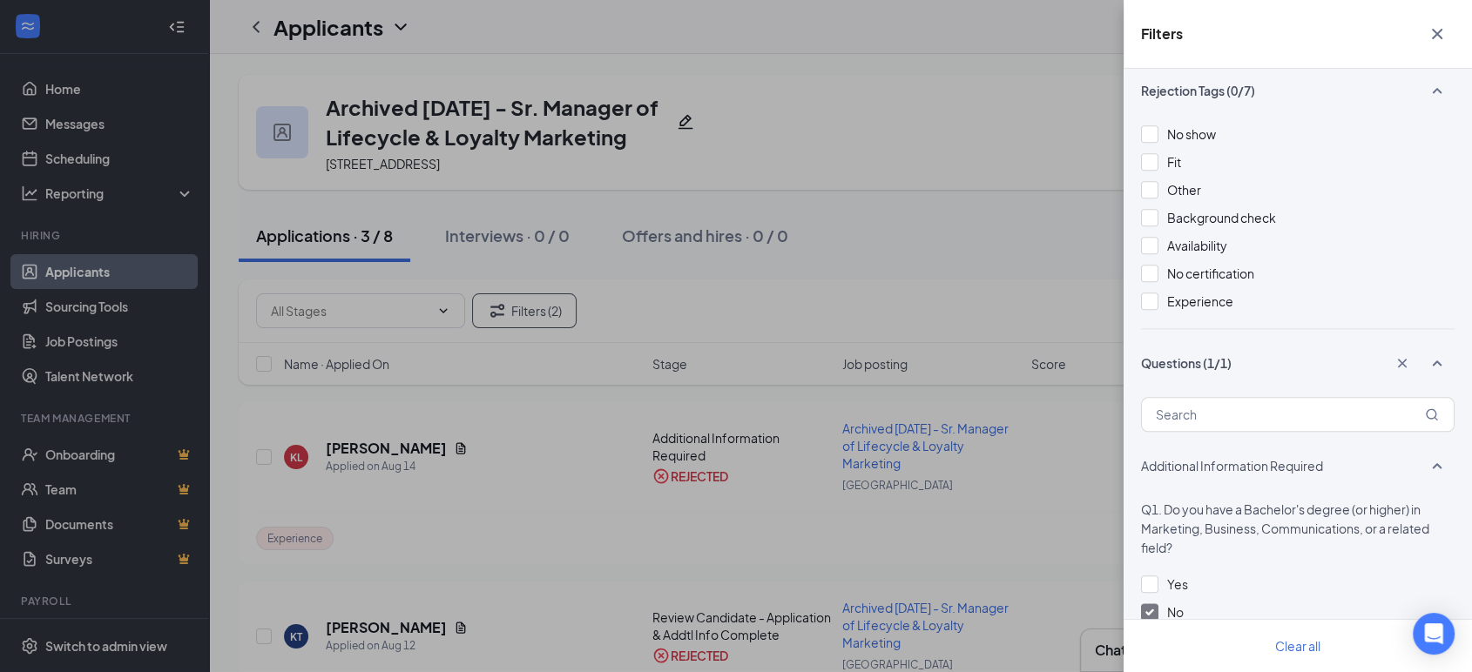
click at [1148, 576] on div at bounding box center [1149, 584] width 17 height 17
click at [1163, 603] on div "No" at bounding box center [1297, 612] width 313 height 19
click at [1150, 581] on img at bounding box center [1149, 584] width 9 height 7
click at [1310, 397] on input "text" at bounding box center [1297, 414] width 313 height 35
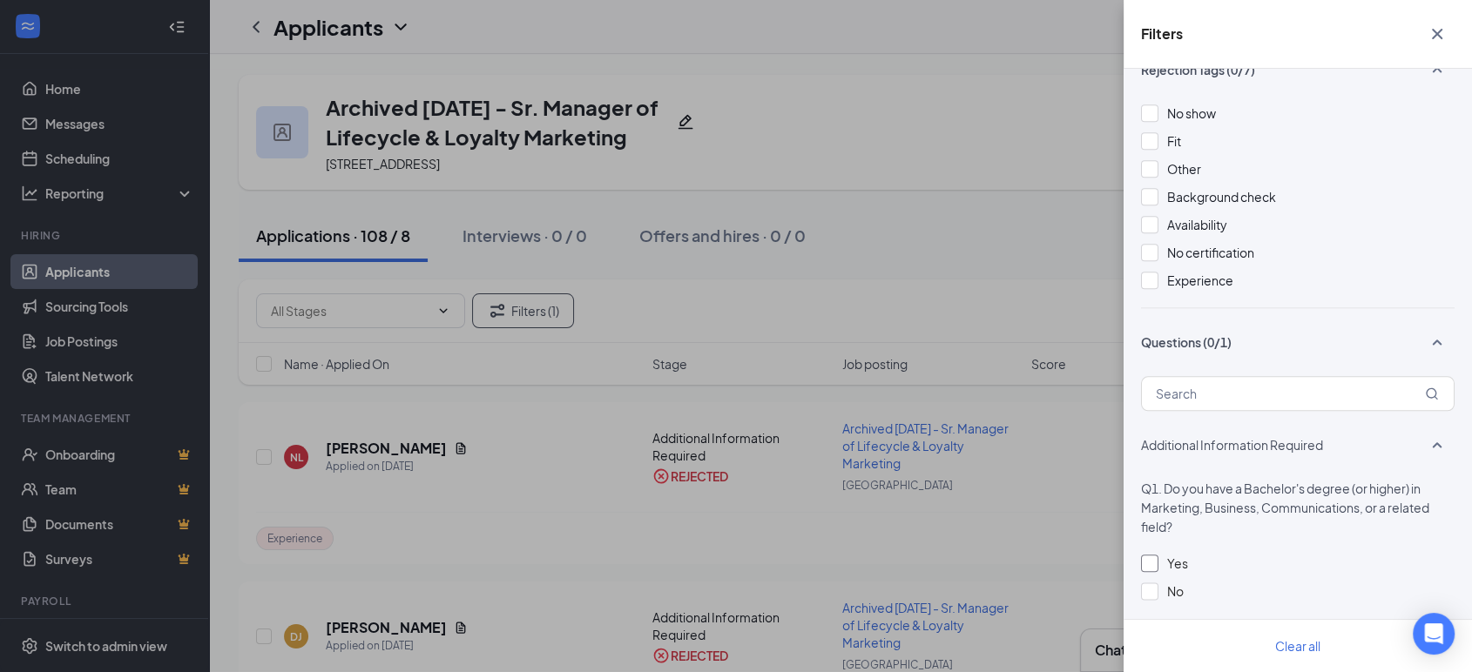
click at [781, 340] on div "Filters Applicant Status (1/5) Unread message Hasn't messaged back Stuck in sta…" at bounding box center [736, 336] width 1472 height 672
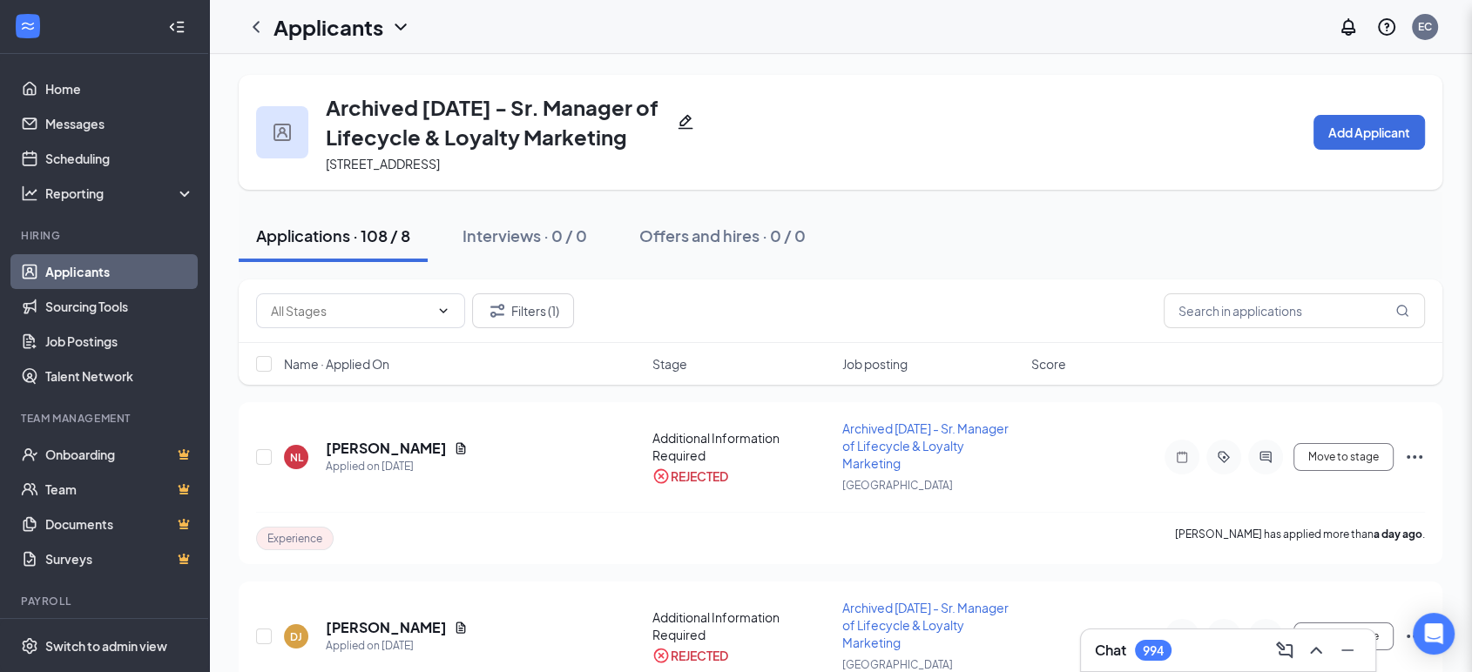
scroll to position [1955, 0]
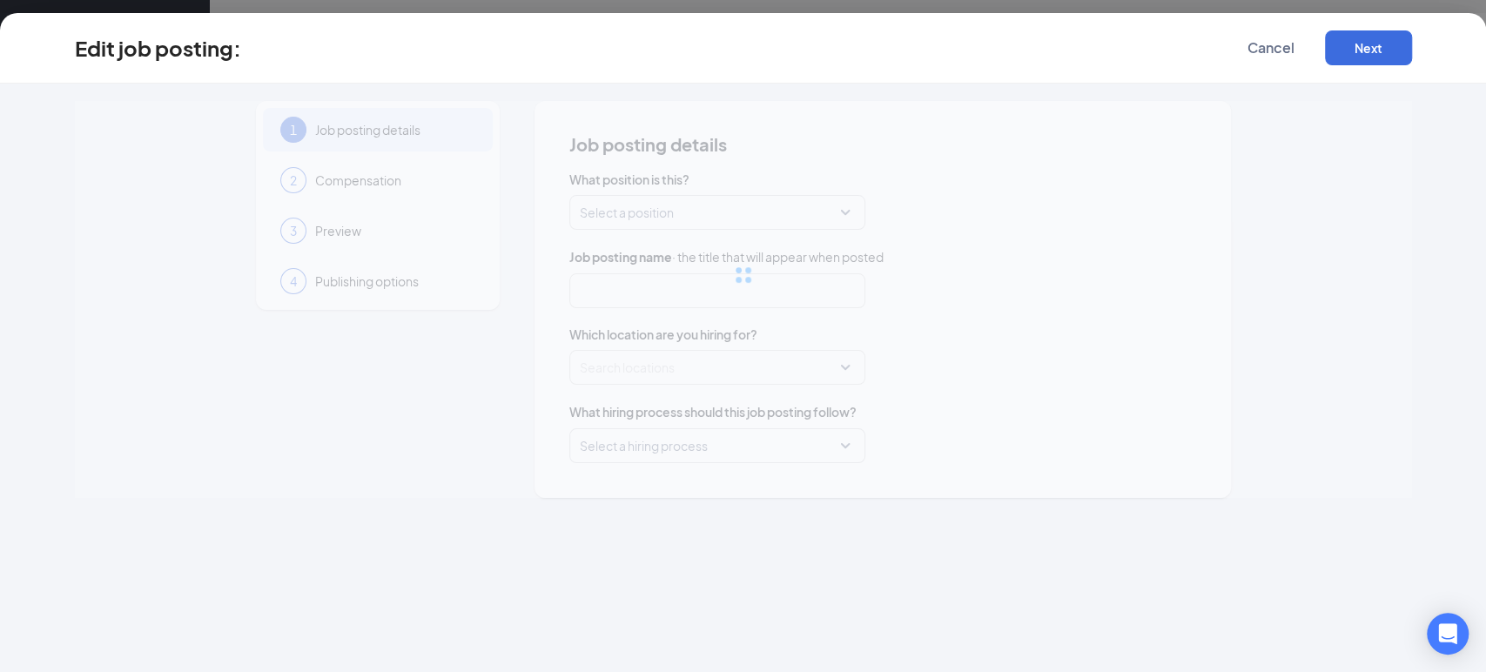
type input "Sr. Manager of Lifecycle & Loyalty Marketing"
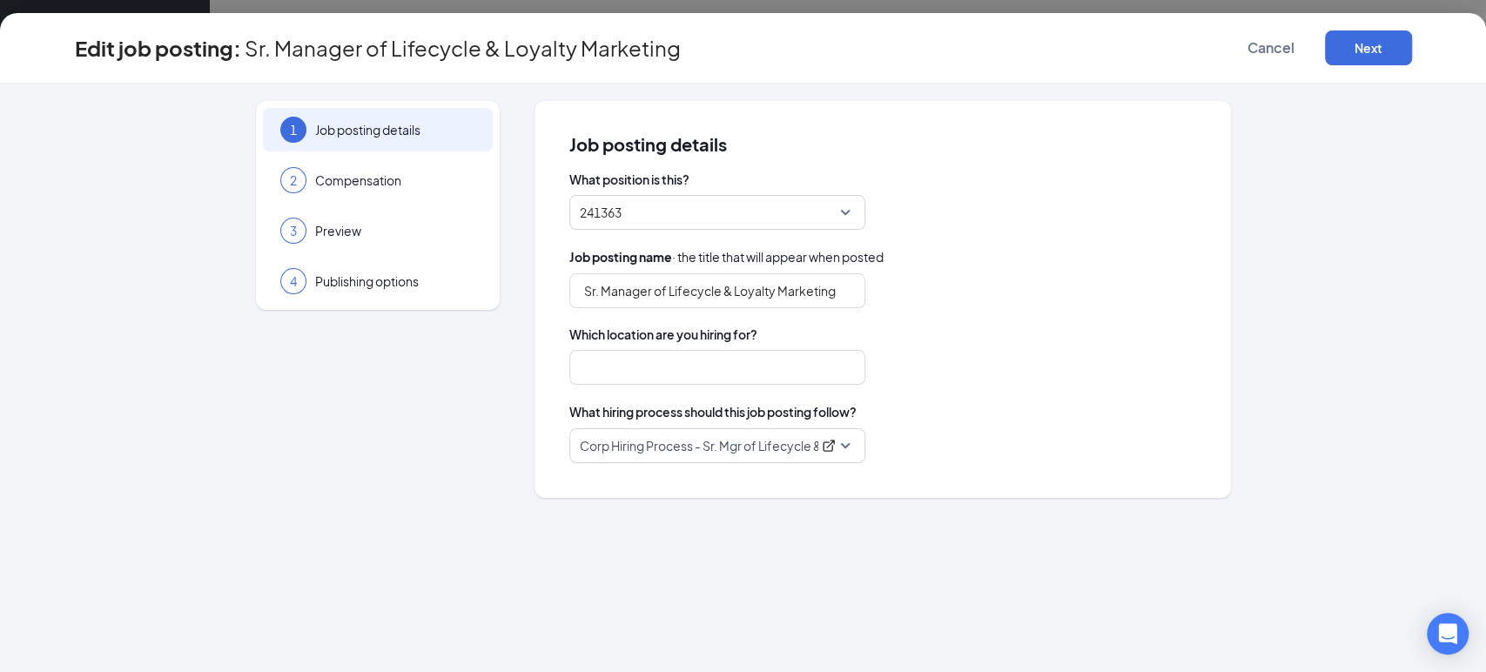
type input "[GEOGRAPHIC_DATA]"
click at [400, 284] on span "Publishing options" at bounding box center [395, 281] width 160 height 17
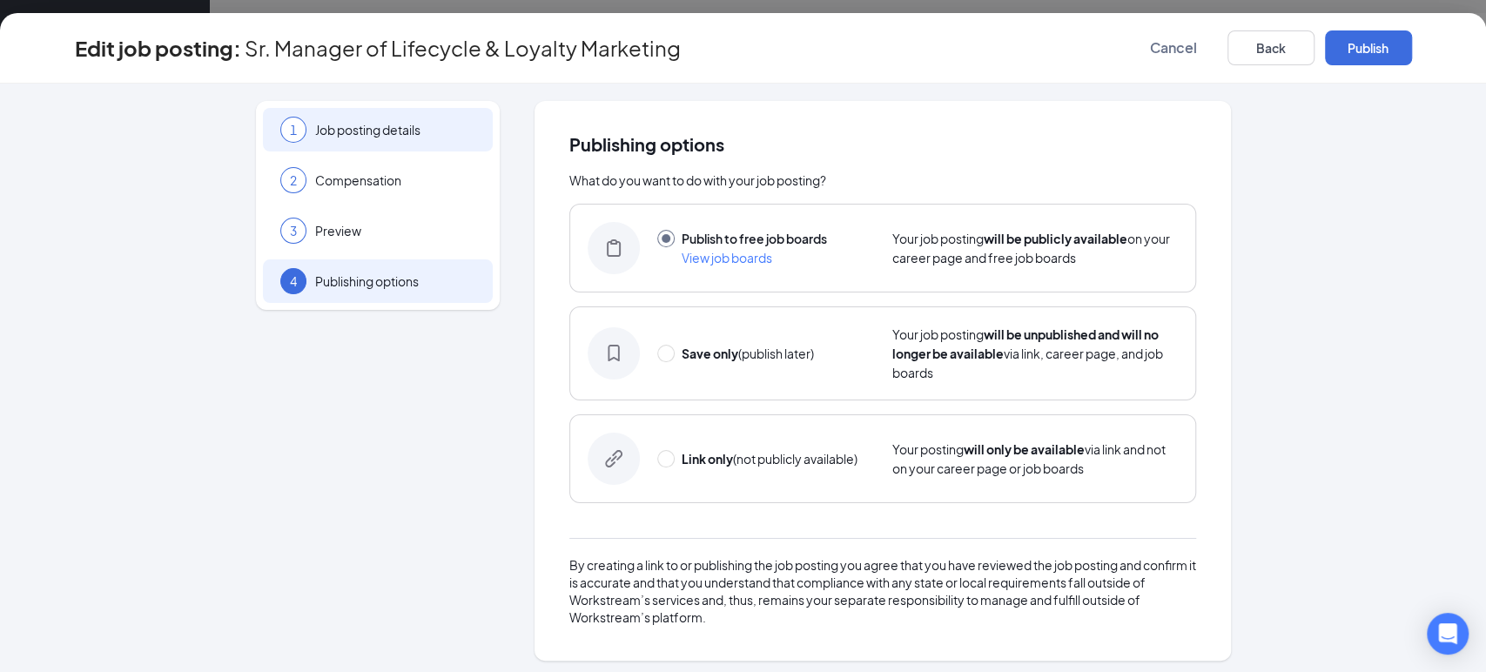
click at [437, 124] on span "Job posting details" at bounding box center [395, 129] width 160 height 17
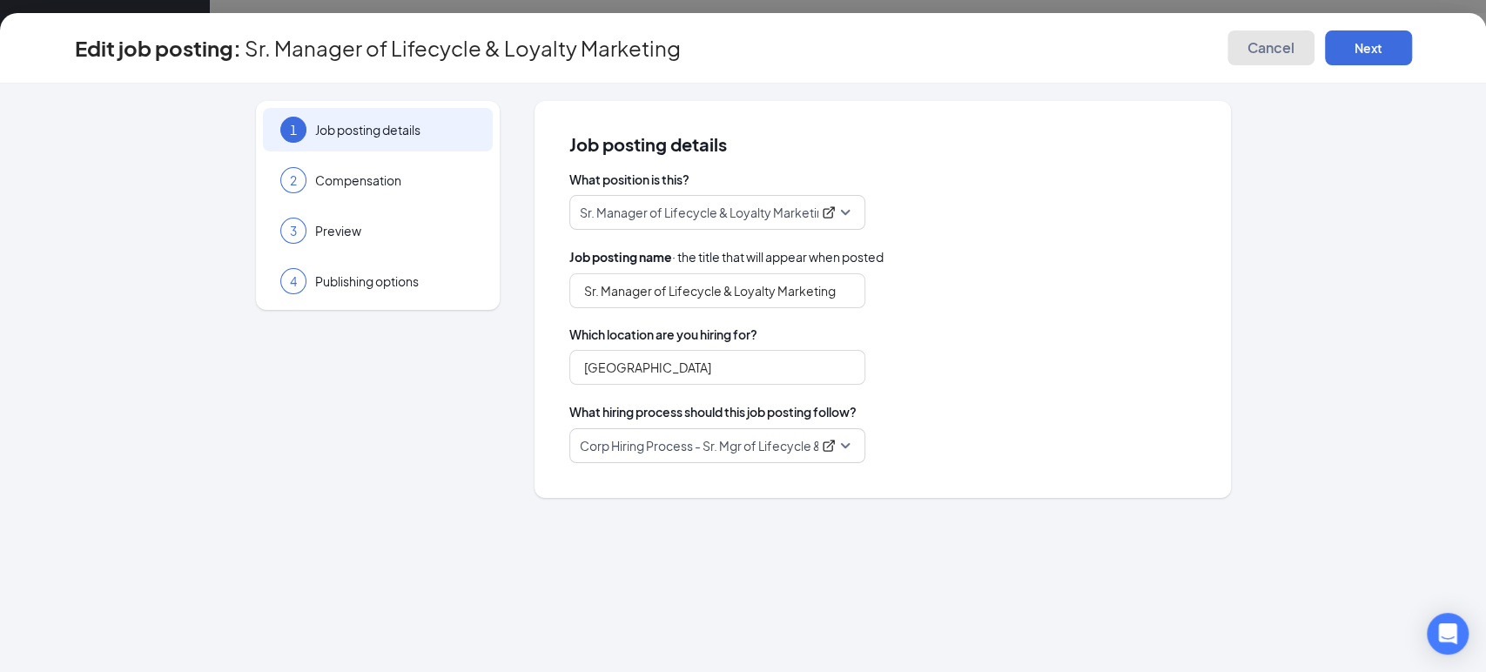
click at [1289, 54] on span "Cancel" at bounding box center [1271, 47] width 47 height 17
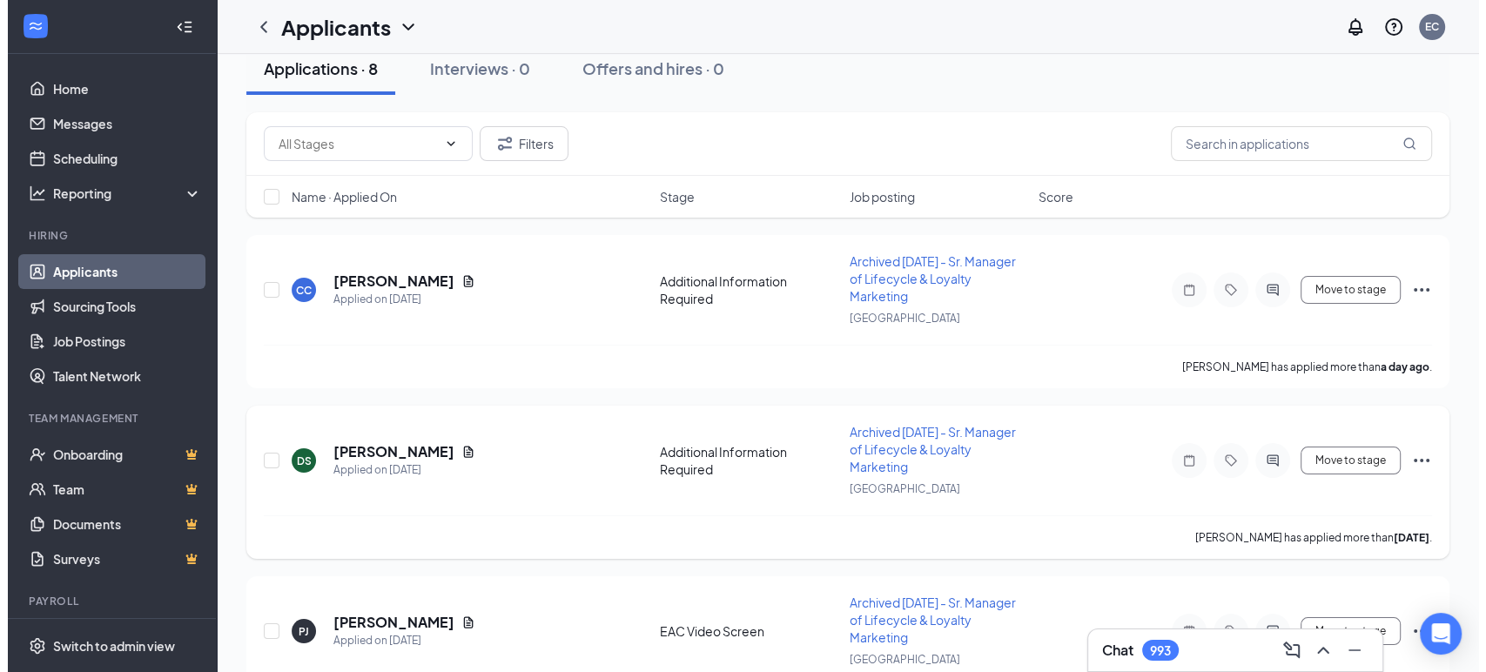
scroll to position [4, 0]
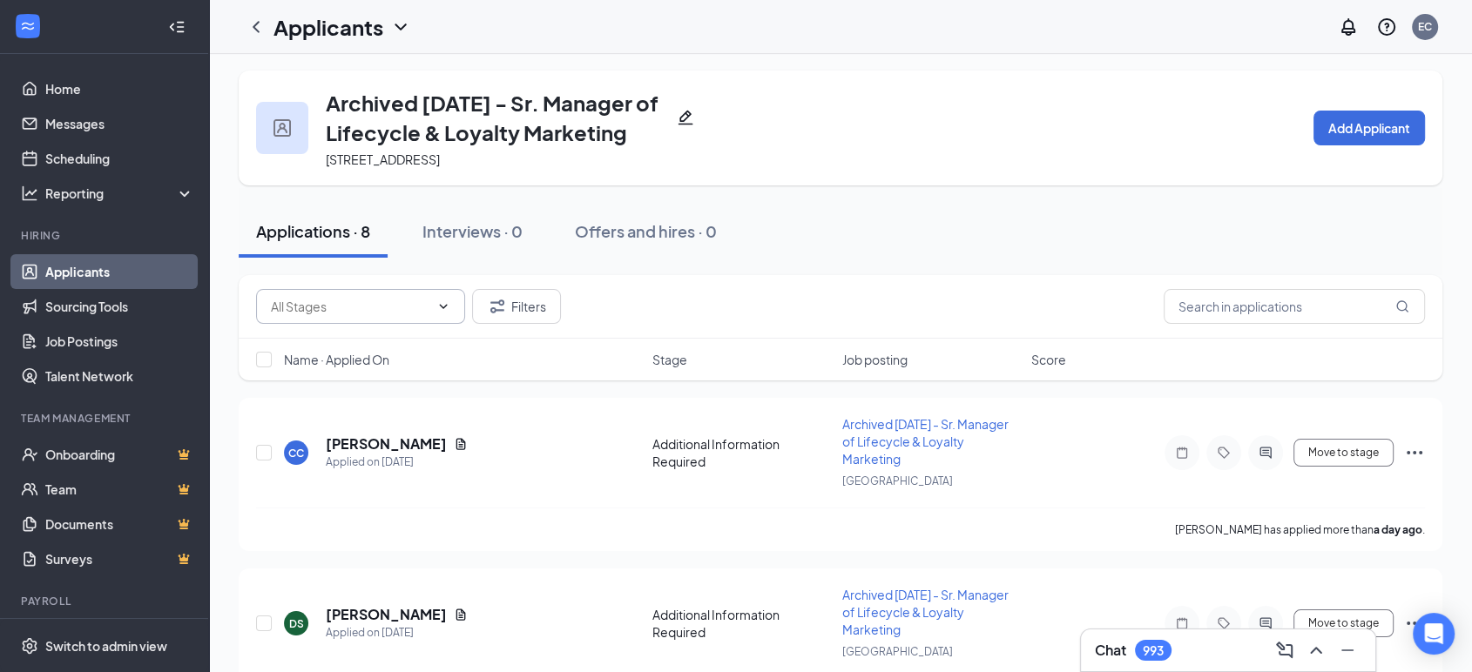
click at [397, 316] on input "text" at bounding box center [350, 306] width 158 height 19
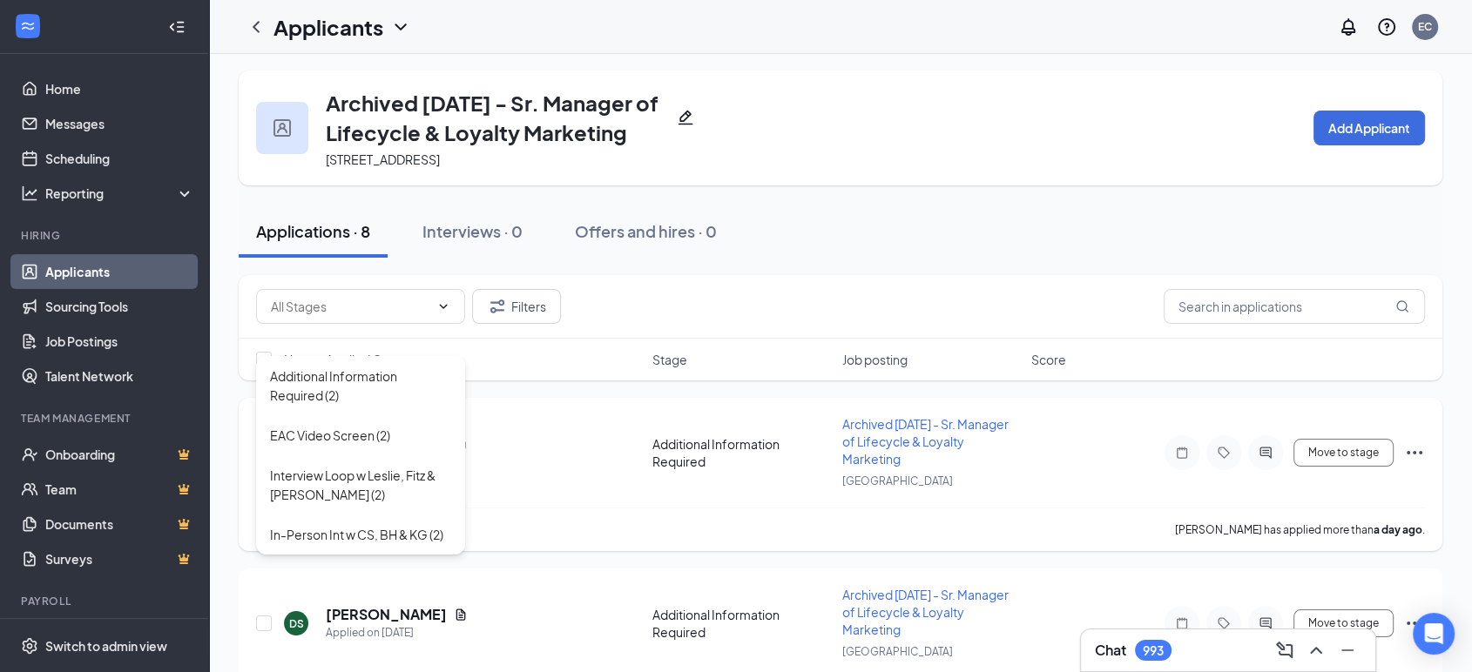
click at [664, 508] on div "CC Colin Carlsen Applied on Aug 25 Additional Information Required Archived 08.…" at bounding box center [840, 461] width 1169 height 92
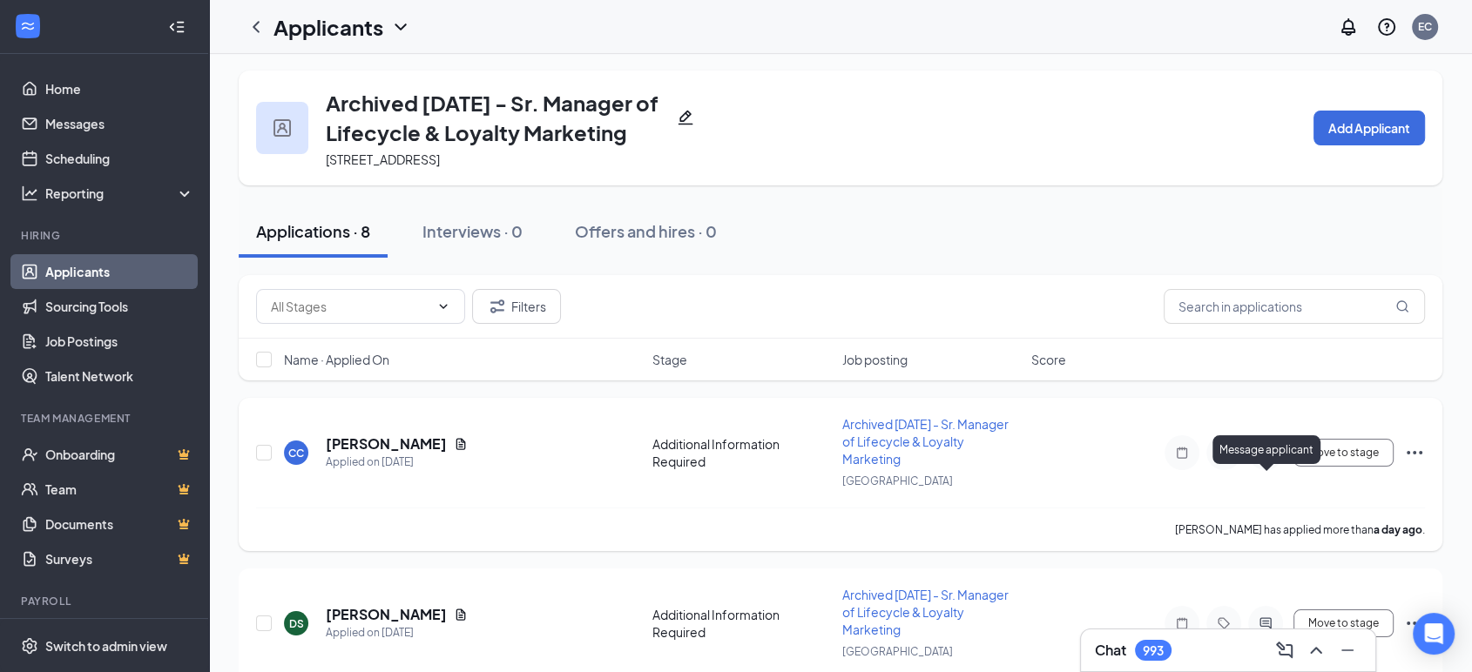
click at [1266, 458] on icon "ActiveChat" at bounding box center [1264, 452] width 11 height 11
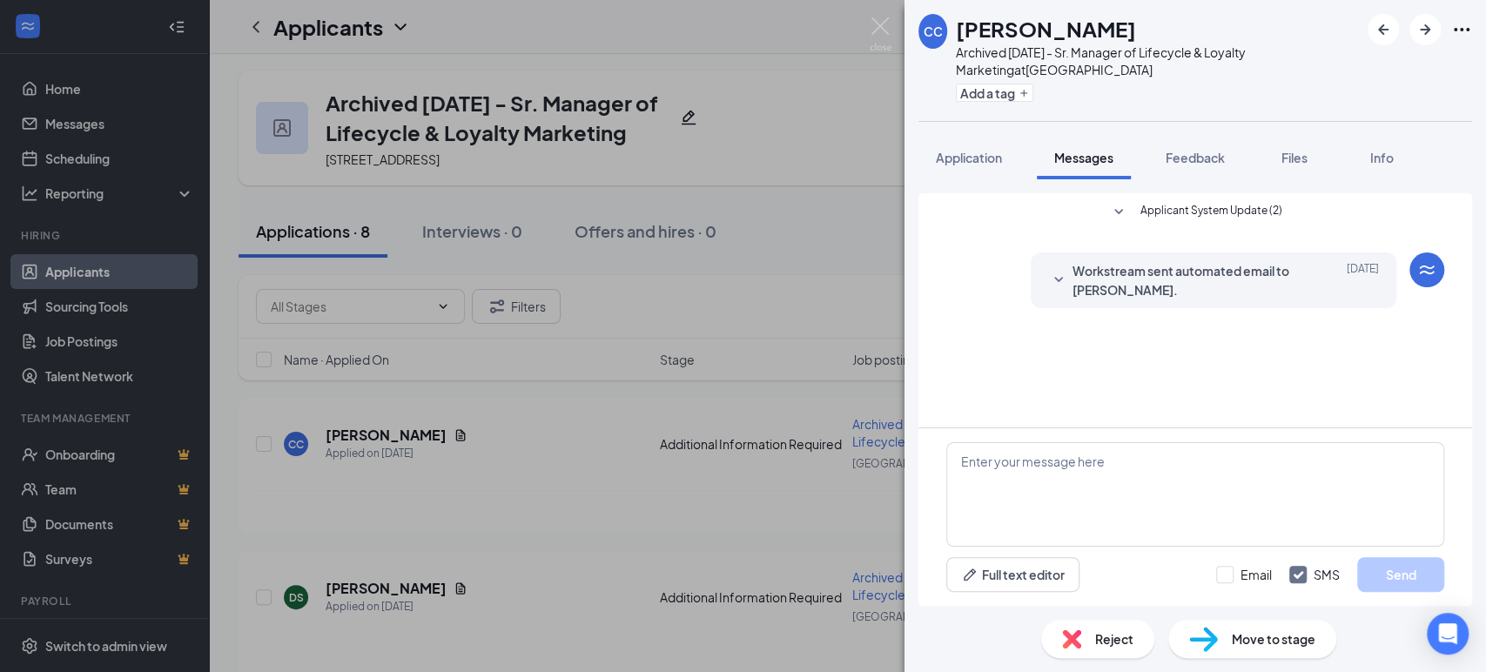
click at [1057, 279] on icon "SmallChevronDown" at bounding box center [1058, 279] width 9 height 5
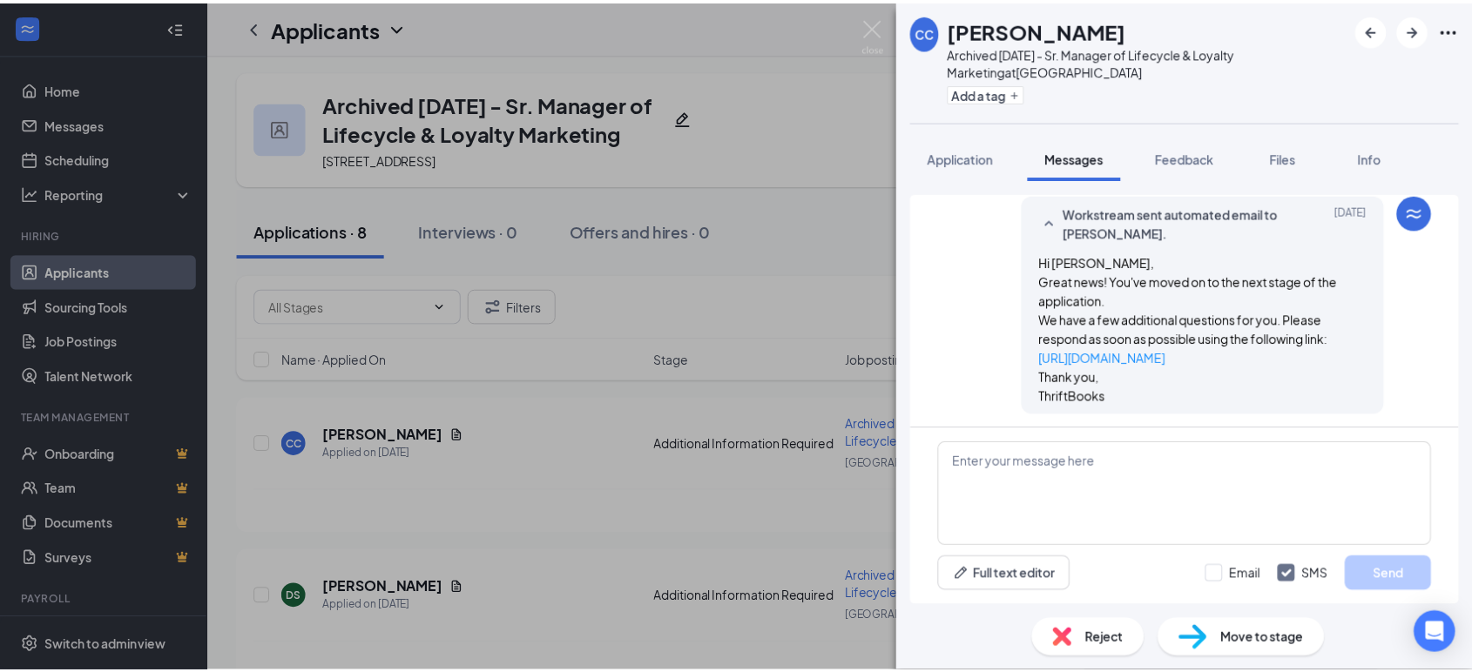
scroll to position [60, 0]
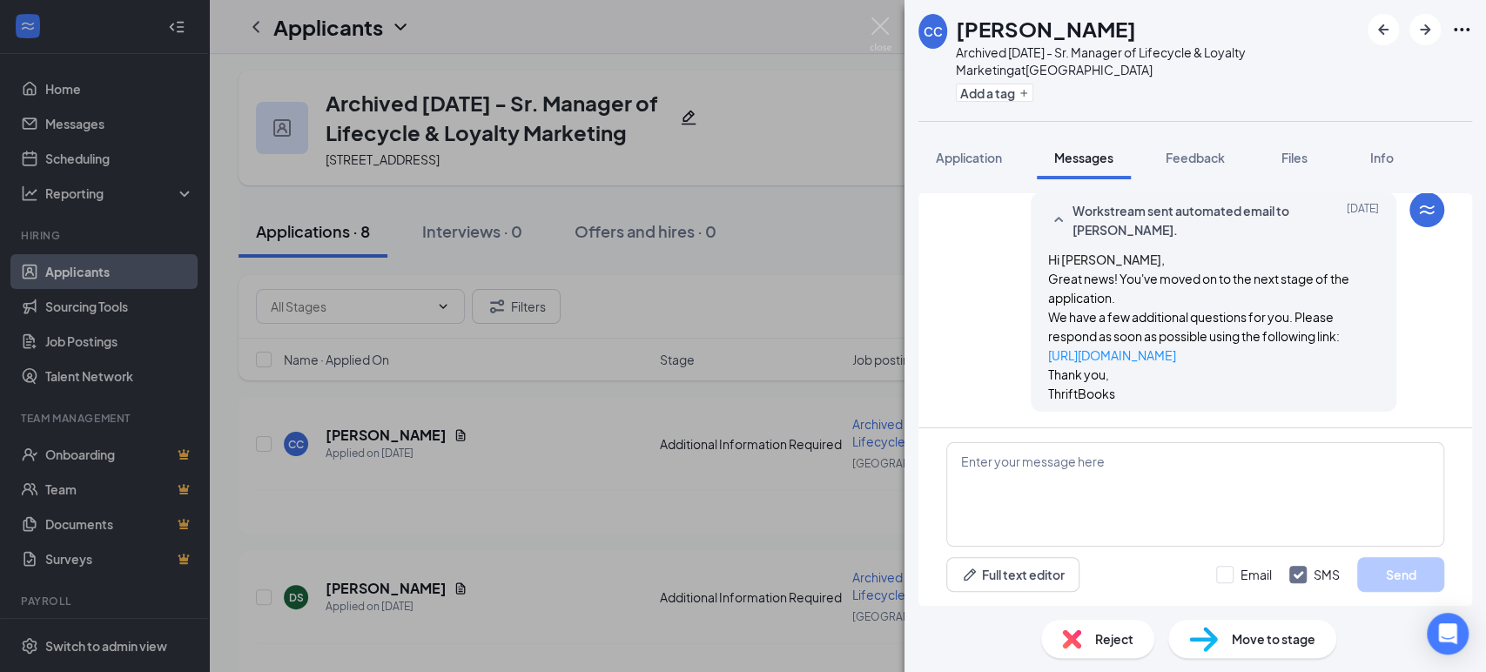
click at [555, 410] on div "CC Colin Carlsen Archived 08.26.2025 - Sr. Manager of Lifecycle & Loyalty Marke…" at bounding box center [743, 336] width 1486 height 672
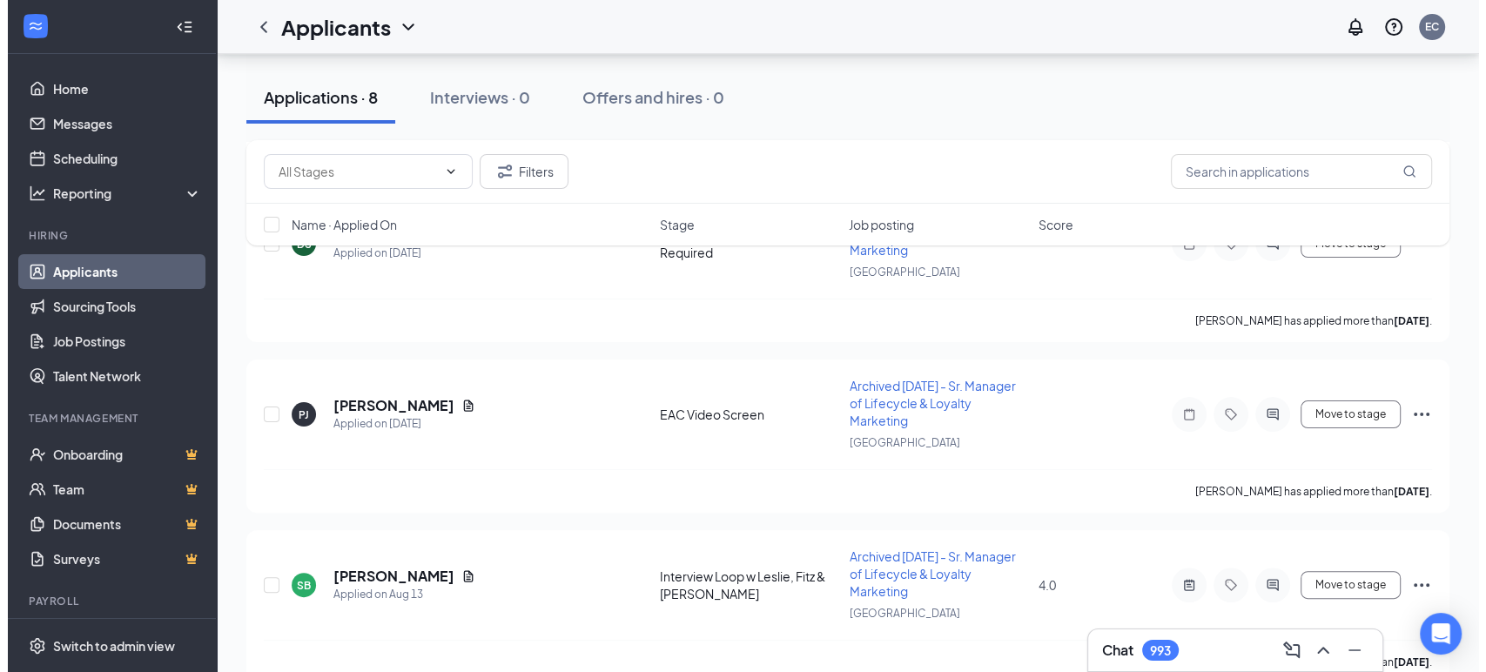
scroll to position [385, 0]
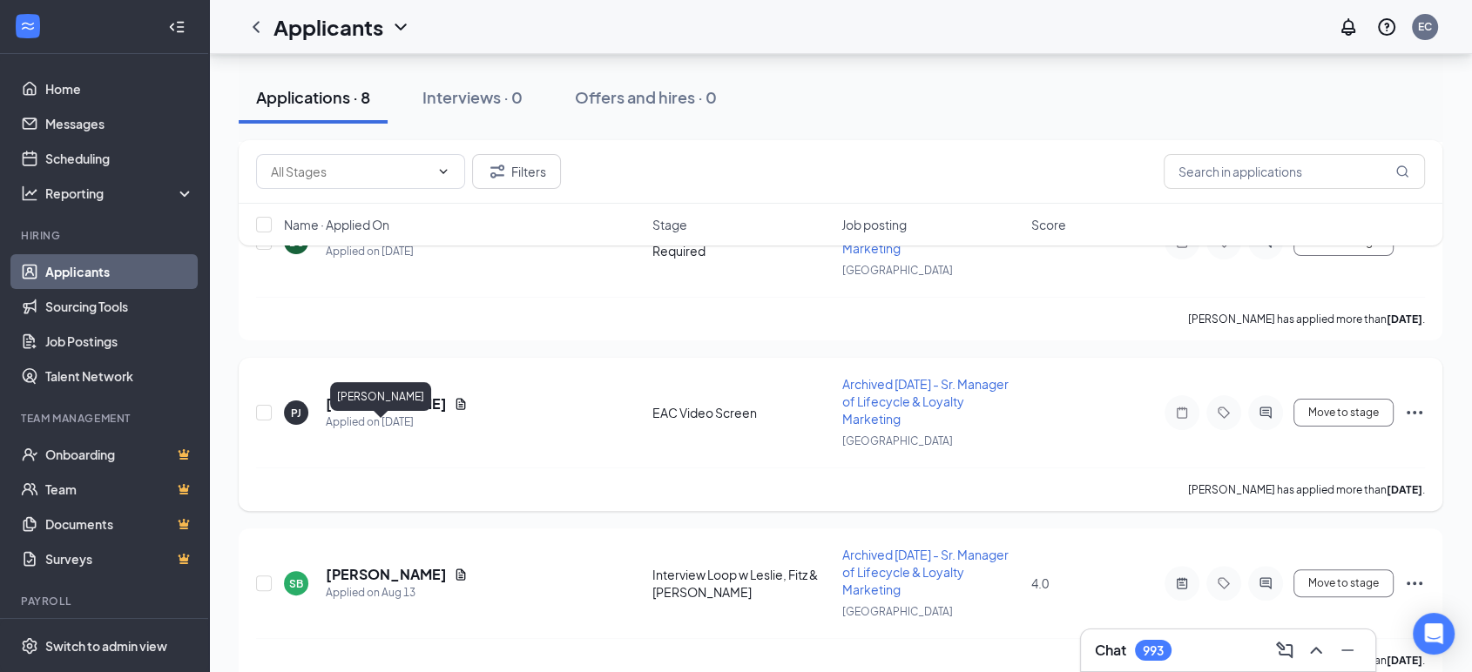
click at [372, 414] on h5 "Phillip Jarpa" at bounding box center [386, 403] width 121 height 19
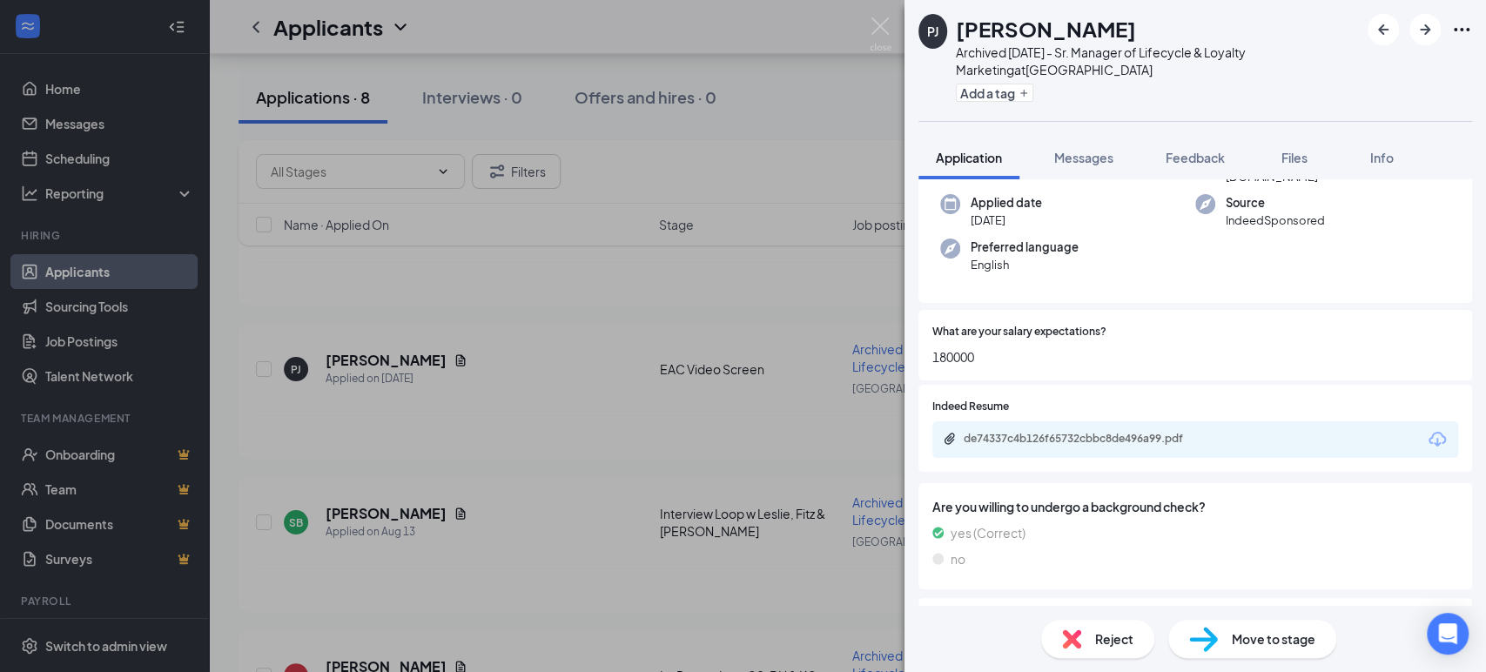
scroll to position [115, 0]
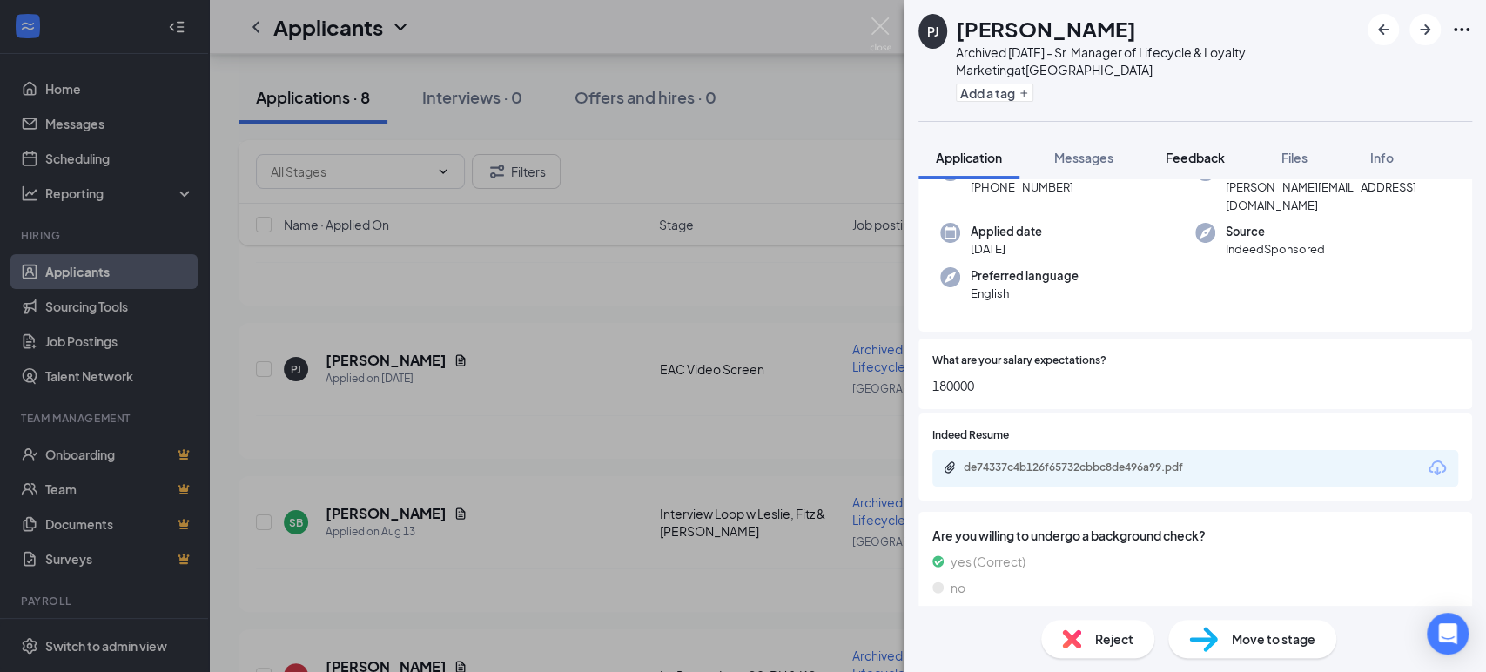
click at [1199, 163] on span "Feedback" at bounding box center [1195, 158] width 59 height 16
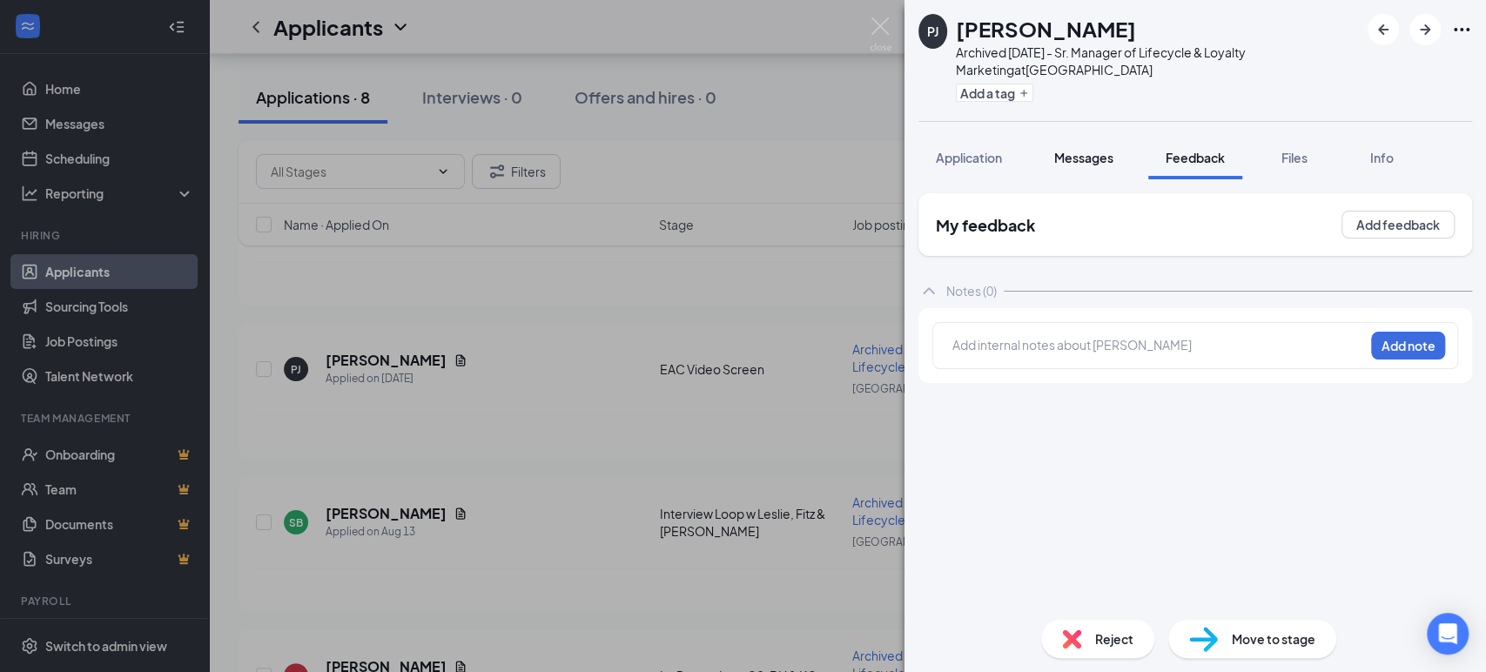
click at [1107, 158] on span "Messages" at bounding box center [1083, 158] width 59 height 16
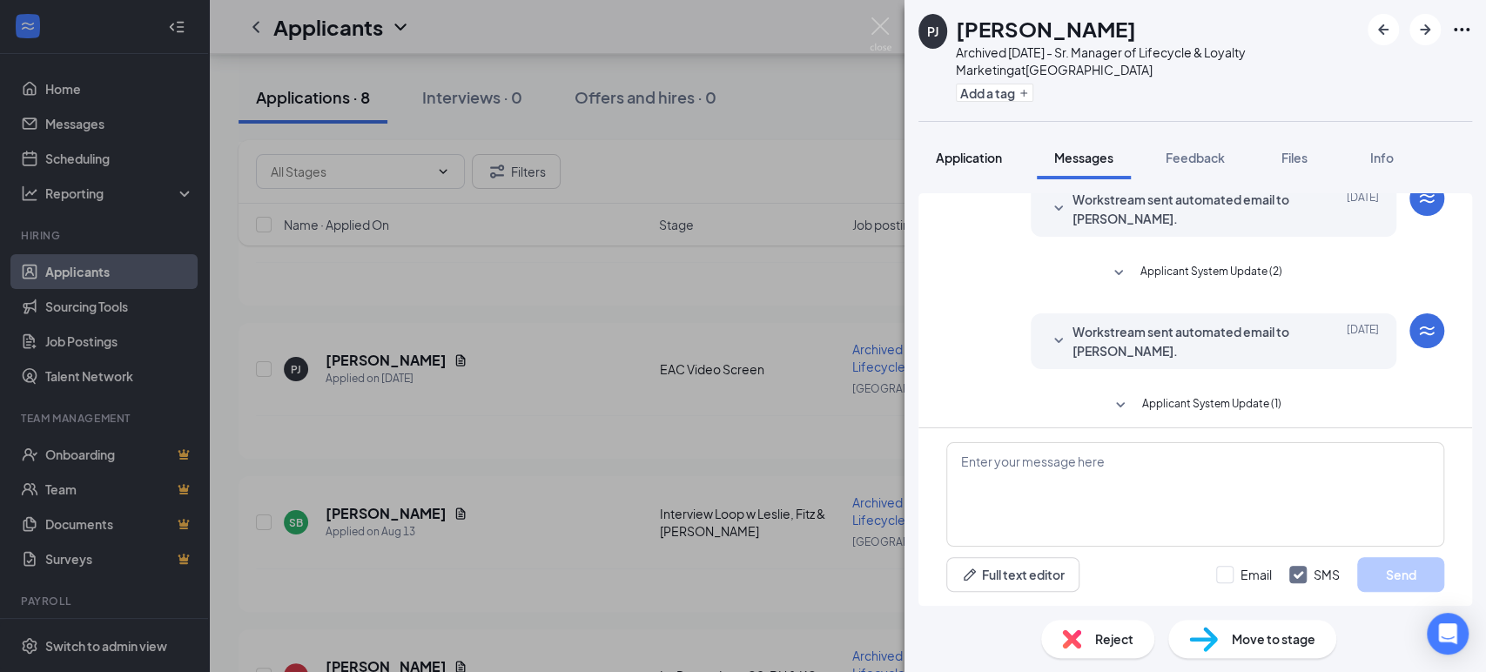
scroll to position [79, 0]
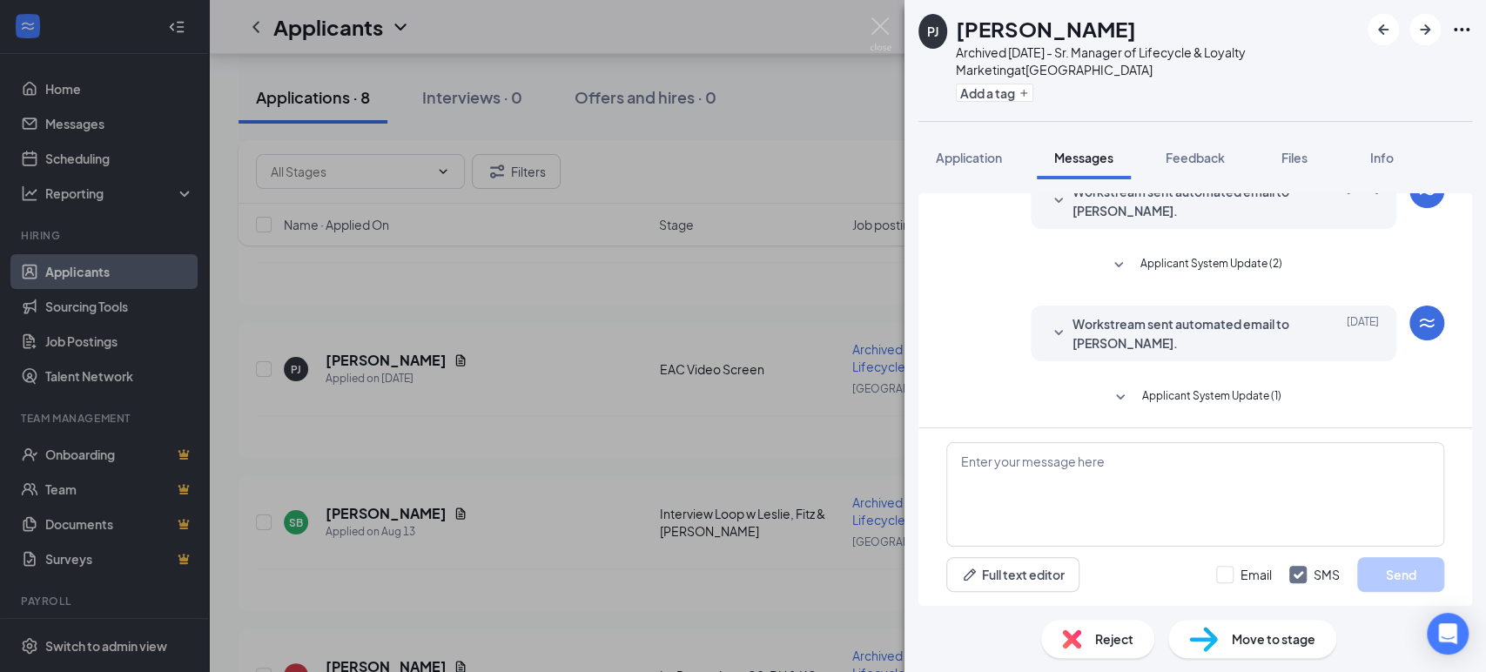
click at [1048, 333] on icon "SmallChevronDown" at bounding box center [1058, 333] width 21 height 21
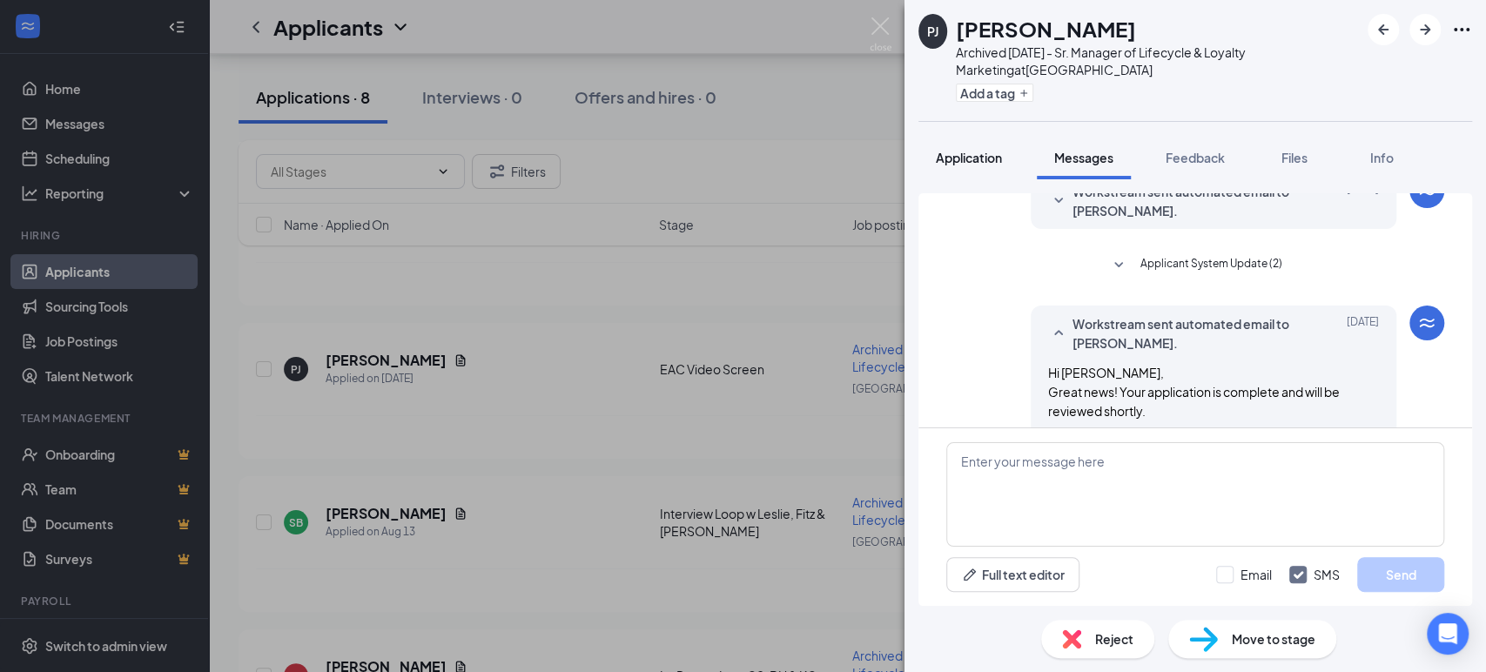
click at [965, 158] on span "Application" at bounding box center [969, 158] width 66 height 16
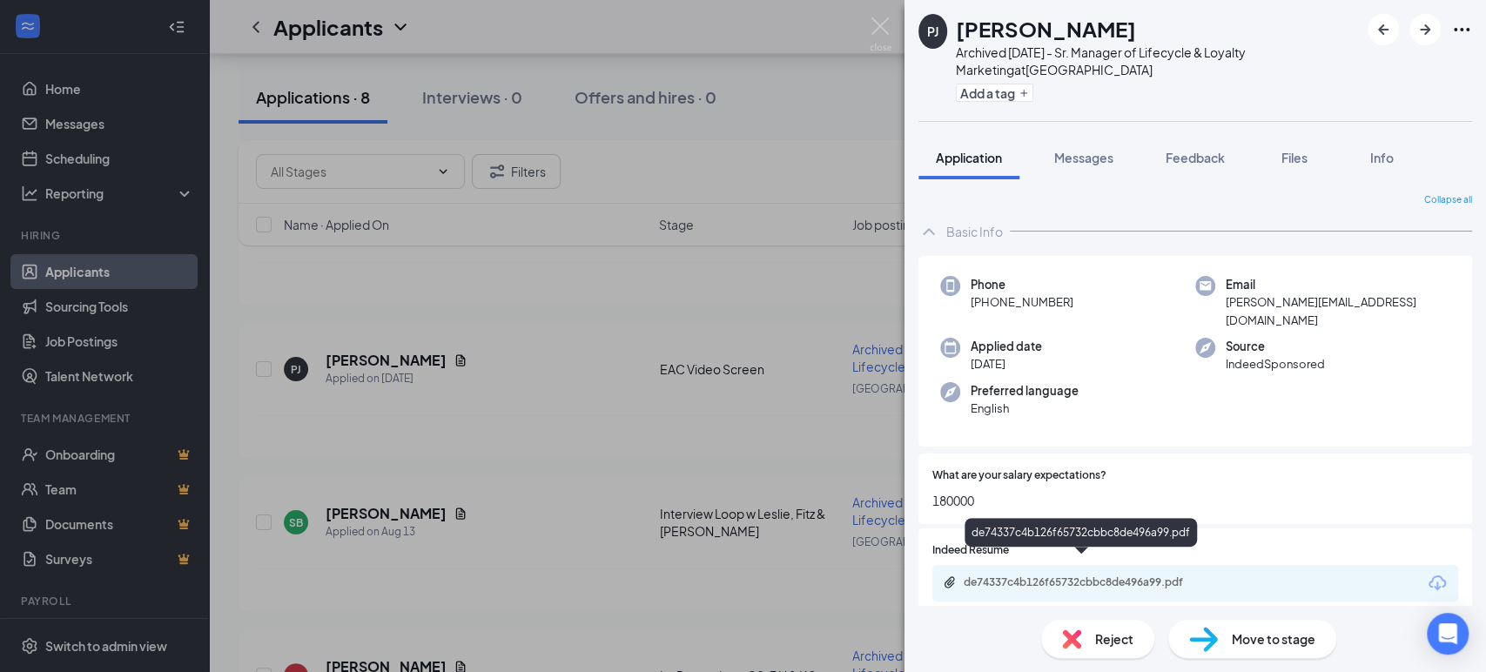
click at [1058, 576] on div "de74337c4b126f65732cbbc8de496a99.pdf" at bounding box center [1086, 583] width 244 height 14
click at [583, 350] on div "PJ Phillip Jarpa Archived 08.26.2025 - Sr. Manager of Lifecycle & Loyalty Marke…" at bounding box center [743, 336] width 1486 height 672
